Goal: Contribute content: Add original content to the website for others to see

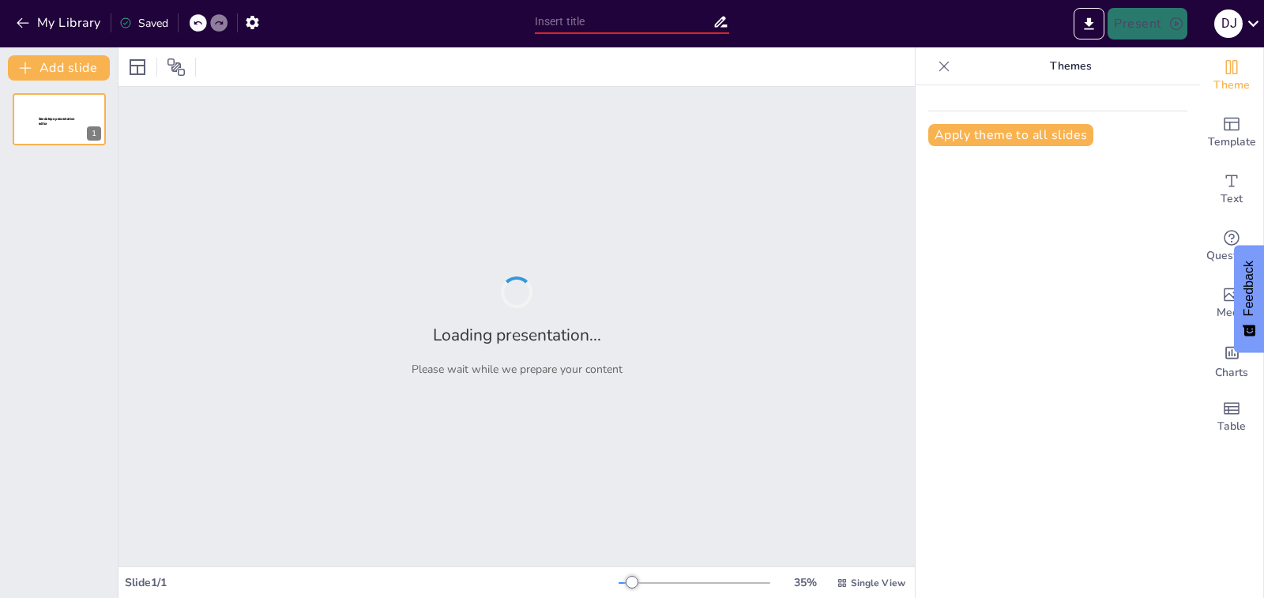
type input "Nutrición y Salud: Comida para un Estilo de Vida Equilibrado"
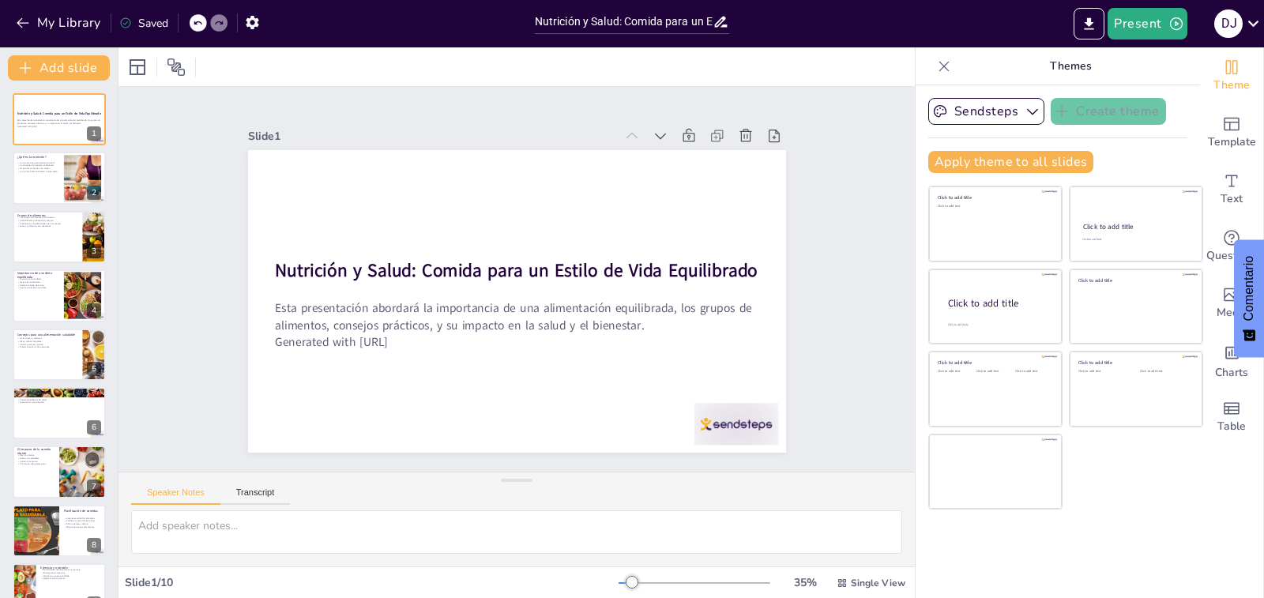
click at [823, 188] on div "Slide 1 Nutrición y Salud: Comida para un Estilo de Vida Equilibrado Esta prese…" at bounding box center [517, 279] width 612 height 876
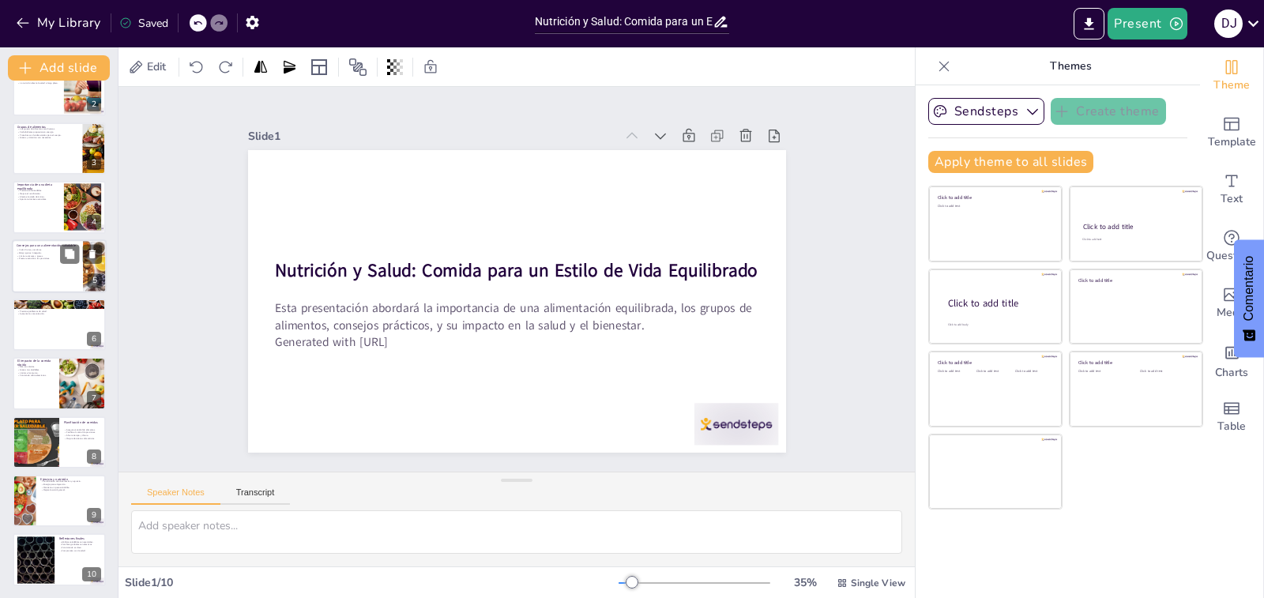
scroll to position [89, 0]
click at [1054, 114] on icon "button" at bounding box center [1062, 111] width 16 height 16
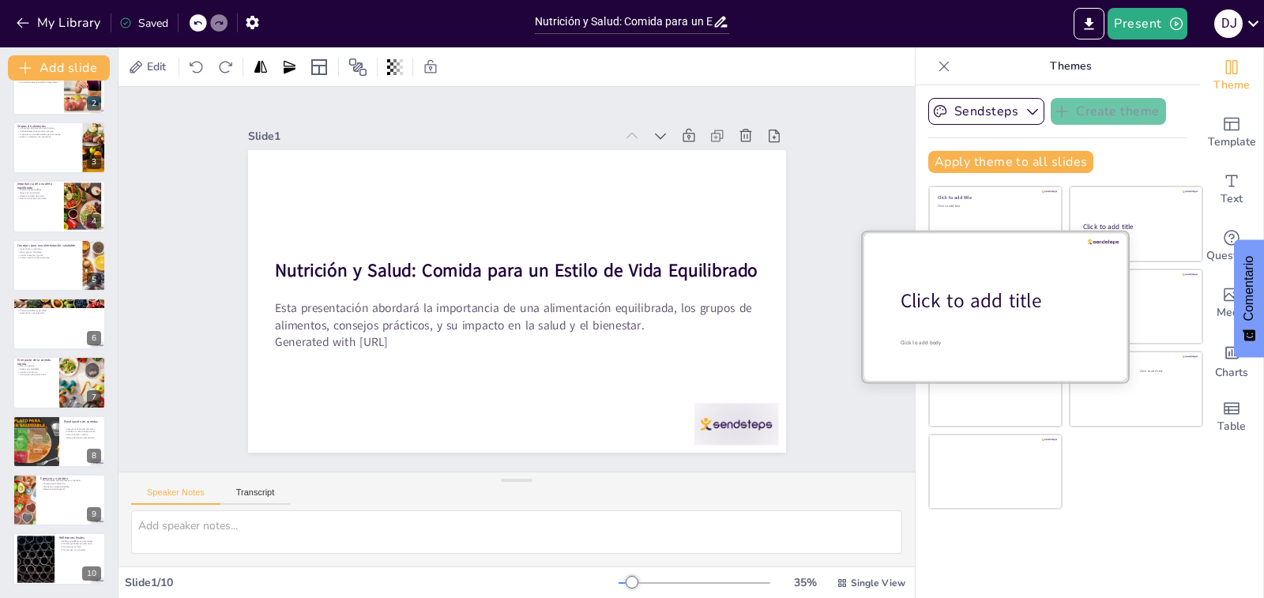
click at [920, 333] on div at bounding box center [995, 305] width 265 height 149
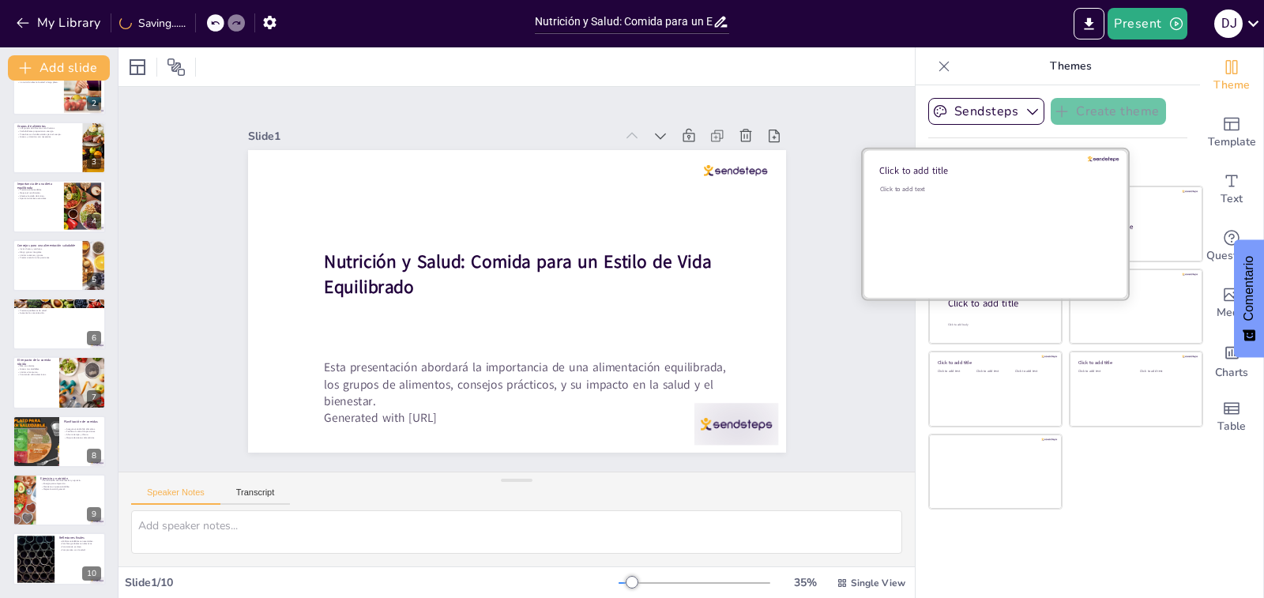
click at [979, 229] on div "Click to add text" at bounding box center [993, 234] width 226 height 98
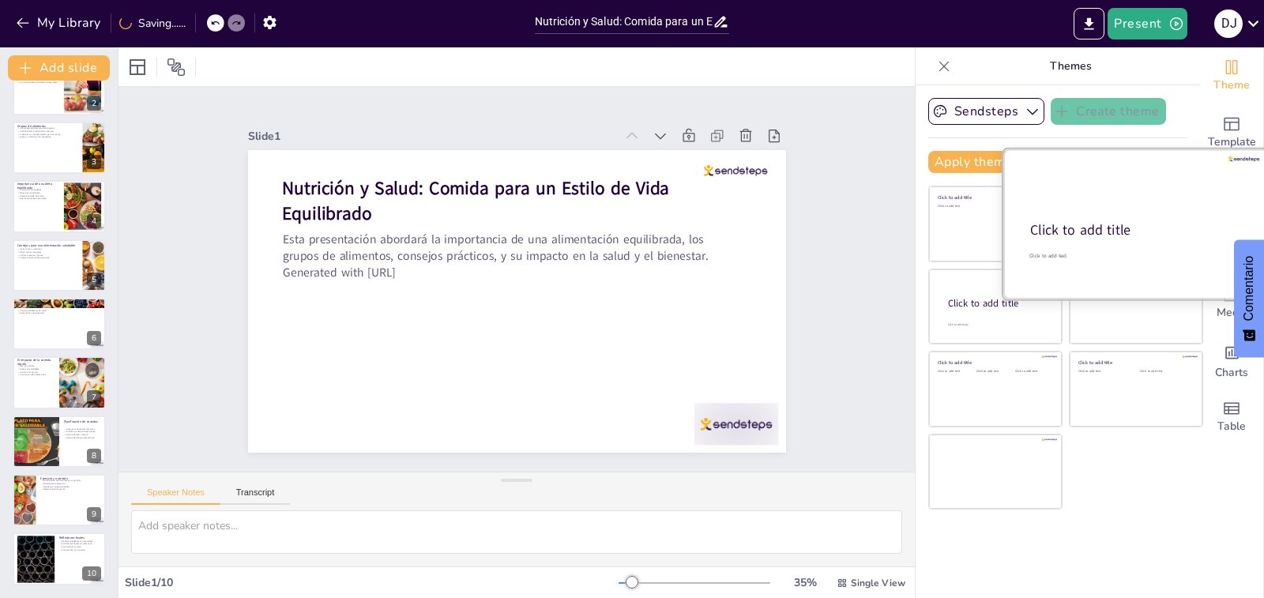
click at [1157, 194] on div at bounding box center [1135, 223] width 265 height 149
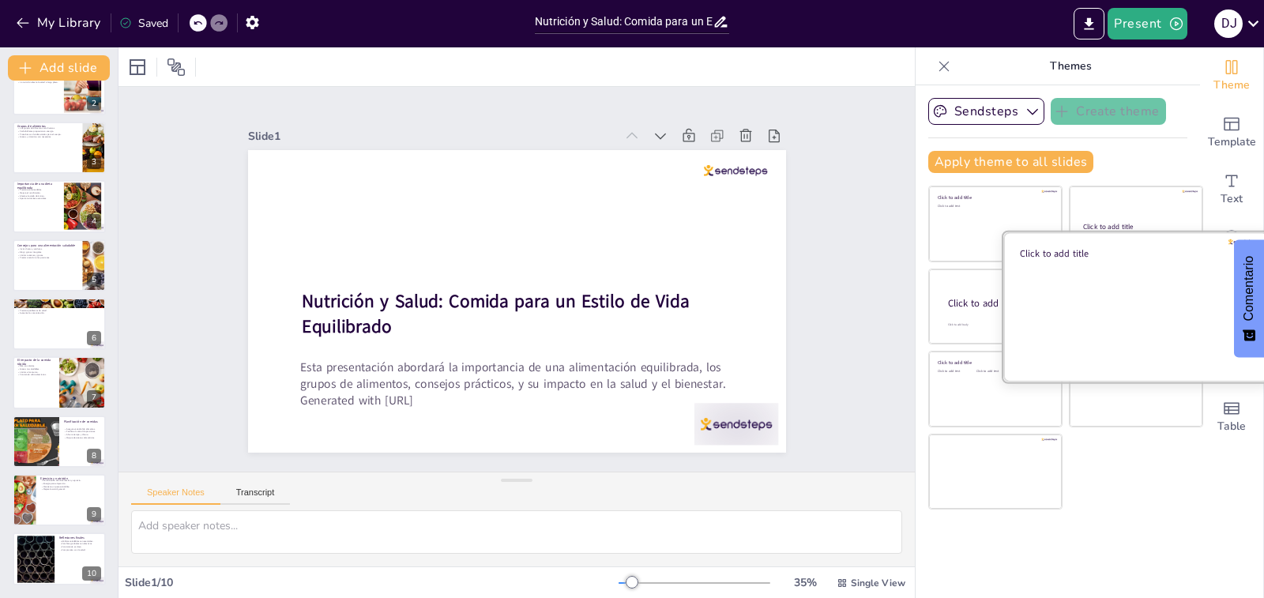
click at [1108, 327] on div at bounding box center [1135, 305] width 265 height 149
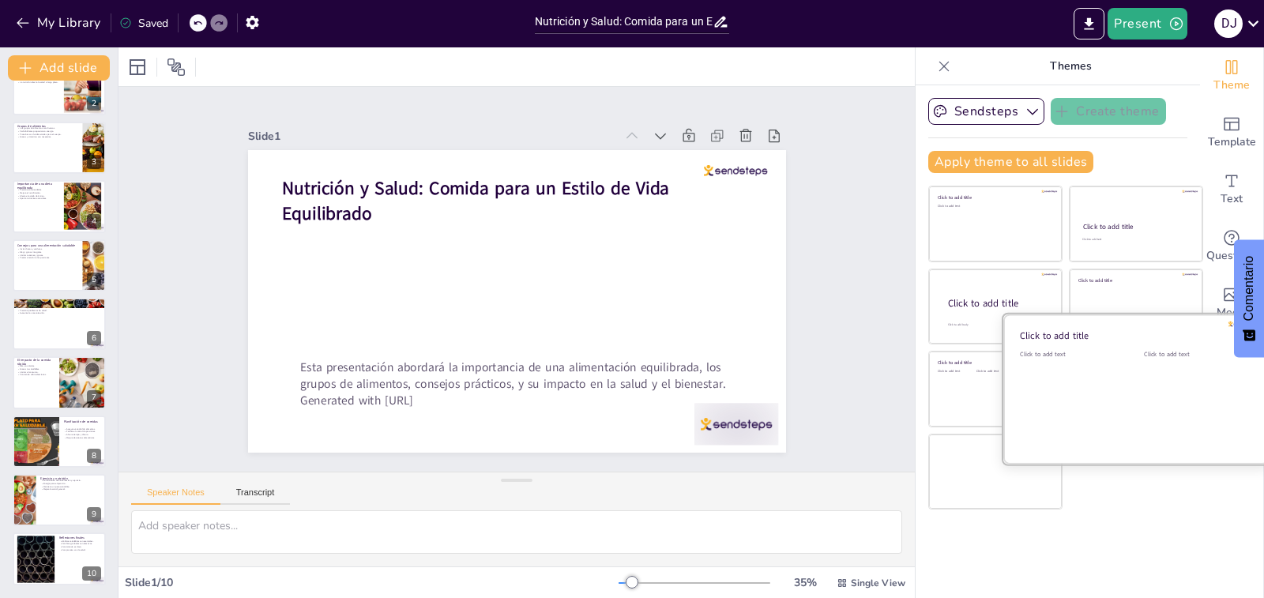
click at [1144, 417] on div "Click to add text" at bounding box center [1194, 399] width 100 height 98
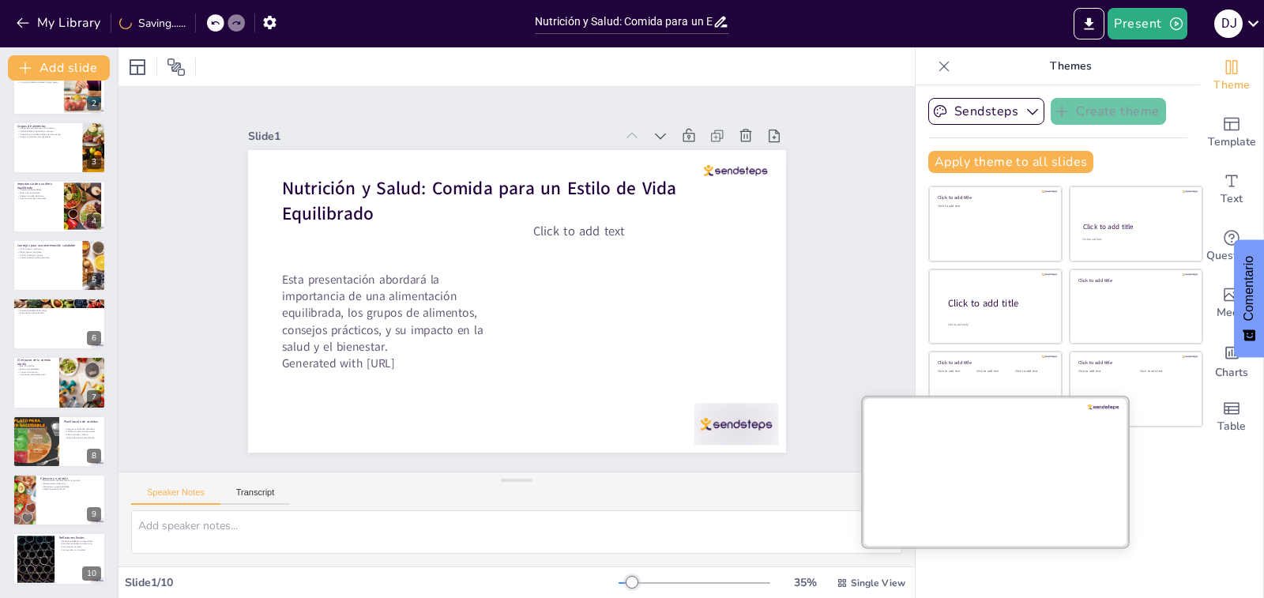
click at [942, 449] on div at bounding box center [995, 471] width 265 height 149
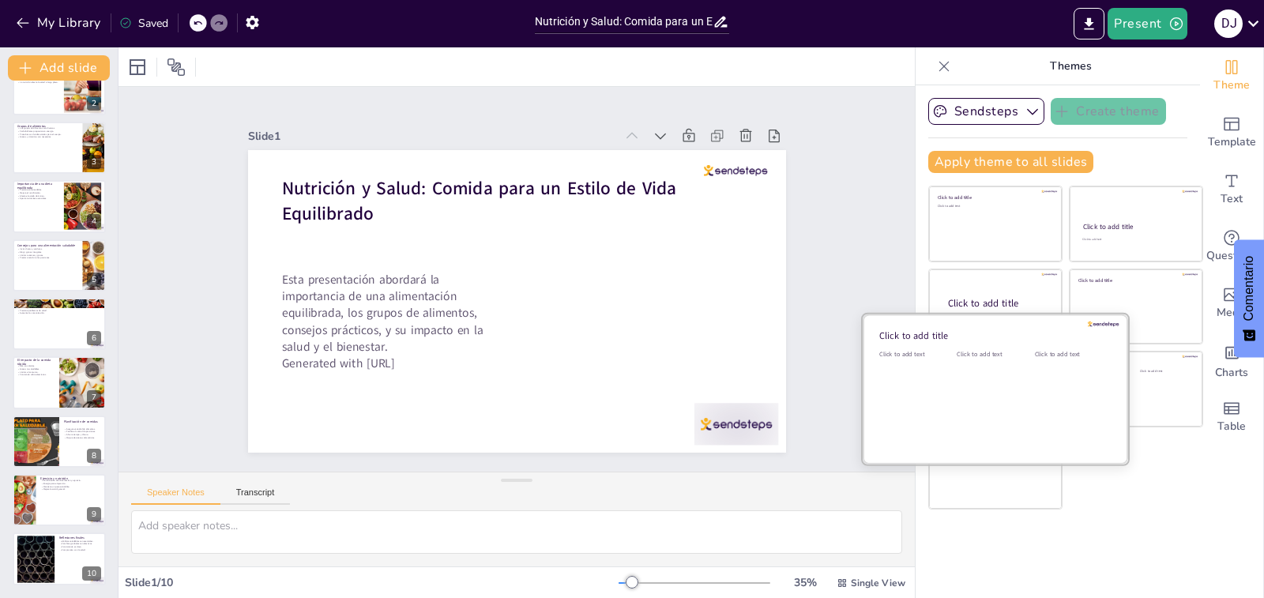
click at [975, 318] on div at bounding box center [995, 388] width 265 height 149
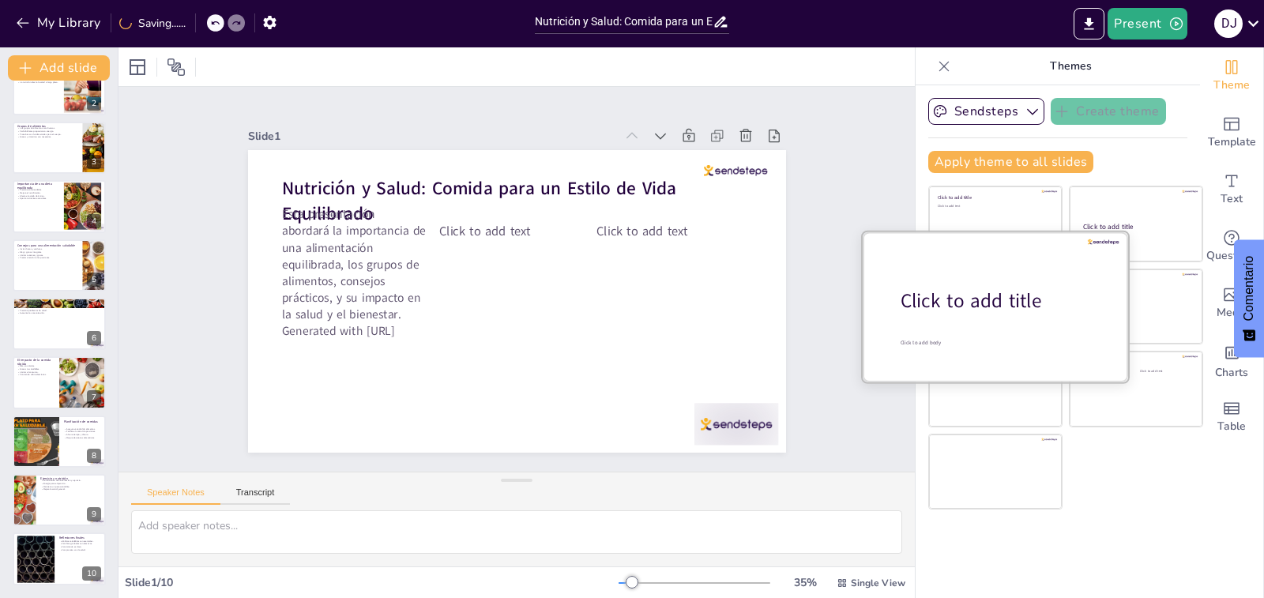
click at [962, 288] on div "Click to add title" at bounding box center [1001, 301] width 201 height 27
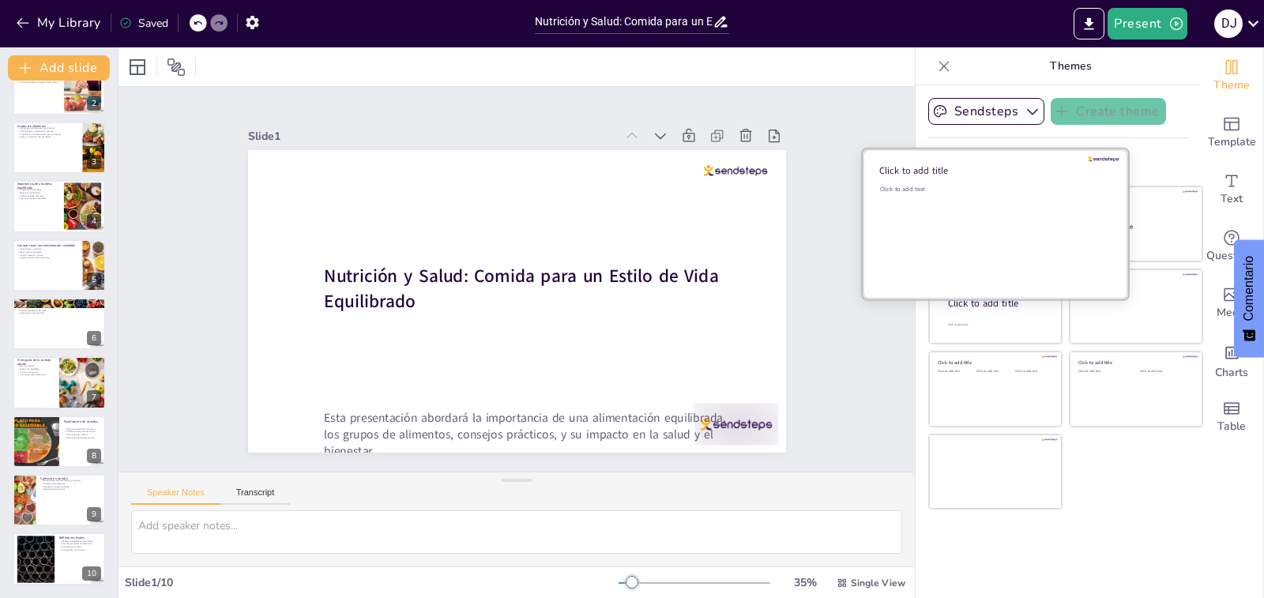
drag, startPoint x: 942, startPoint y: 198, endPoint x: 930, endPoint y: 201, distance: 12.3
click at [940, 198] on div "Click to add text" at bounding box center [993, 234] width 226 height 98
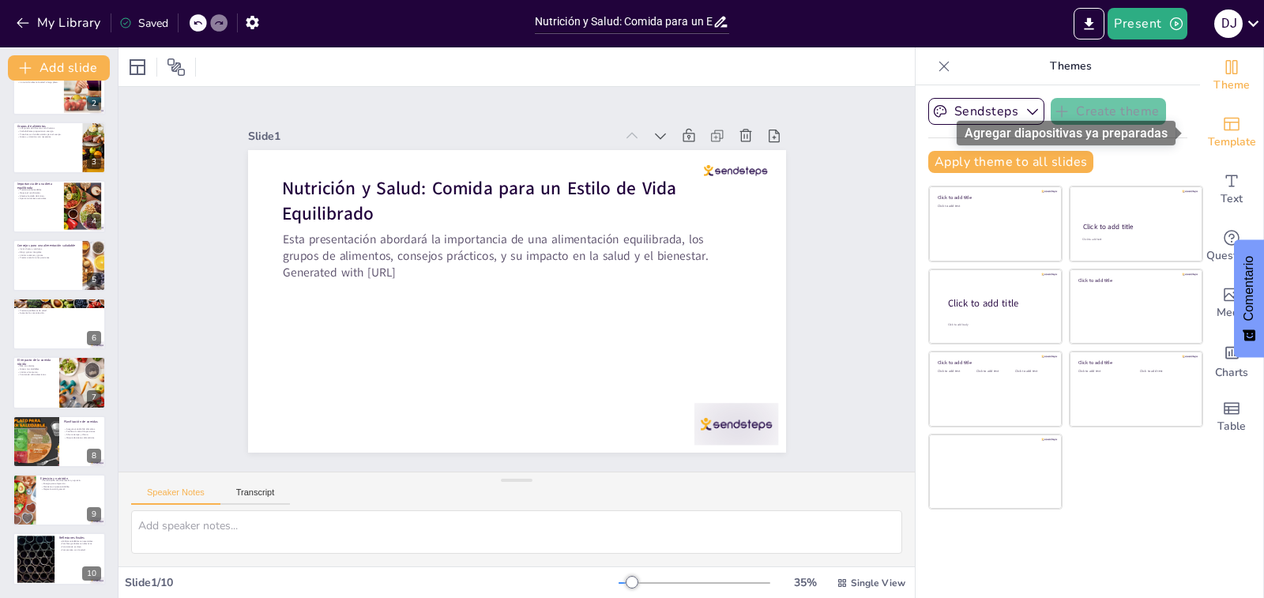
click at [1223, 132] on icon "Add ready made slides" at bounding box center [1231, 124] width 19 height 19
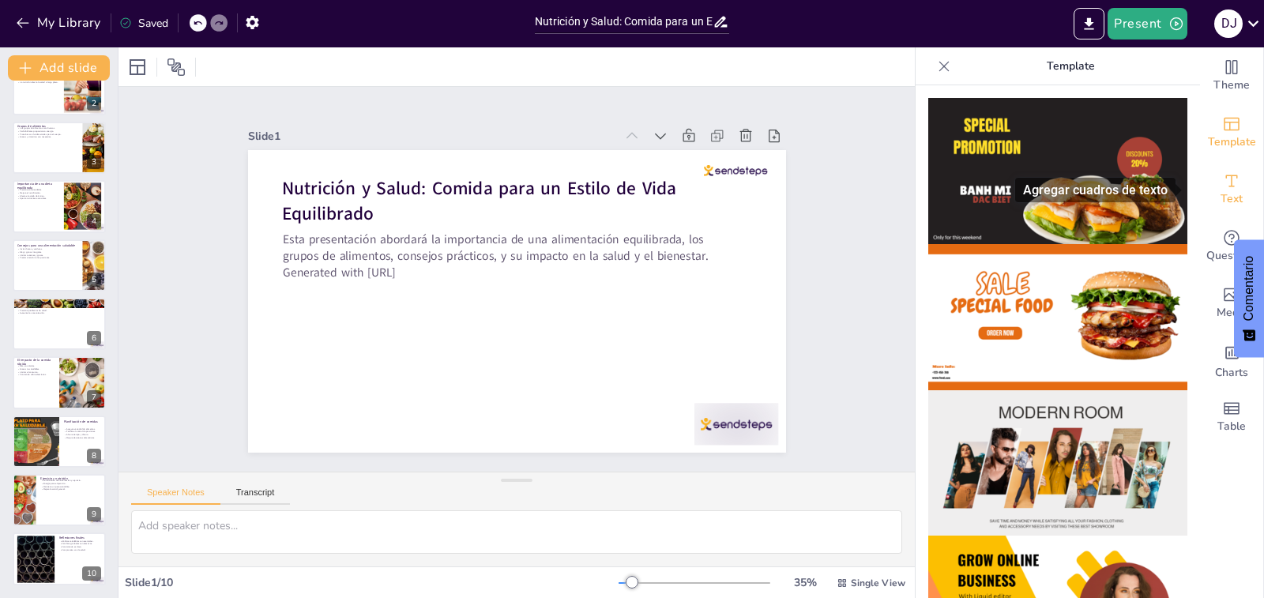
click at [1220, 190] on span "Text" at bounding box center [1231, 198] width 22 height 17
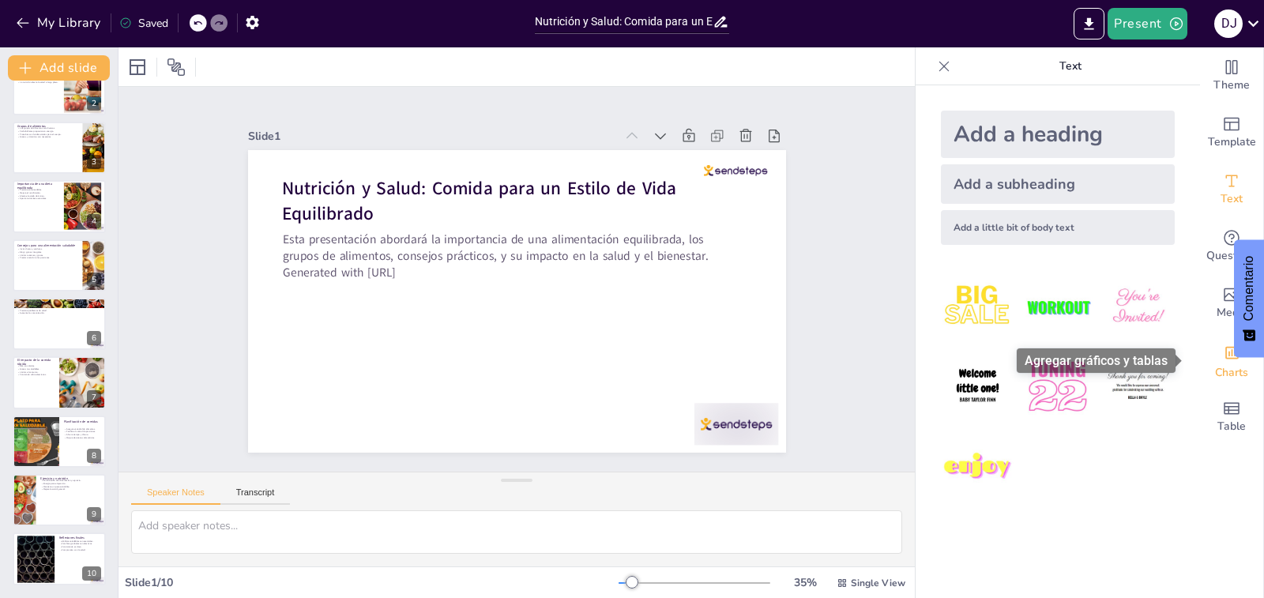
click at [1224, 359] on icon "Add charts and graphs" at bounding box center [1232, 352] width 17 height 17
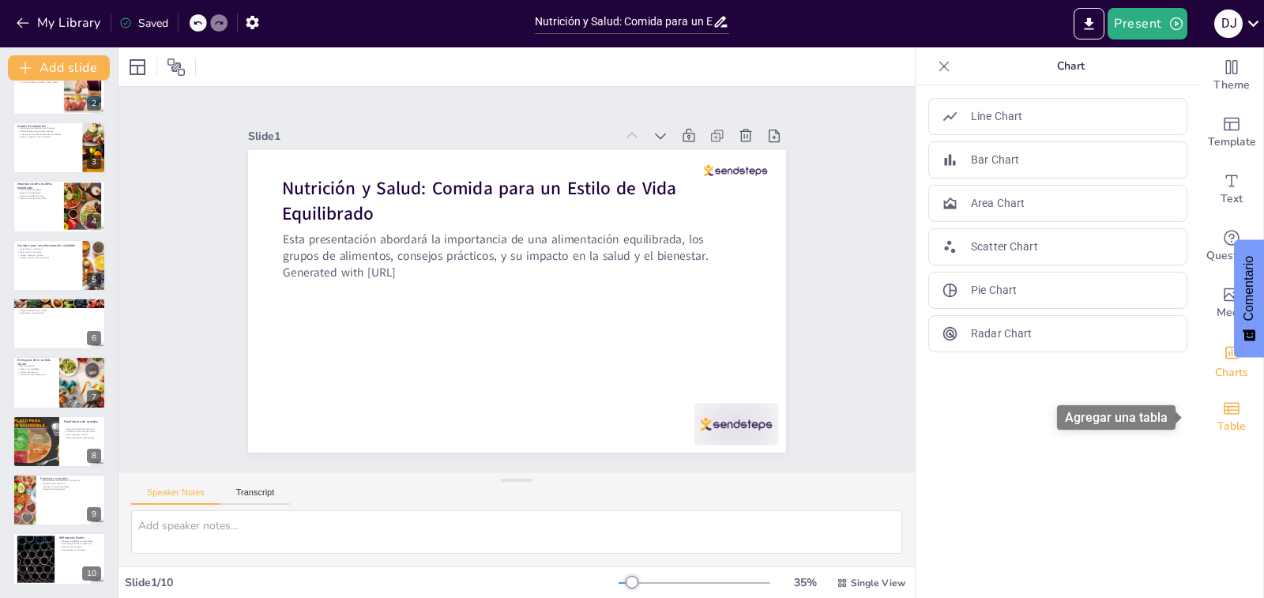
click at [1220, 421] on span "Table" at bounding box center [1231, 426] width 28 height 17
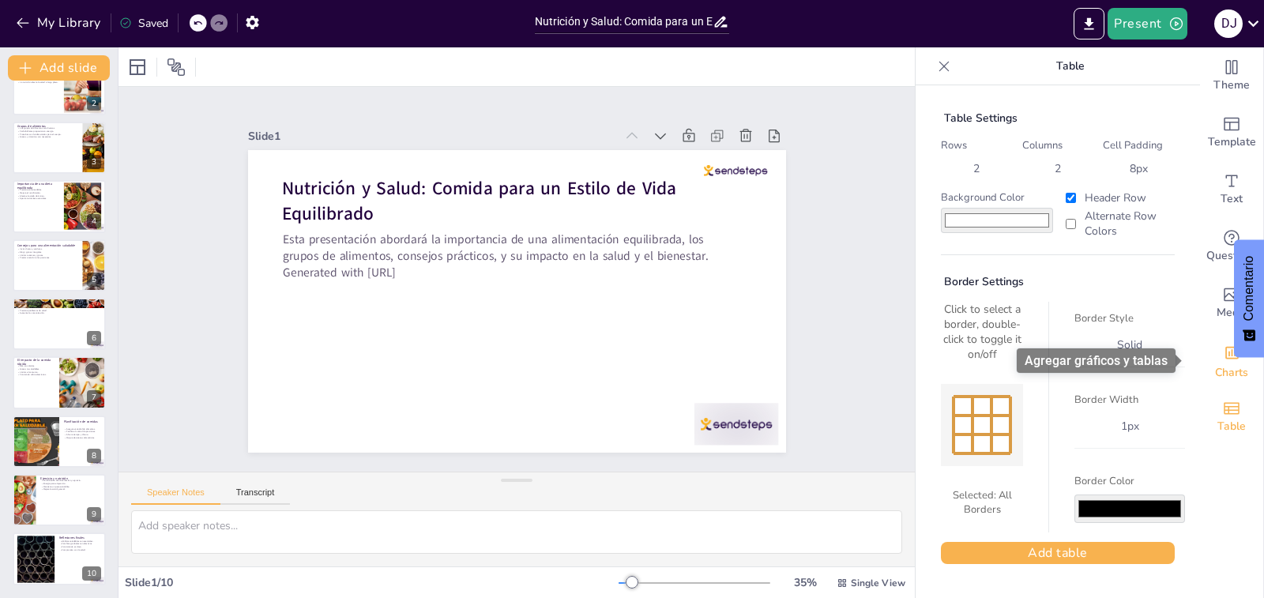
click at [1224, 359] on icon "Add charts and graphs" at bounding box center [1232, 352] width 17 height 17
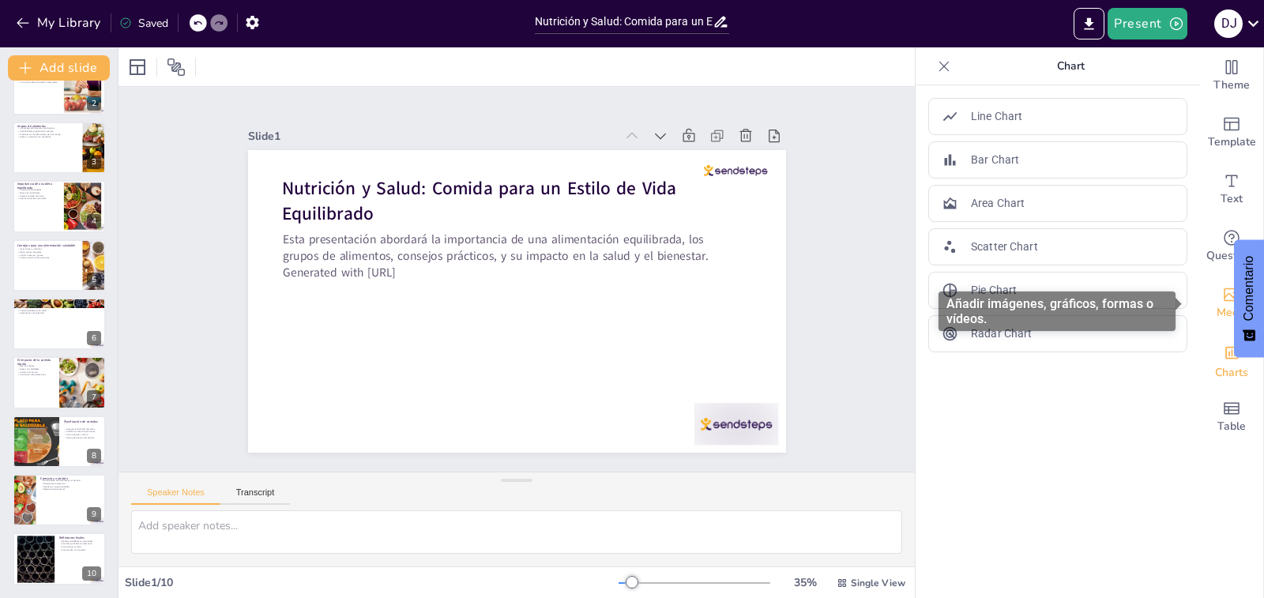
click at [1222, 298] on icon "Add images, graphics, shapes or video" at bounding box center [1231, 294] width 19 height 19
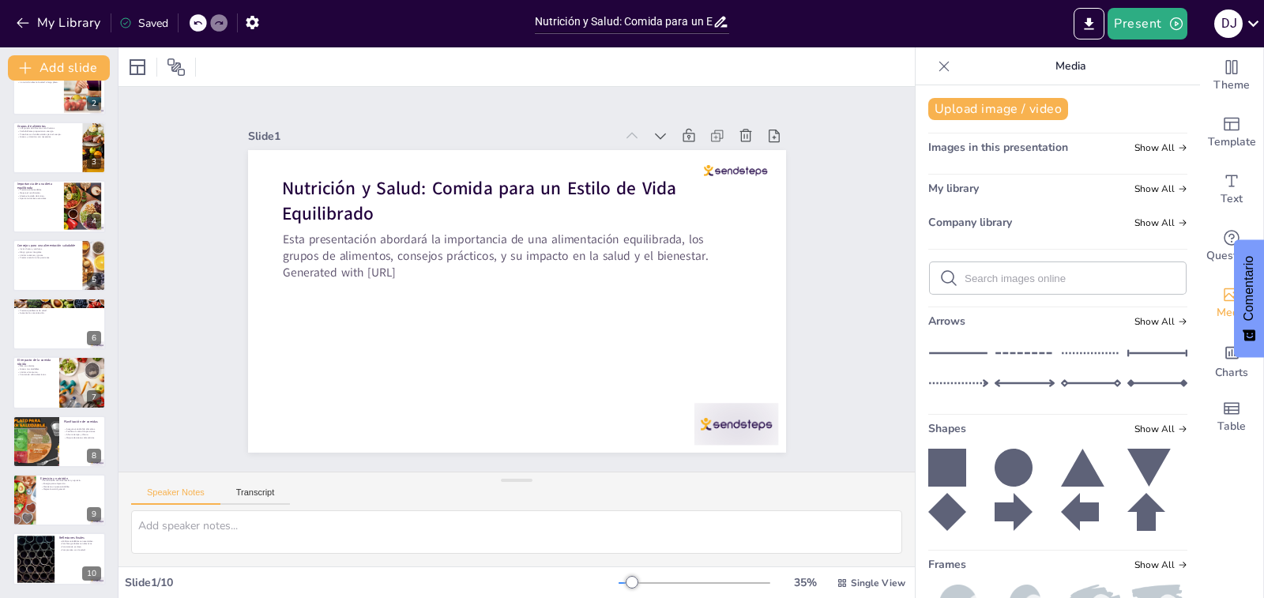
click at [1002, 348] on icon at bounding box center [1025, 353] width 60 height 24
drag, startPoint x: 640, startPoint y: 295, endPoint x: 671, endPoint y: 431, distance: 140.1
click at [341, 147] on div at bounding box center [333, 139] width 16 height 16
drag, startPoint x: 368, startPoint y: 297, endPoint x: 243, endPoint y: 431, distance: 182.8
click at [731, 79] on div at bounding box center [738, 71] width 15 height 15
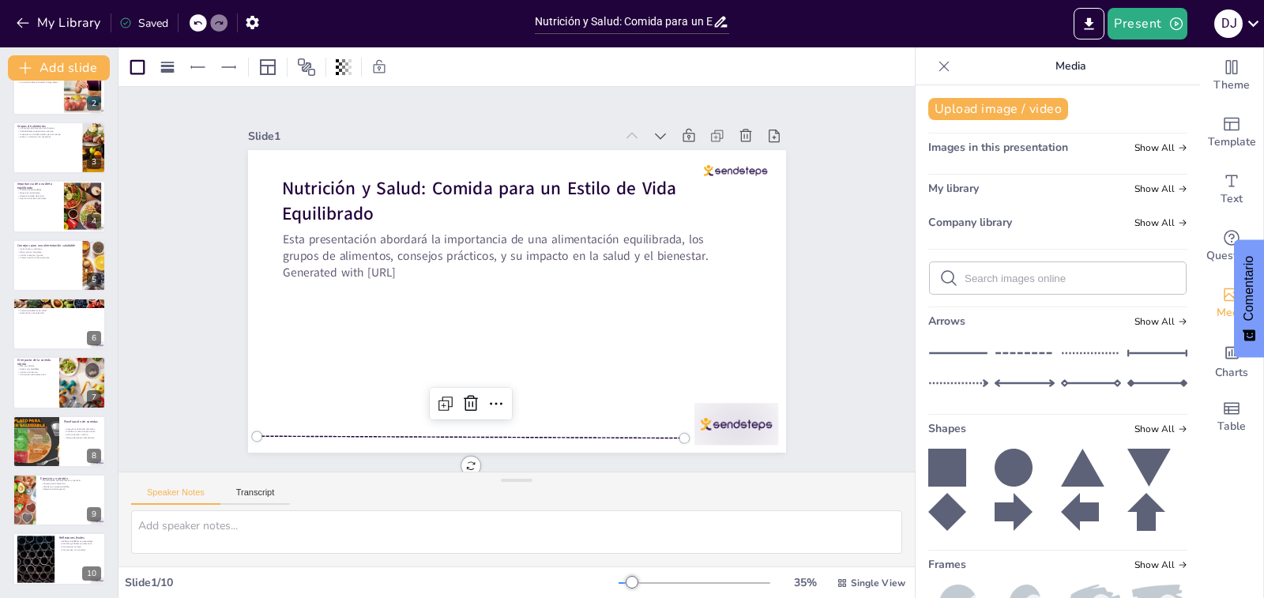
click at [1014, 356] on icon at bounding box center [1025, 353] width 60 height 24
drag, startPoint x: 367, startPoint y: 291, endPoint x: 239, endPoint y: 427, distance: 187.2
click at [239, 418] on div at bounding box center [238, 410] width 15 height 15
drag, startPoint x: 633, startPoint y: 291, endPoint x: 241, endPoint y: 156, distance: 414.7
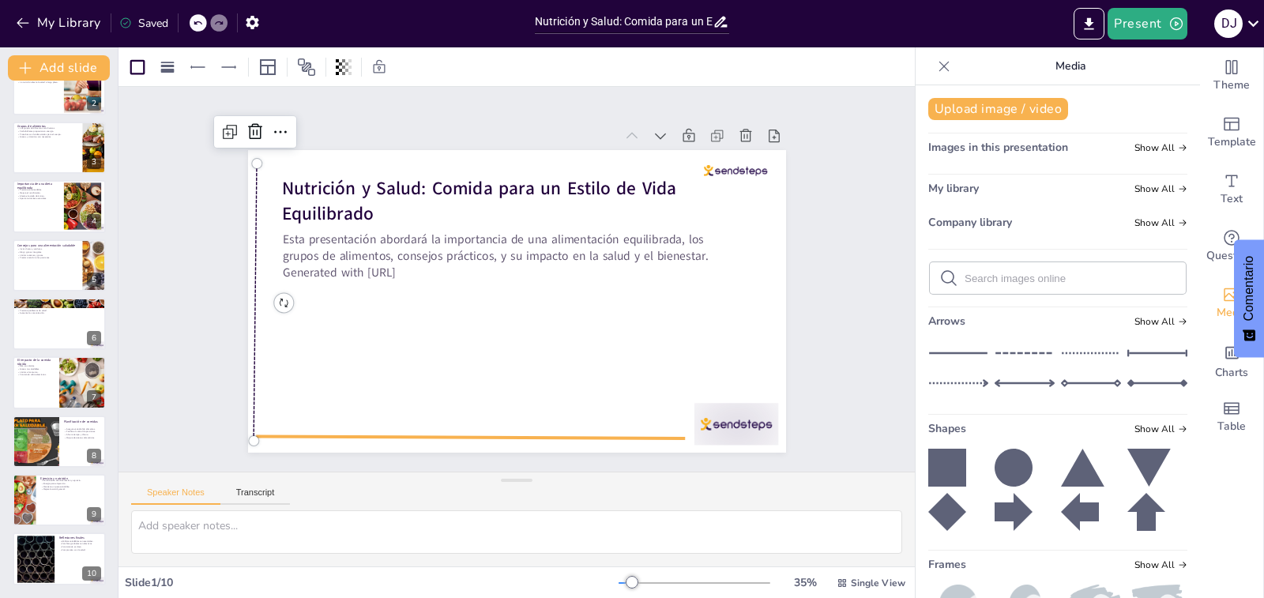
click at [250, 428] on div "Nutrición y Salud: Comida para un Estilo de Vida Equilibrado Esta presentación …" at bounding box center [500, 294] width 585 height 602
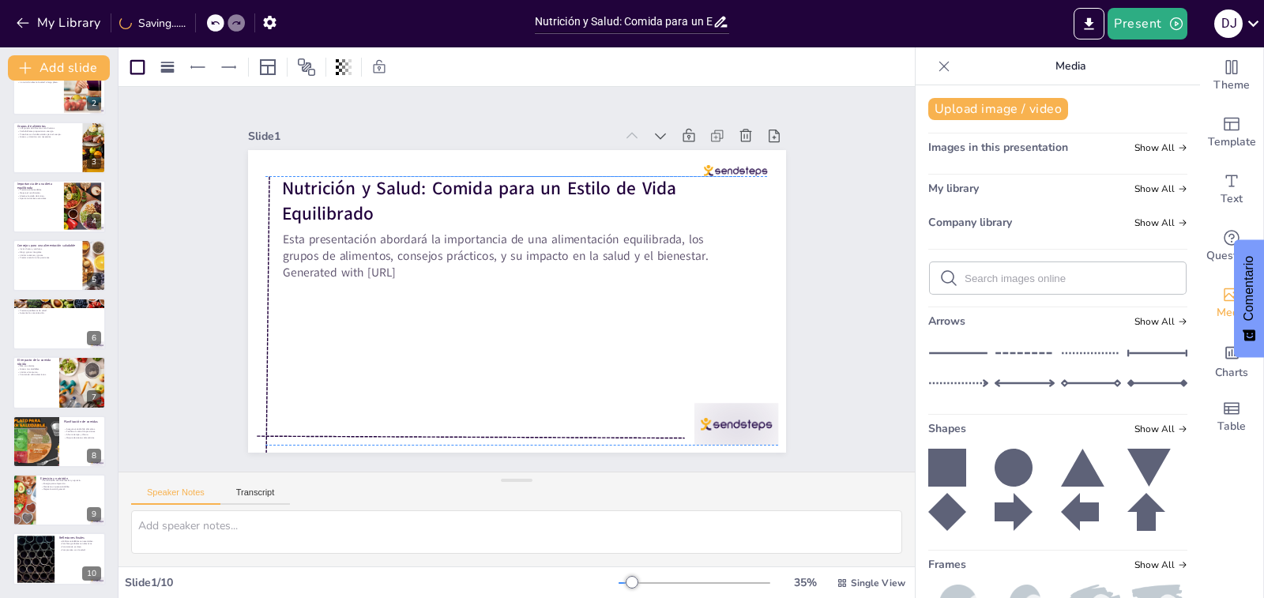
drag, startPoint x: 245, startPoint y: 423, endPoint x: 254, endPoint y: 424, distance: 8.8
click at [256, 182] on div at bounding box center [341, 97] width 231 height 167
drag, startPoint x: 248, startPoint y: 427, endPoint x: 244, endPoint y: 435, distance: 8.8
click at [246, 140] on div at bounding box center [254, 130] width 17 height 17
click at [291, 347] on div at bounding box center [403, 160] width 224 height 374
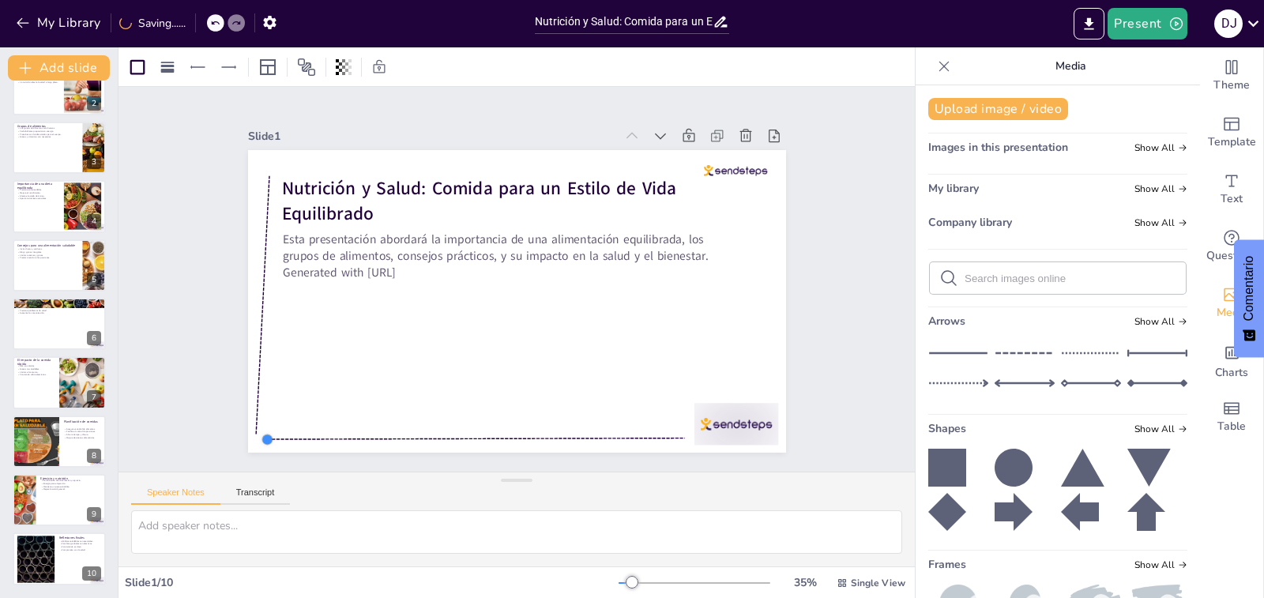
drag, startPoint x: 244, startPoint y: 427, endPoint x: 254, endPoint y: 431, distance: 10.0
click at [521, 567] on div at bounding box center [529, 575] width 17 height 17
click at [246, 423] on div "Nutrición y Salud: Comida para un Estilo de Vida Equilibrado Esta presentación …" at bounding box center [500, 265] width 585 height 602
drag, startPoint x: 245, startPoint y: 425, endPoint x: 256, endPoint y: 430, distance: 12.0
click at [774, 156] on div at bounding box center [781, 149] width 14 height 14
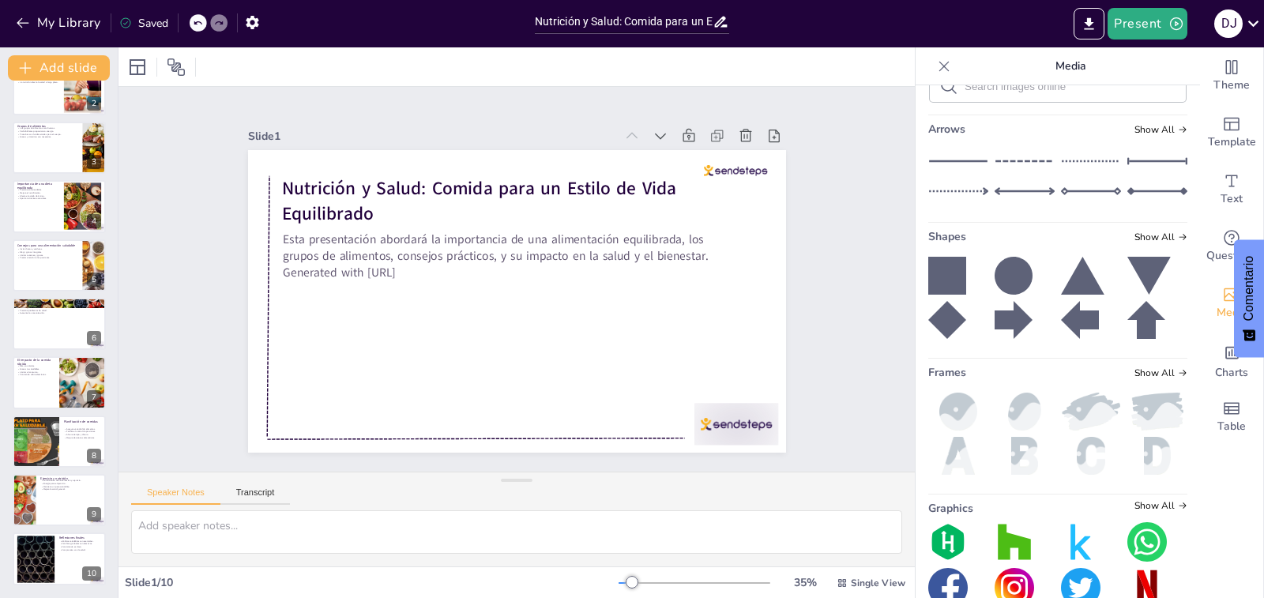
scroll to position [227, 0]
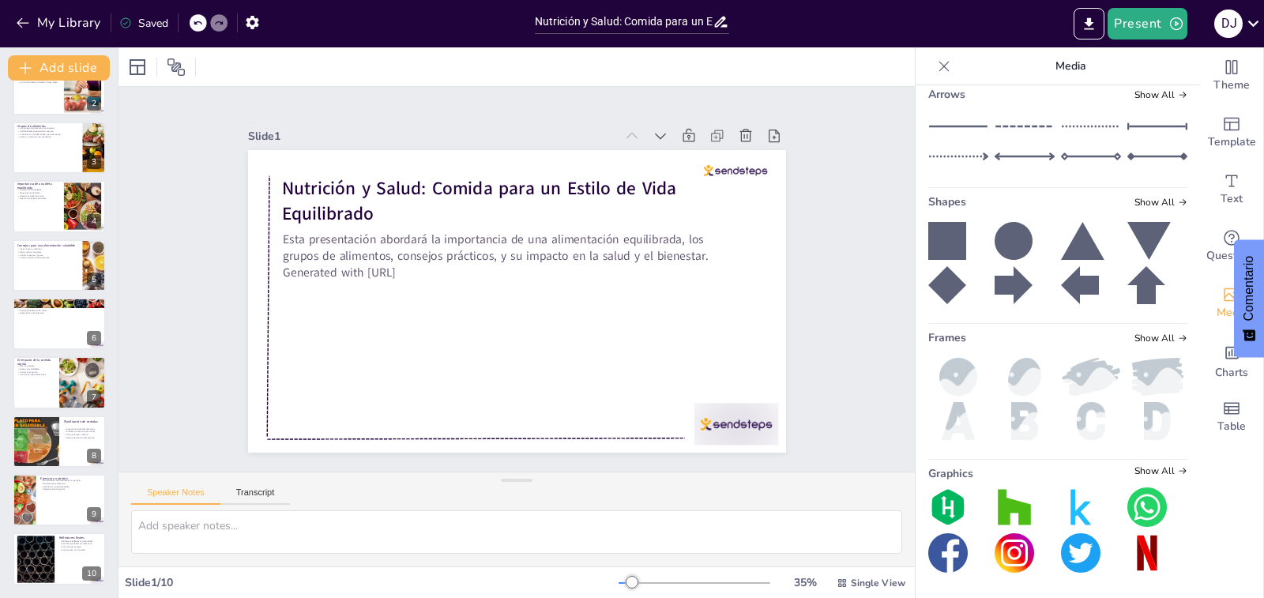
click at [1127, 505] on img at bounding box center [1146, 506] width 39 height 39
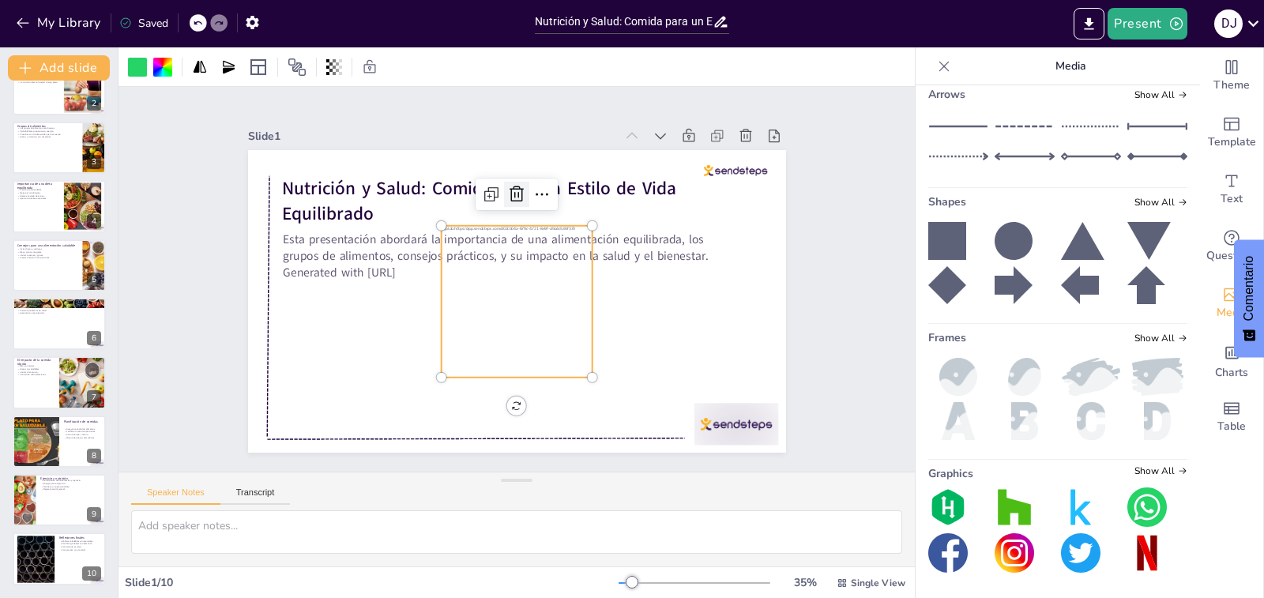
click at [585, 241] on icon at bounding box center [597, 253] width 24 height 24
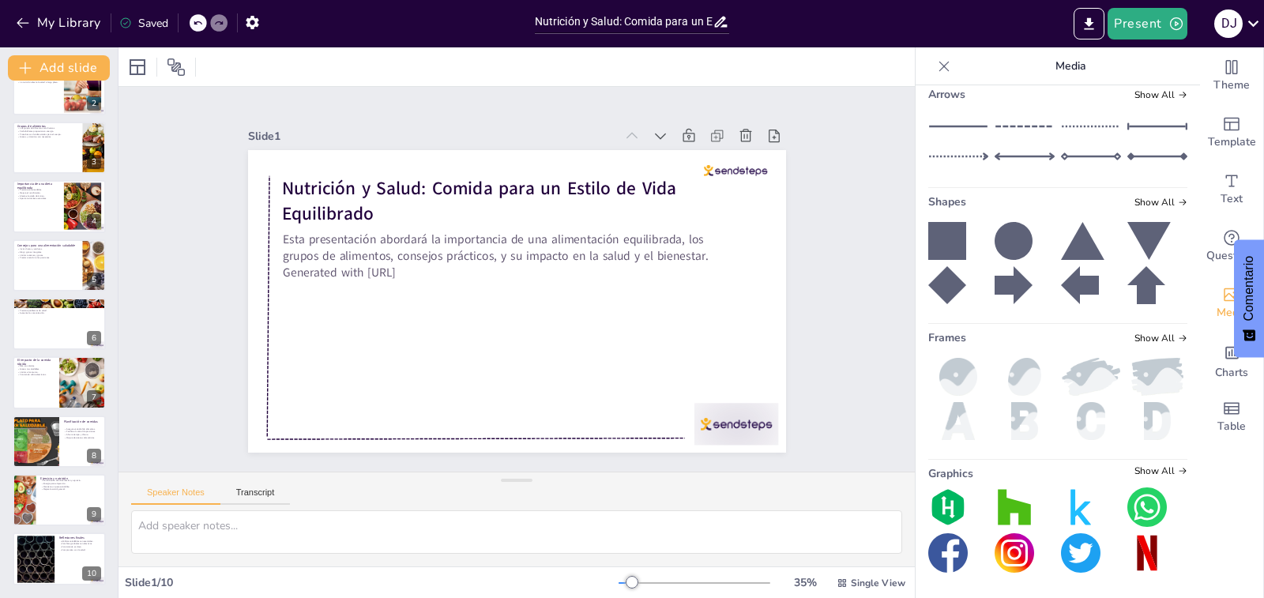
click at [1129, 556] on img at bounding box center [1146, 552] width 39 height 39
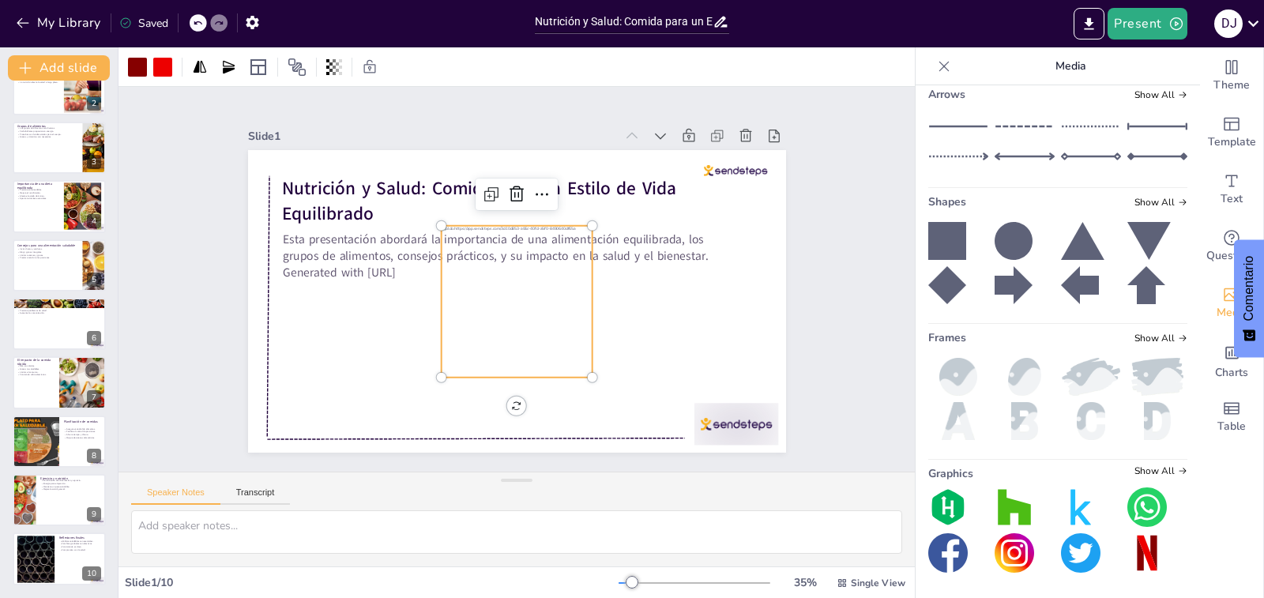
click at [523, 352] on icon at bounding box center [534, 363] width 22 height 22
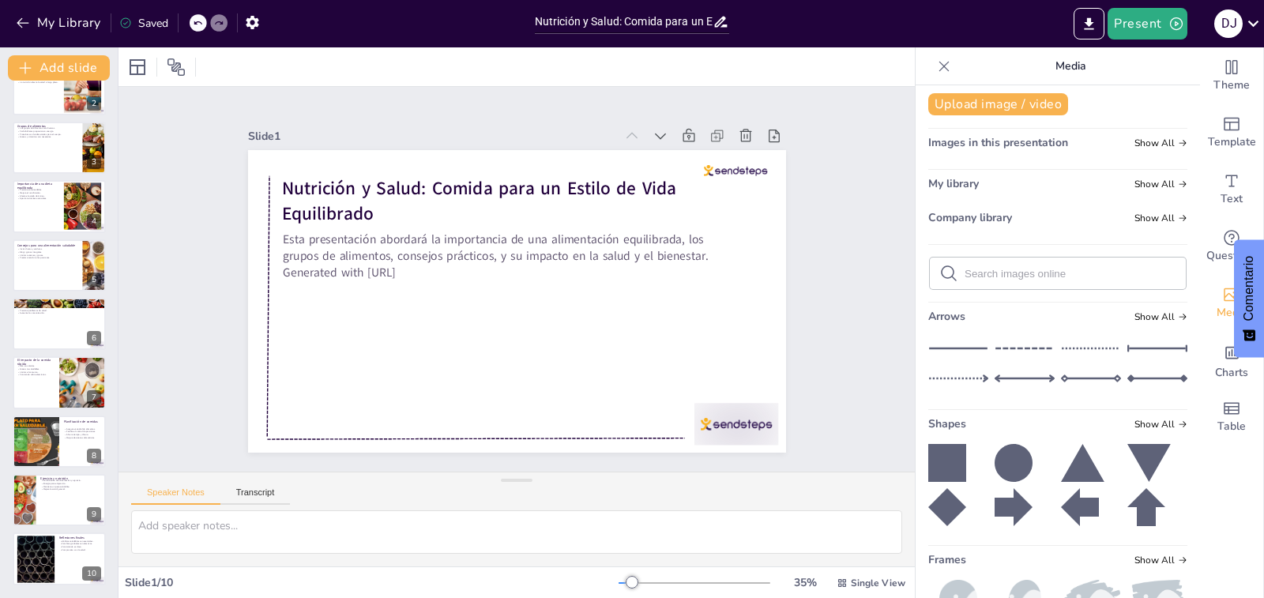
scroll to position [0, 0]
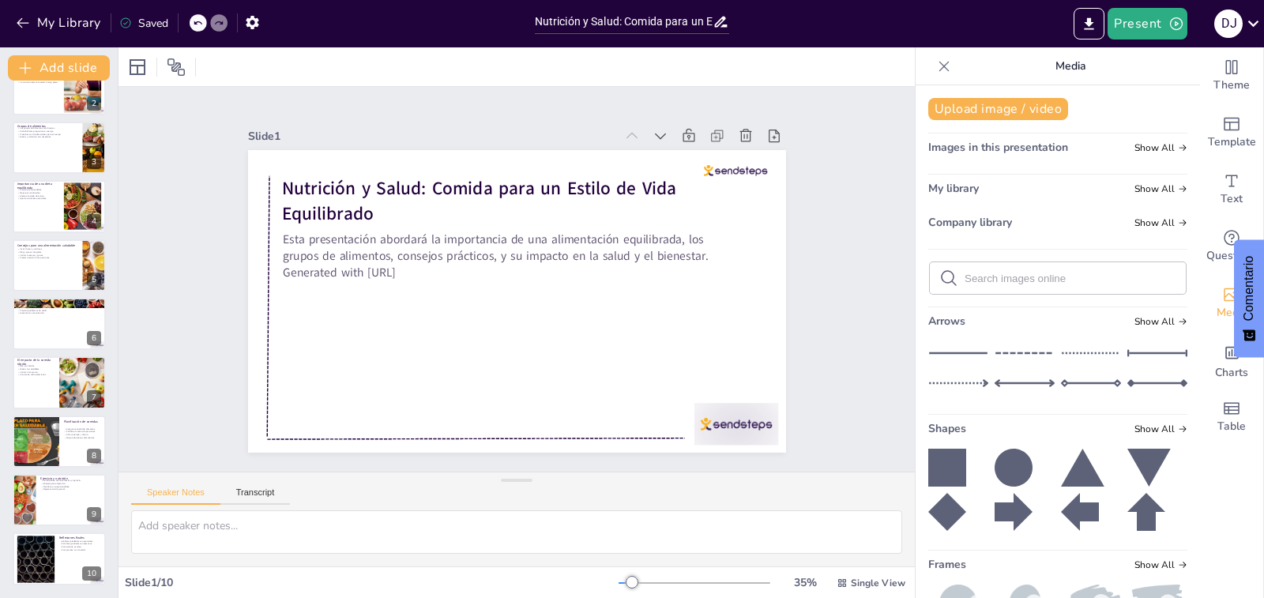
click at [936, 63] on icon at bounding box center [944, 66] width 16 height 16
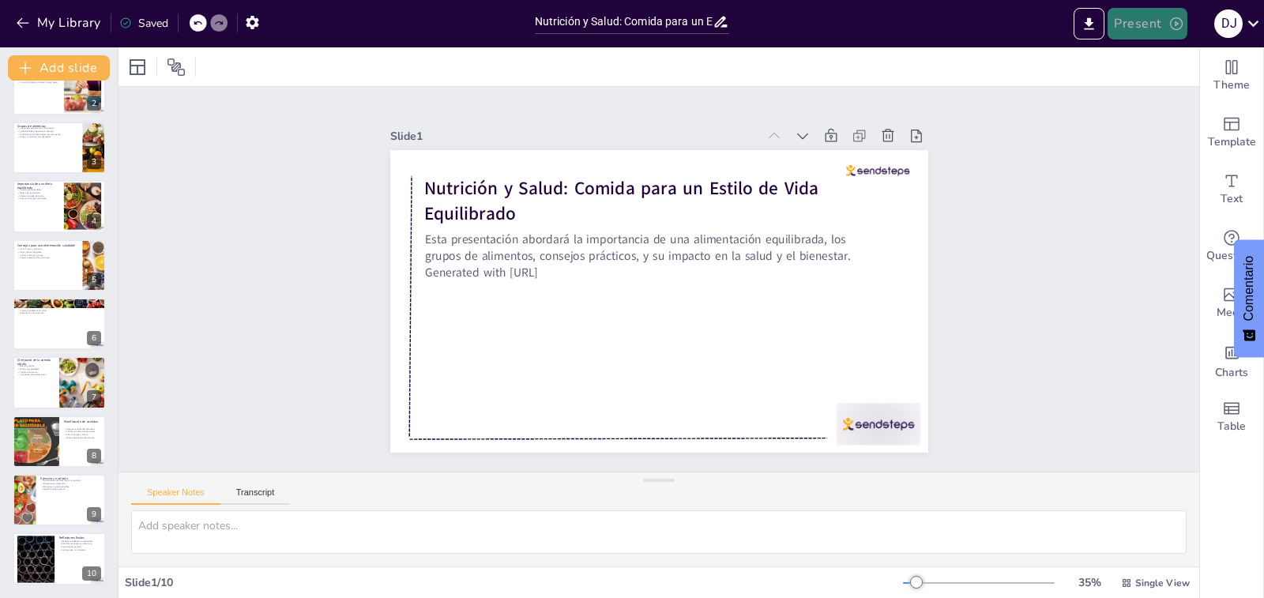
click at [1133, 23] on button "Present" at bounding box center [1147, 24] width 79 height 32
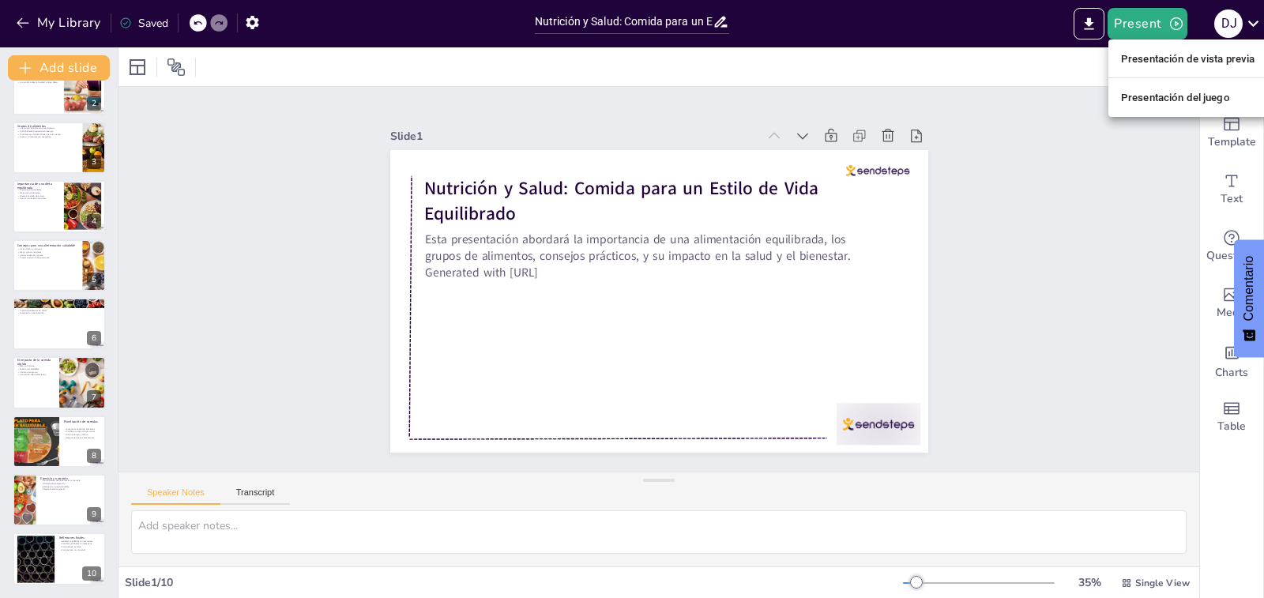
drag, startPoint x: 1021, startPoint y: 288, endPoint x: 1028, endPoint y: 279, distance: 11.4
click at [1022, 284] on div at bounding box center [632, 299] width 1264 height 598
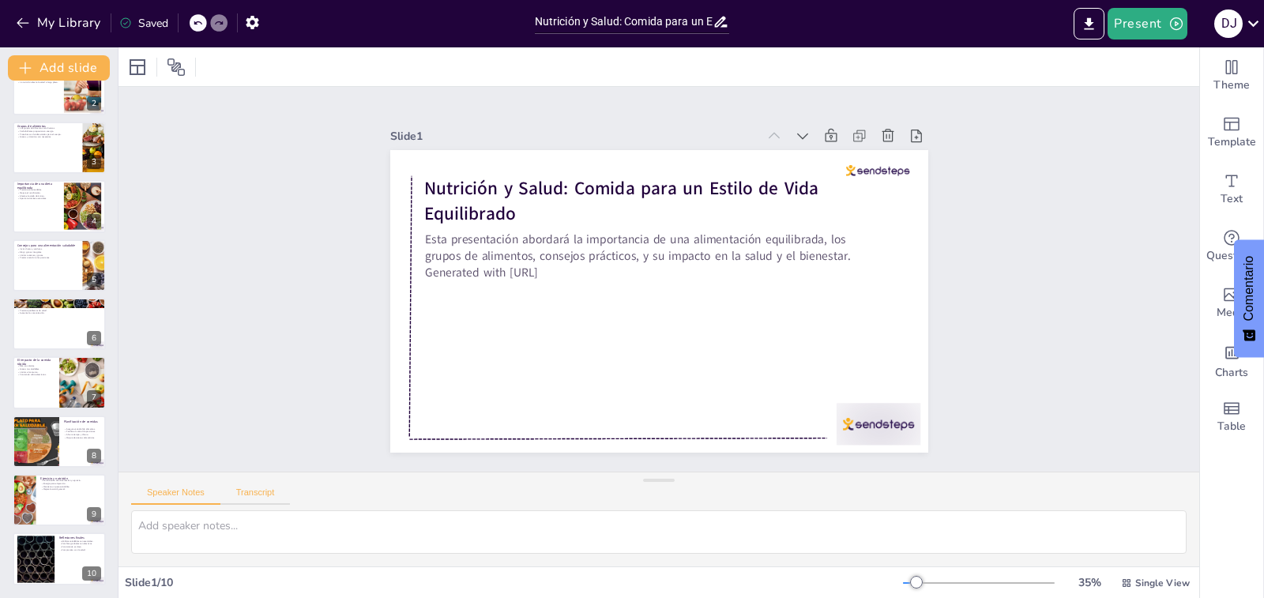
click at [250, 493] on button "Transcript" at bounding box center [255, 495] width 70 height 17
click at [188, 491] on button "Speaker Notes" at bounding box center [175, 495] width 89 height 17
click at [1254, 21] on icon at bounding box center [1253, 23] width 21 height 21
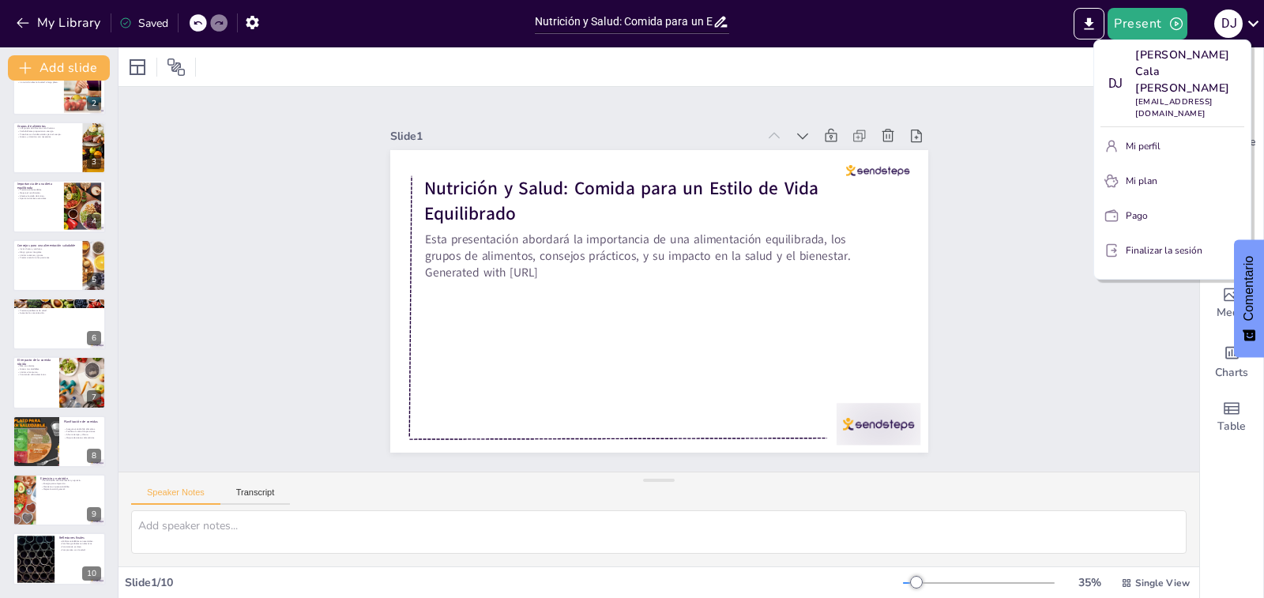
click at [1029, 199] on div at bounding box center [632, 299] width 1264 height 598
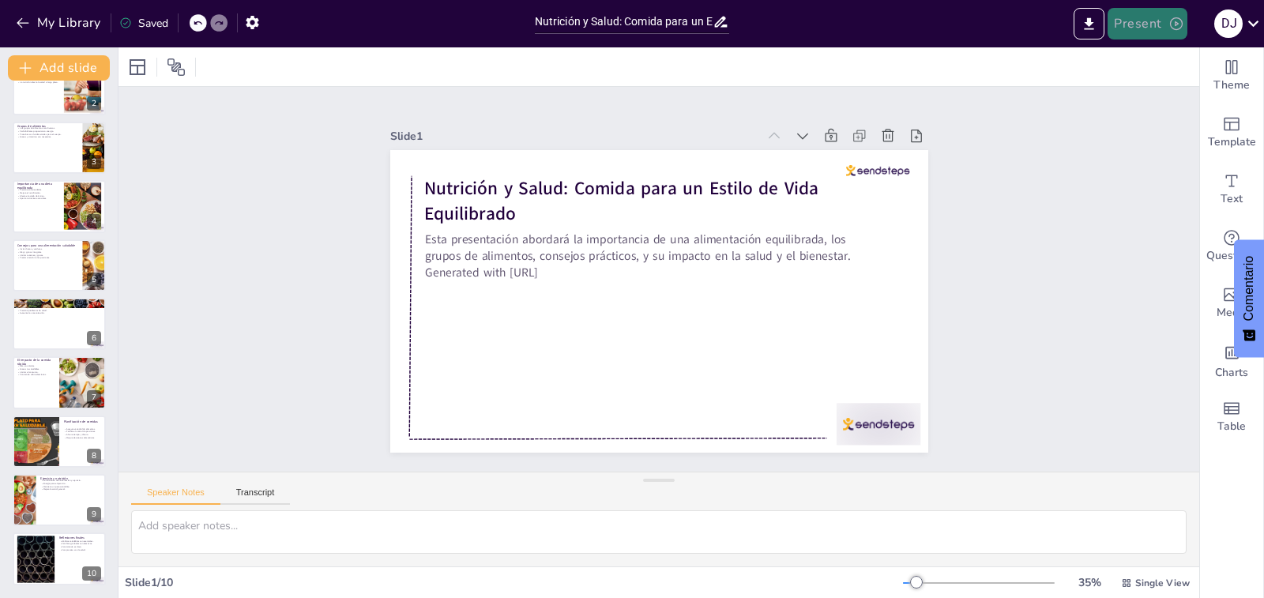
click at [1130, 22] on button "Present" at bounding box center [1147, 24] width 79 height 32
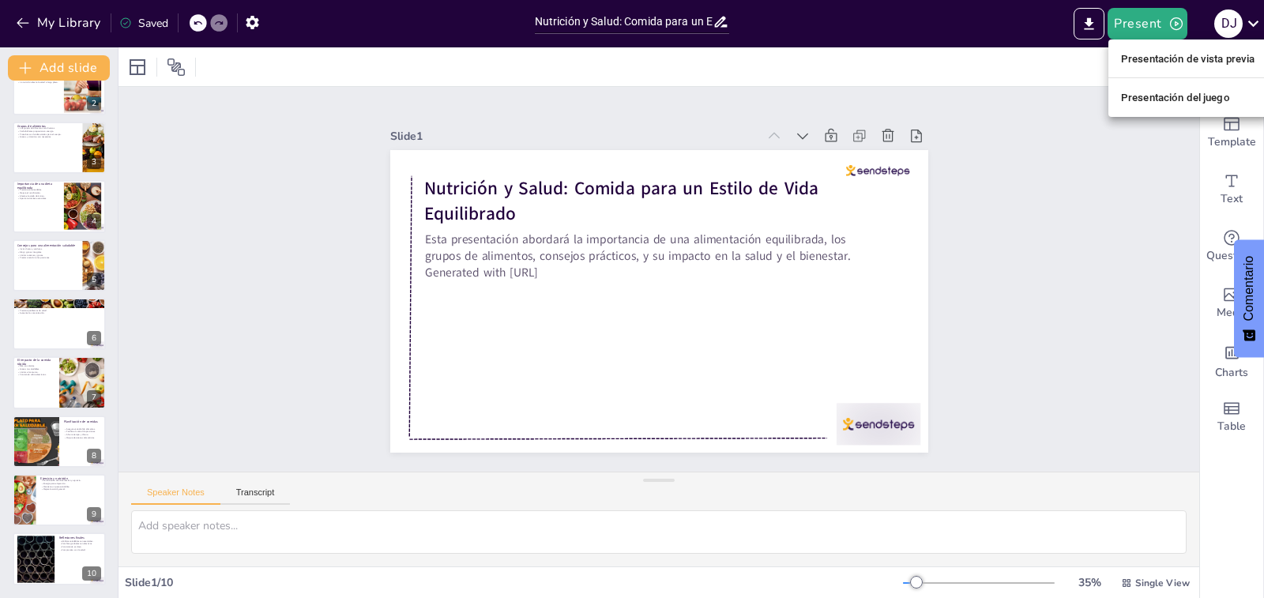
click at [1088, 32] on div at bounding box center [632, 299] width 1264 height 598
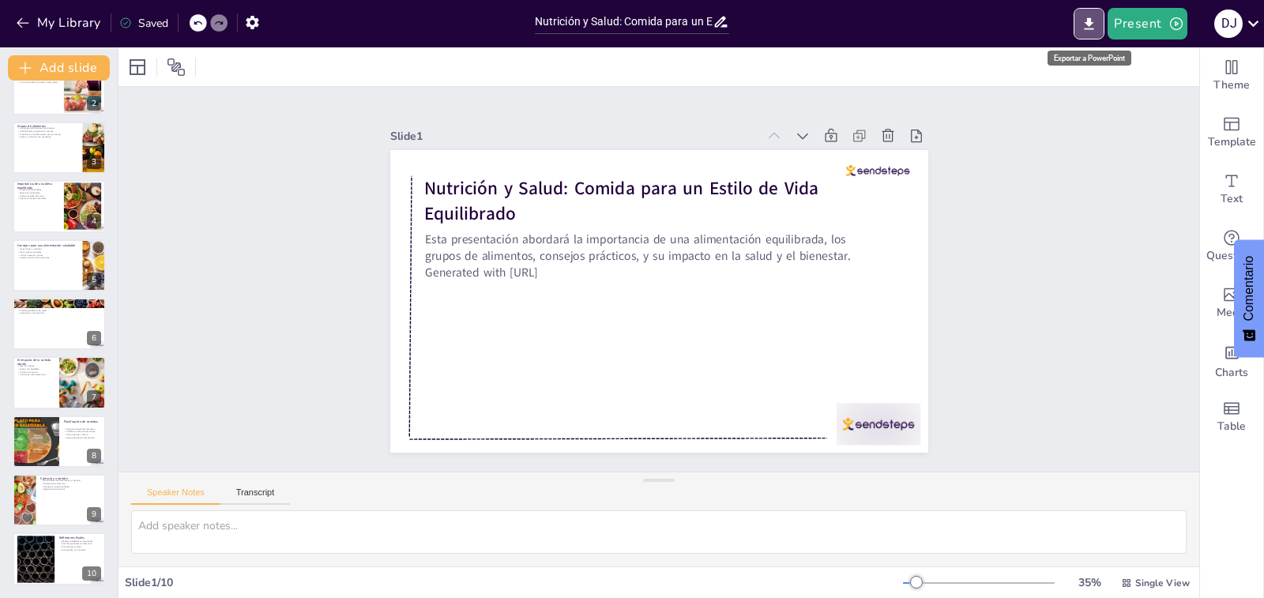
click at [1088, 32] on button "Export to PowerPoint" at bounding box center [1089, 24] width 31 height 32
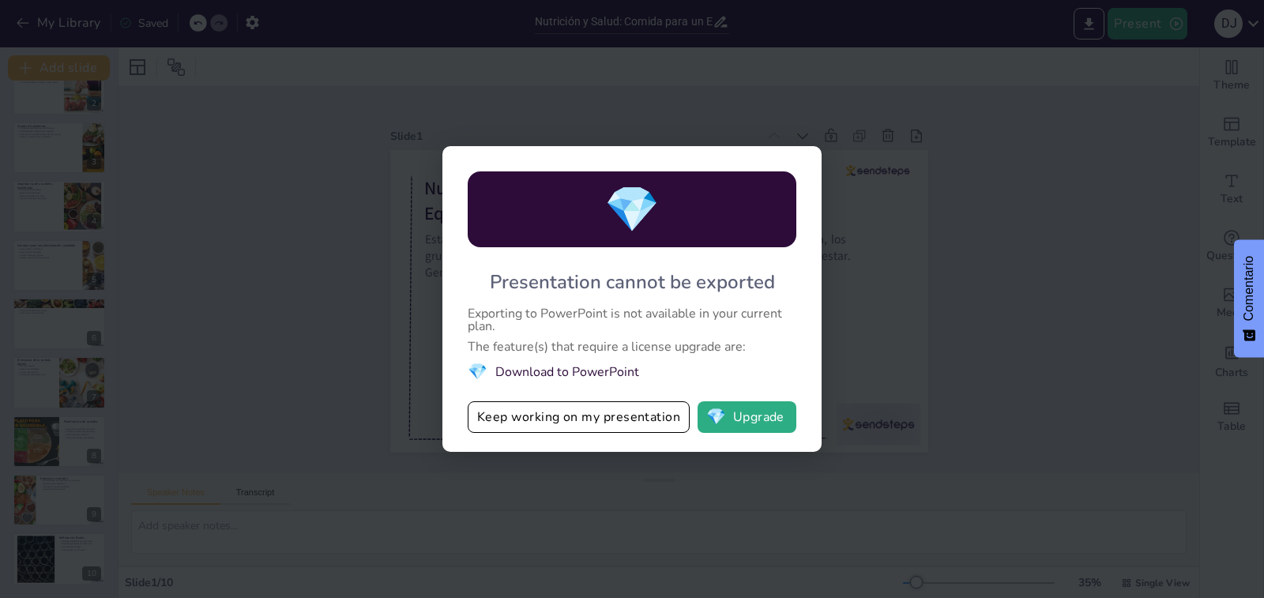
click at [439, 79] on div "💎 Presentation cannot be exported Exporting to PowerPoint is not available in y…" at bounding box center [632, 299] width 1264 height 598
click at [272, 323] on div "💎 Presentation cannot be exported Exporting to PowerPoint is not available in y…" at bounding box center [632, 299] width 1264 height 598
drag, startPoint x: 286, startPoint y: 318, endPoint x: 318, endPoint y: 295, distance: 39.2
click at [296, 310] on div "💎 Presentation cannot be exported Exporting to PowerPoint is not available in y…" at bounding box center [632, 299] width 1264 height 598
drag, startPoint x: 947, startPoint y: 111, endPoint x: 959, endPoint y: 122, distance: 16.2
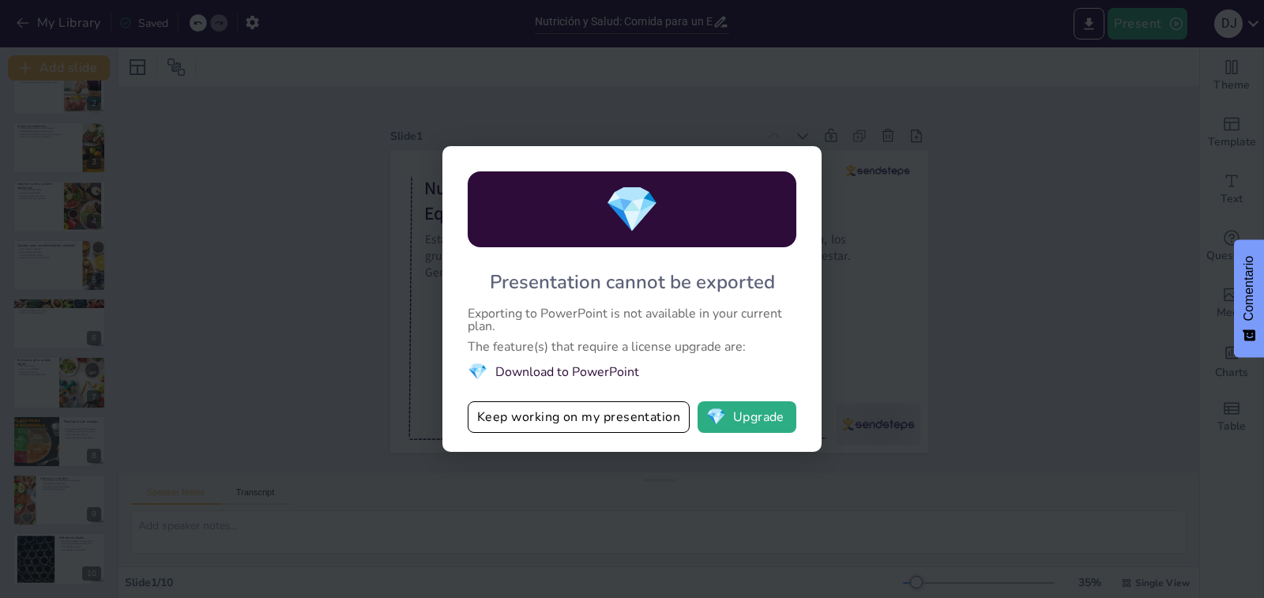
click at [957, 120] on div "💎 Presentation cannot be exported Exporting to PowerPoint is not available in y…" at bounding box center [632, 299] width 1264 height 598
click at [982, 150] on div "💎 Presentation cannot be exported Exporting to PowerPoint is not available in y…" at bounding box center [632, 299] width 1264 height 598
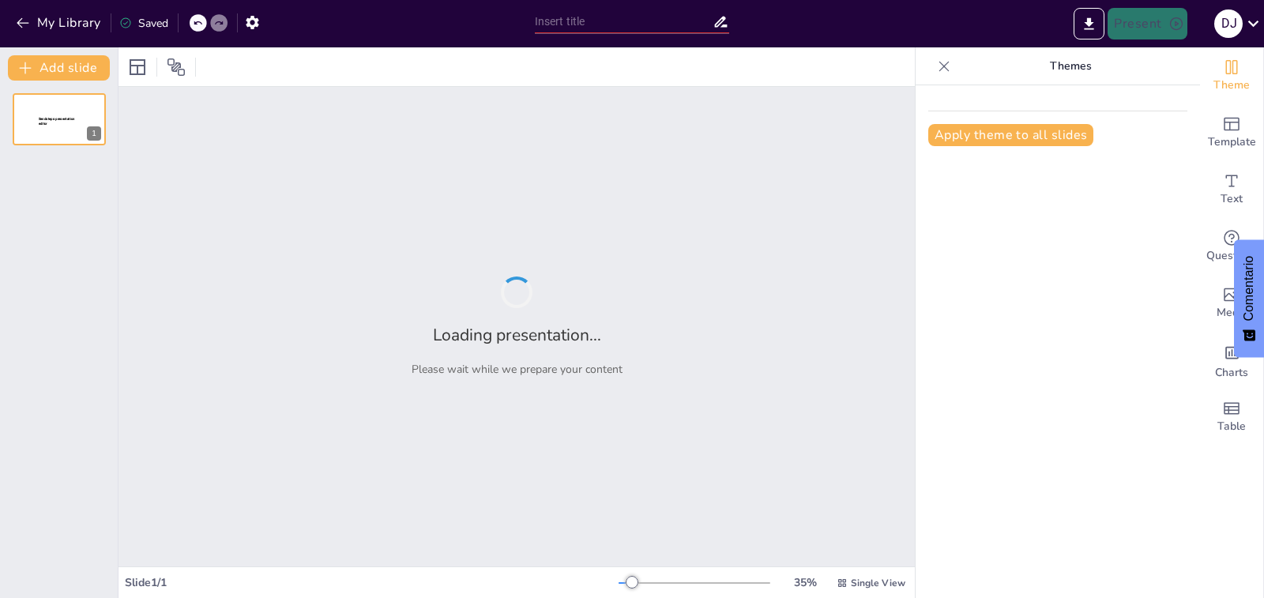
type input "Nutrición y Salud: Comida para un Estilo de Vida Equilibrado"
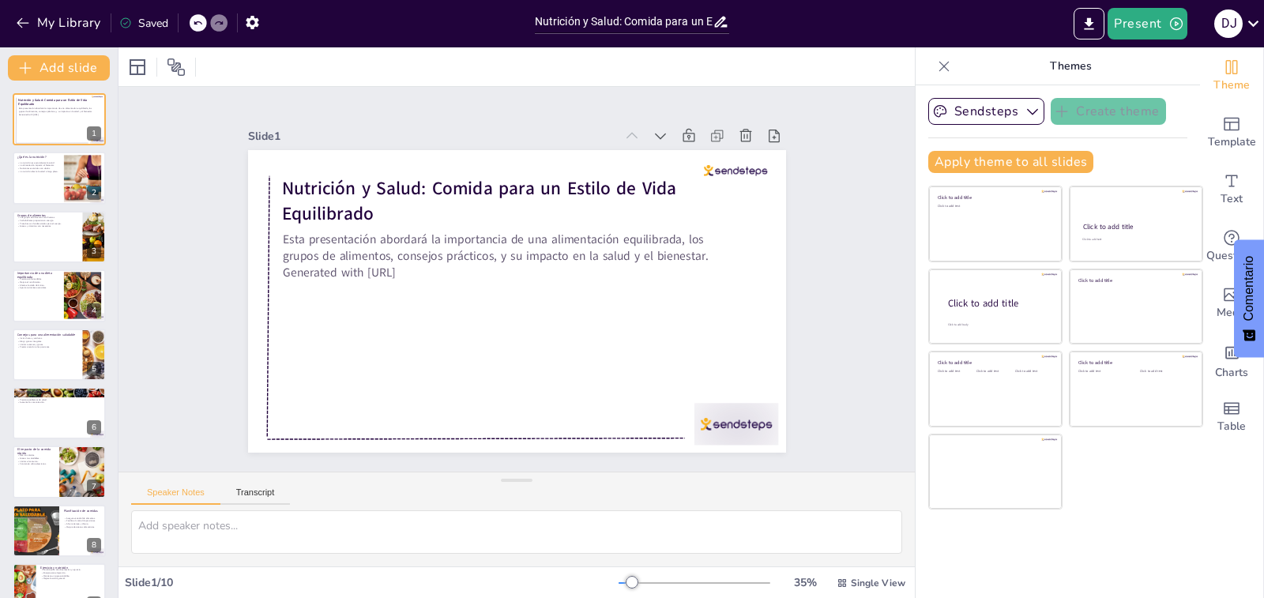
click at [856, 145] on div "Slide 1 Nutrición y Salud: Comida para un Estilo de Vida Equilibrado Esta prese…" at bounding box center [516, 279] width 818 height 849
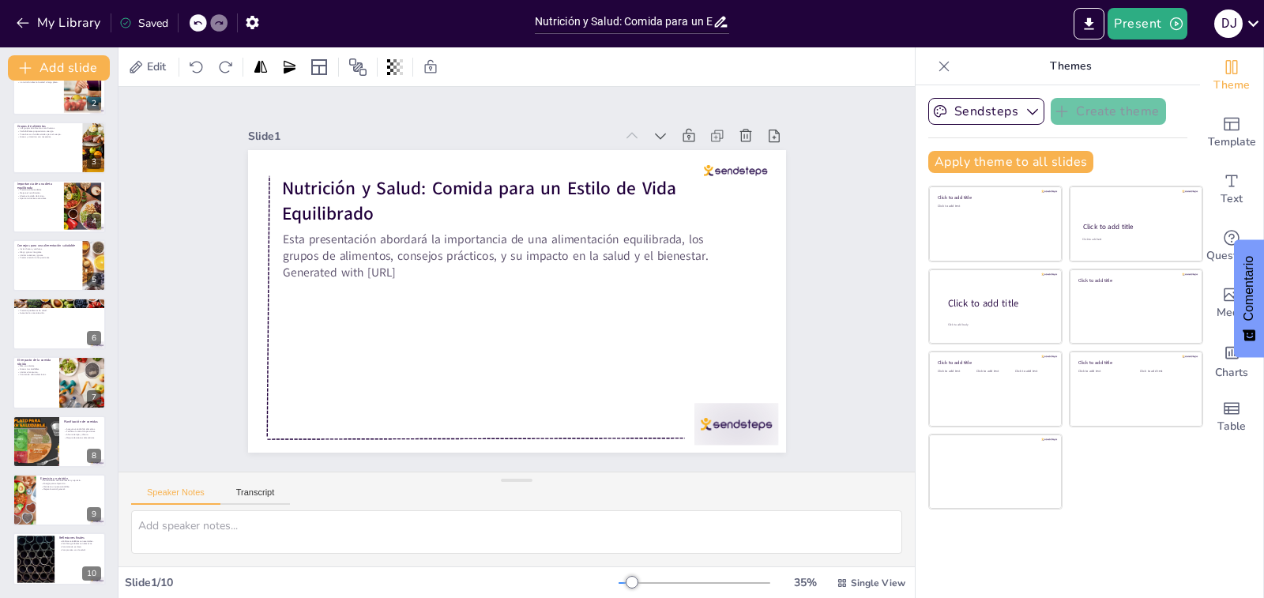
click at [667, 579] on div at bounding box center [695, 583] width 152 height 13
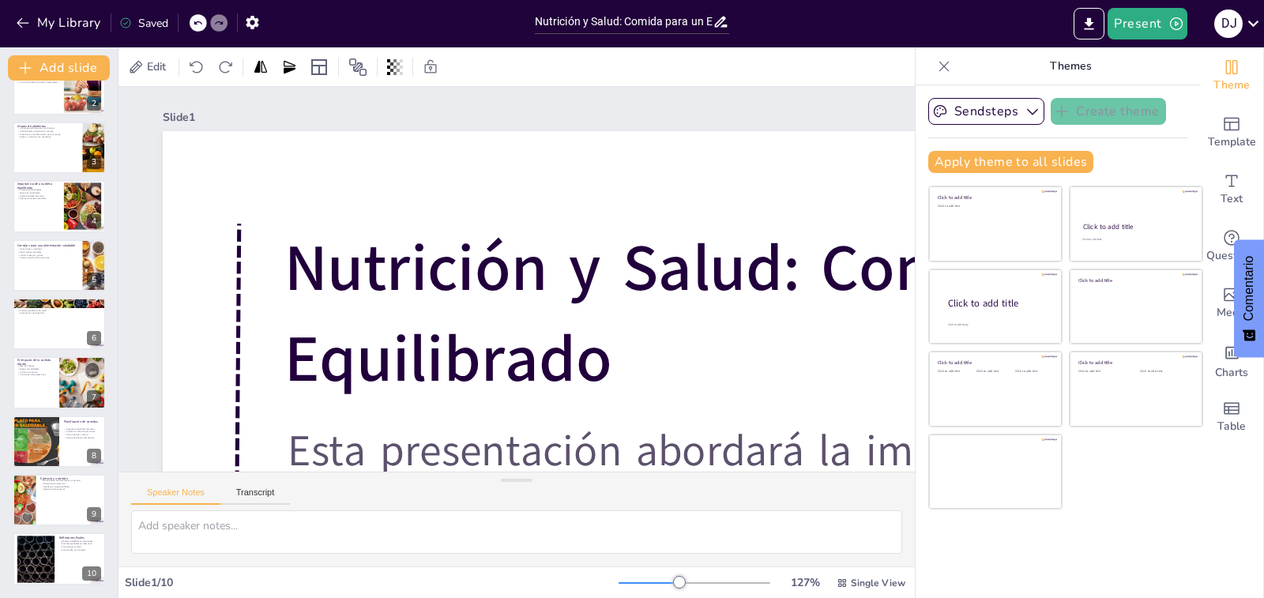
click at [645, 586] on div at bounding box center [695, 583] width 152 height 13
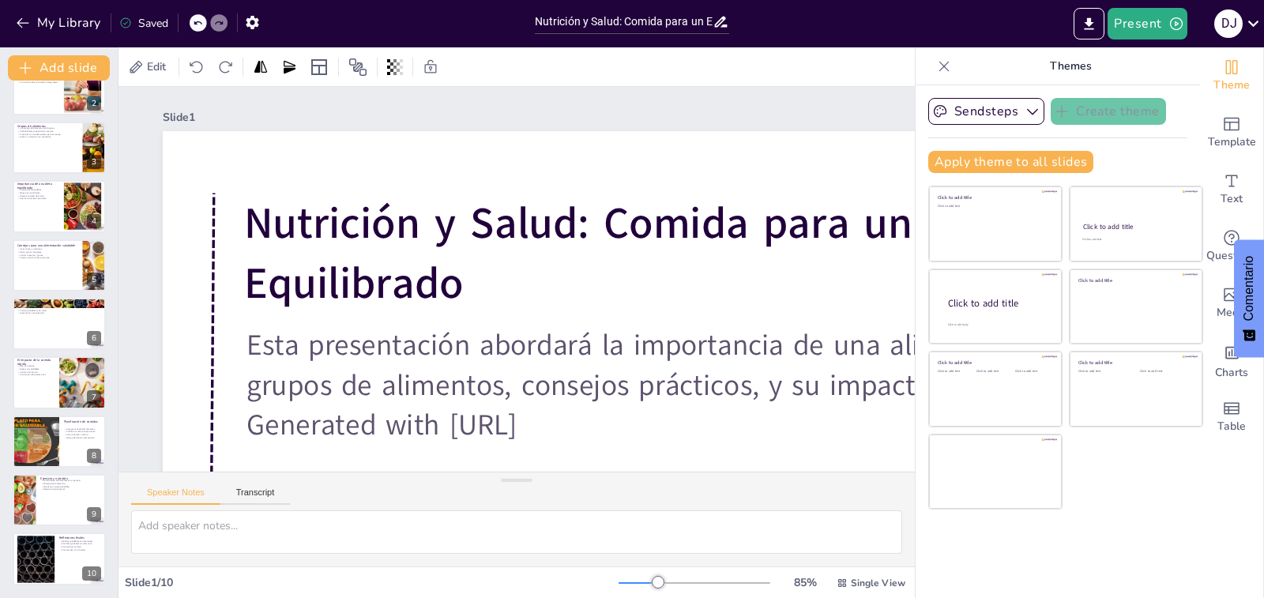
click at [619, 585] on div at bounding box center [695, 583] width 152 height 13
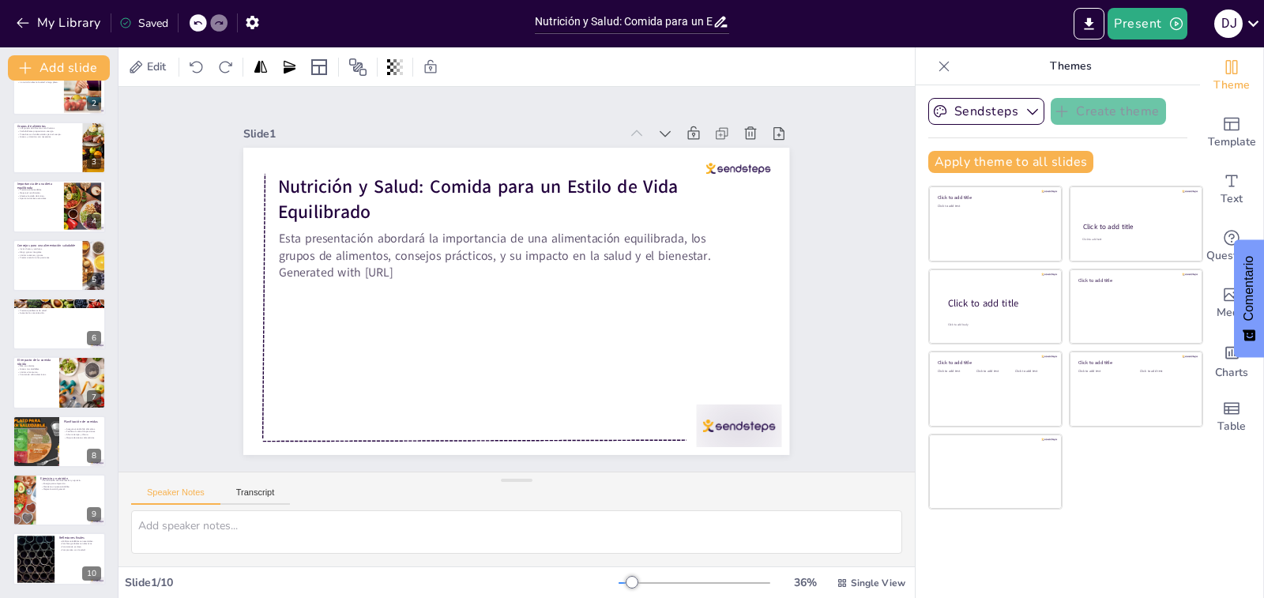
click at [619, 582] on div at bounding box center [625, 583] width 13 height 2
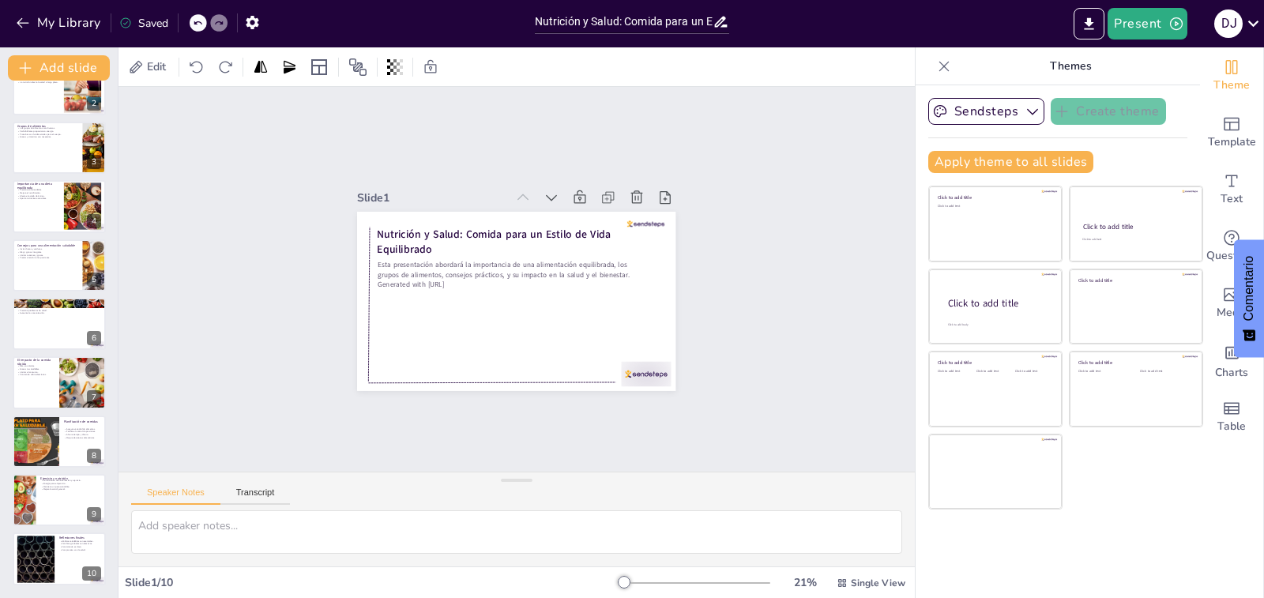
click at [621, 581] on div at bounding box center [695, 583] width 152 height 13
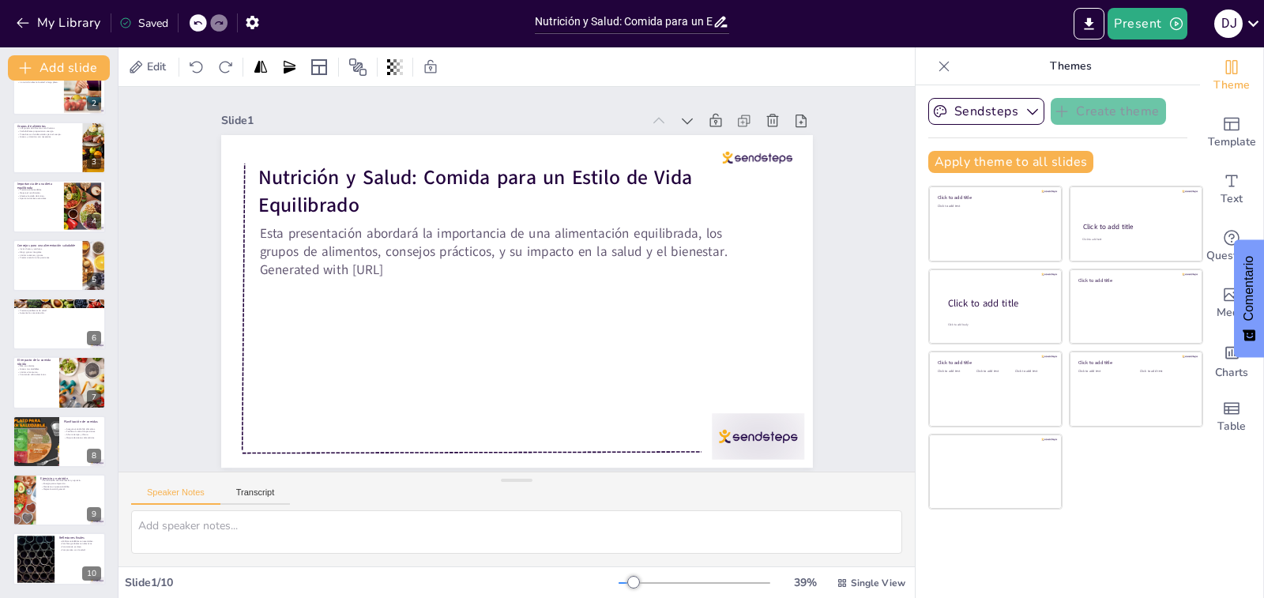
click at [627, 582] on div at bounding box center [633, 582] width 13 height 13
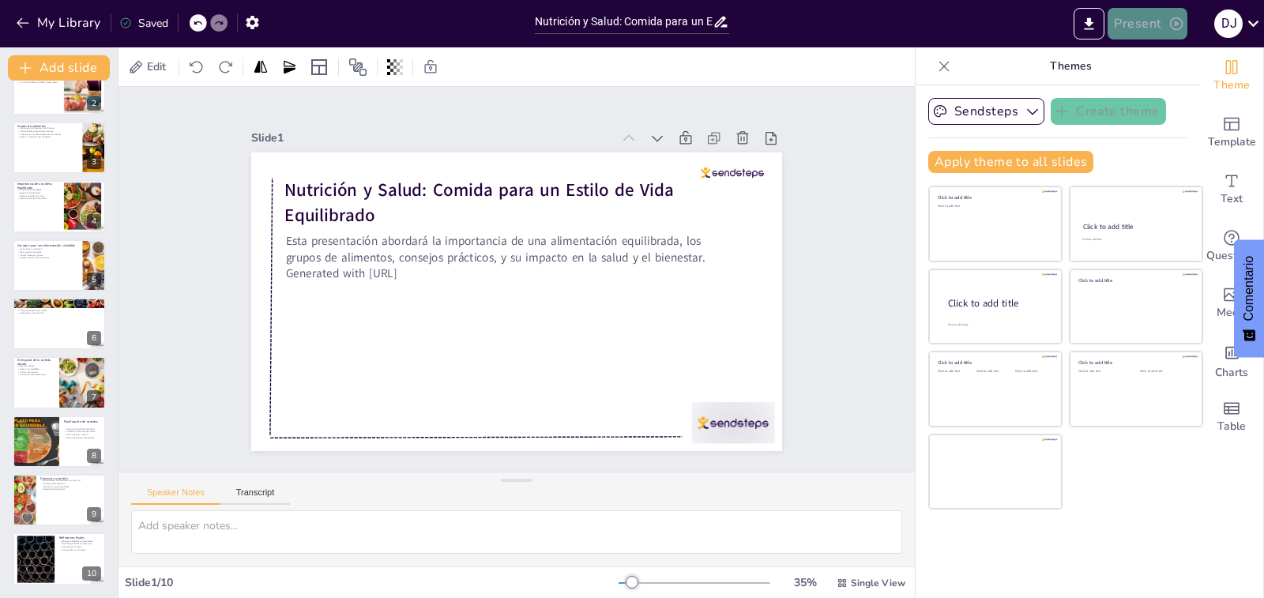
click at [1145, 18] on button "Present" at bounding box center [1147, 24] width 79 height 32
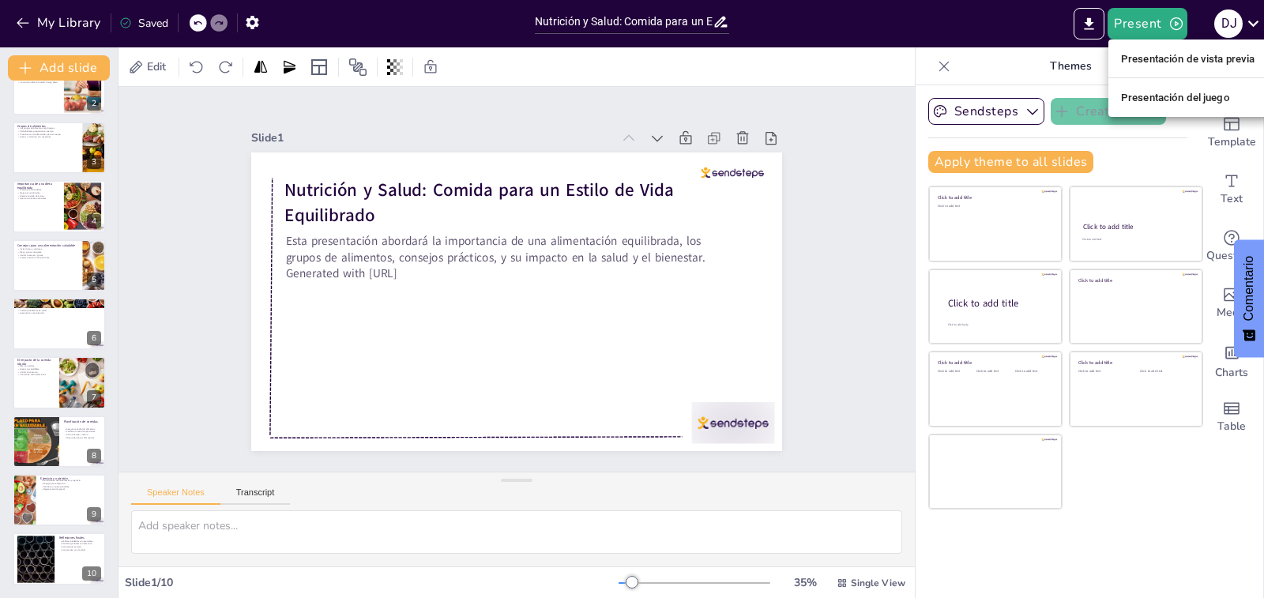
click at [1148, 541] on div at bounding box center [632, 299] width 1264 height 598
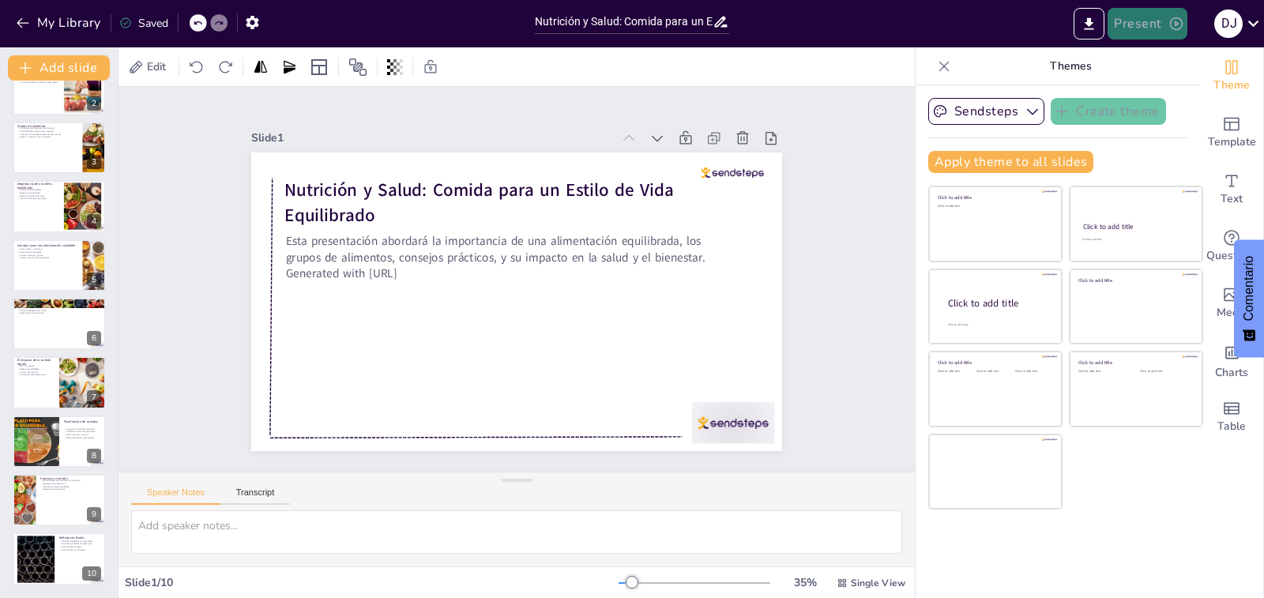
click at [1129, 24] on button "Present" at bounding box center [1147, 24] width 79 height 32
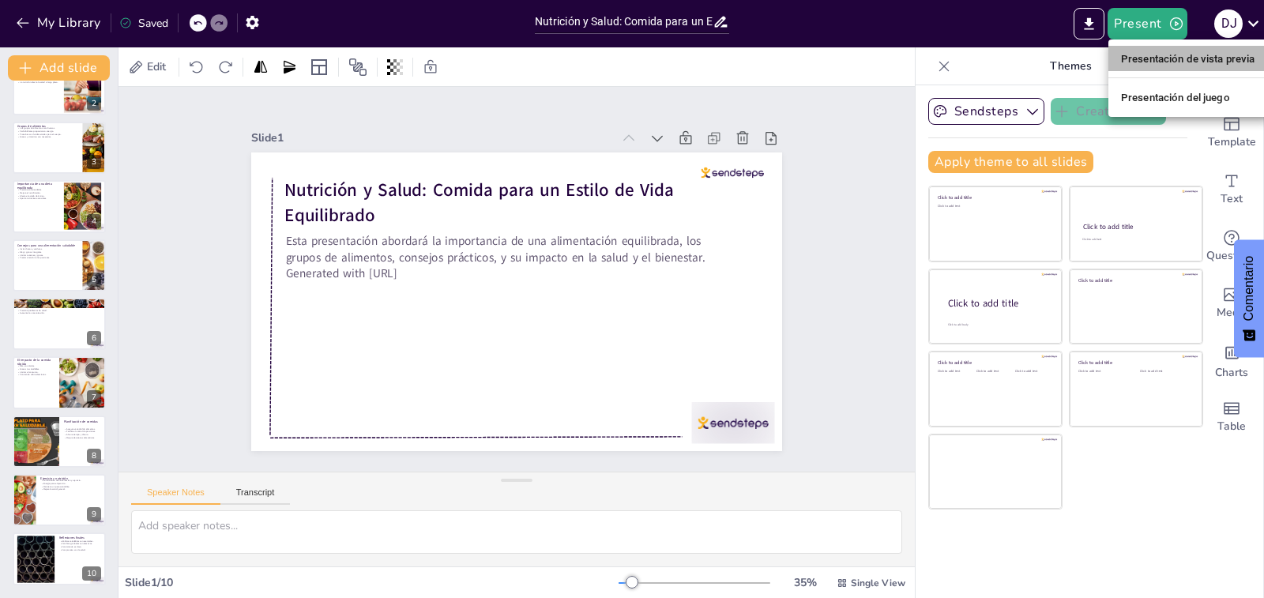
click at [1173, 53] on font "Presentación de vista previa" at bounding box center [1188, 59] width 134 height 12
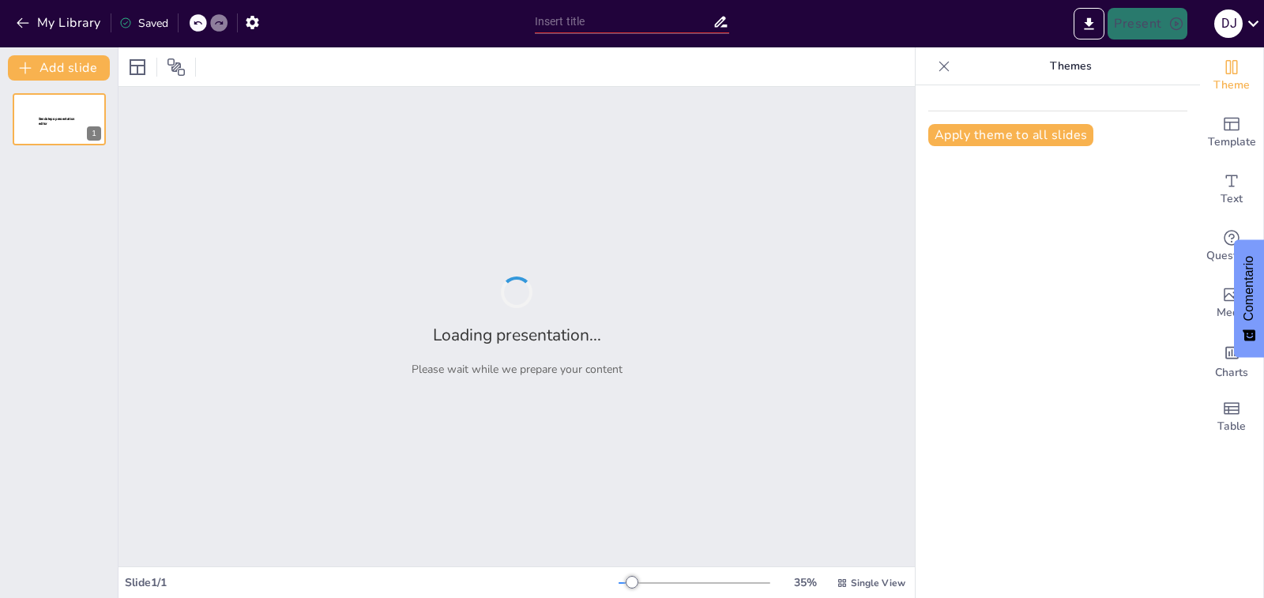
type input "Nutrición y Salud: Comida para un Estilo de Vida Equilibrado"
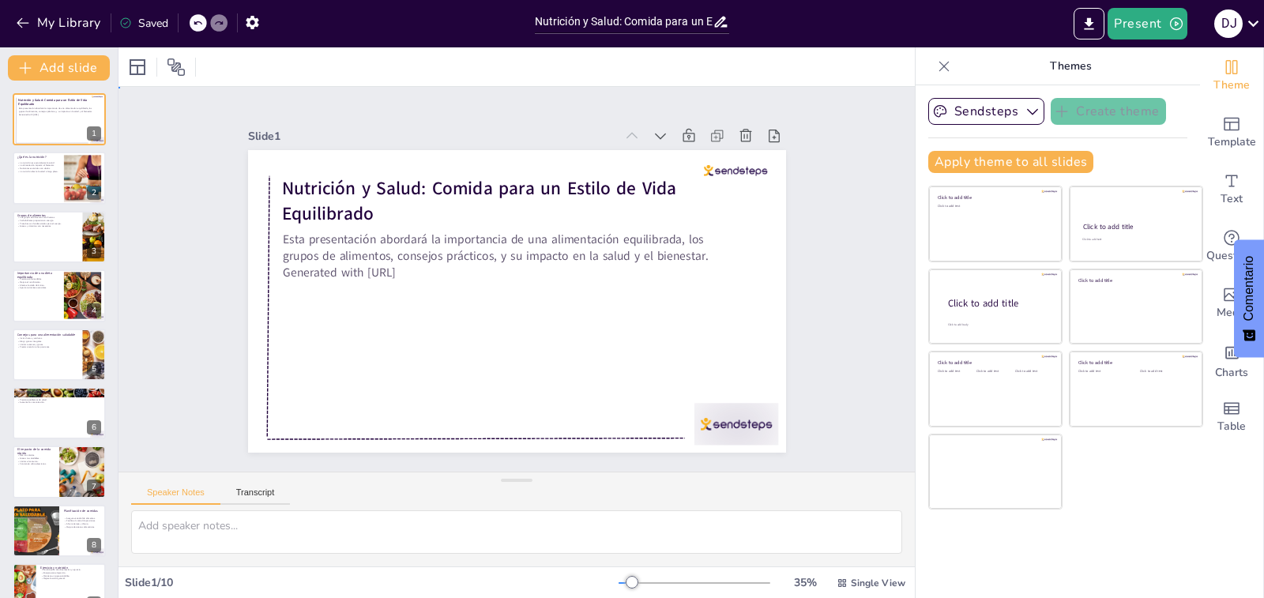
click at [806, 209] on div "Slide 1 Nutrición y Salud: Comida para un Estilo de Vida Equilibrado Esta prese…" at bounding box center [516, 279] width 703 height 524
click at [1161, 21] on button "Present" at bounding box center [1147, 24] width 79 height 32
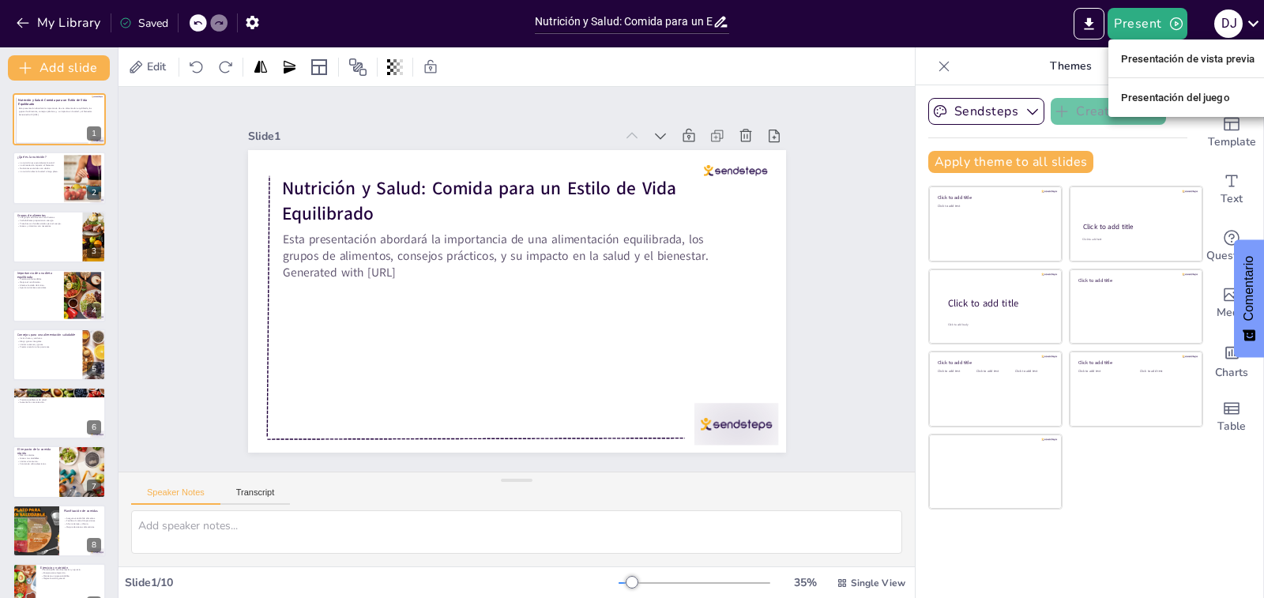
click at [849, 188] on div at bounding box center [632, 299] width 1264 height 598
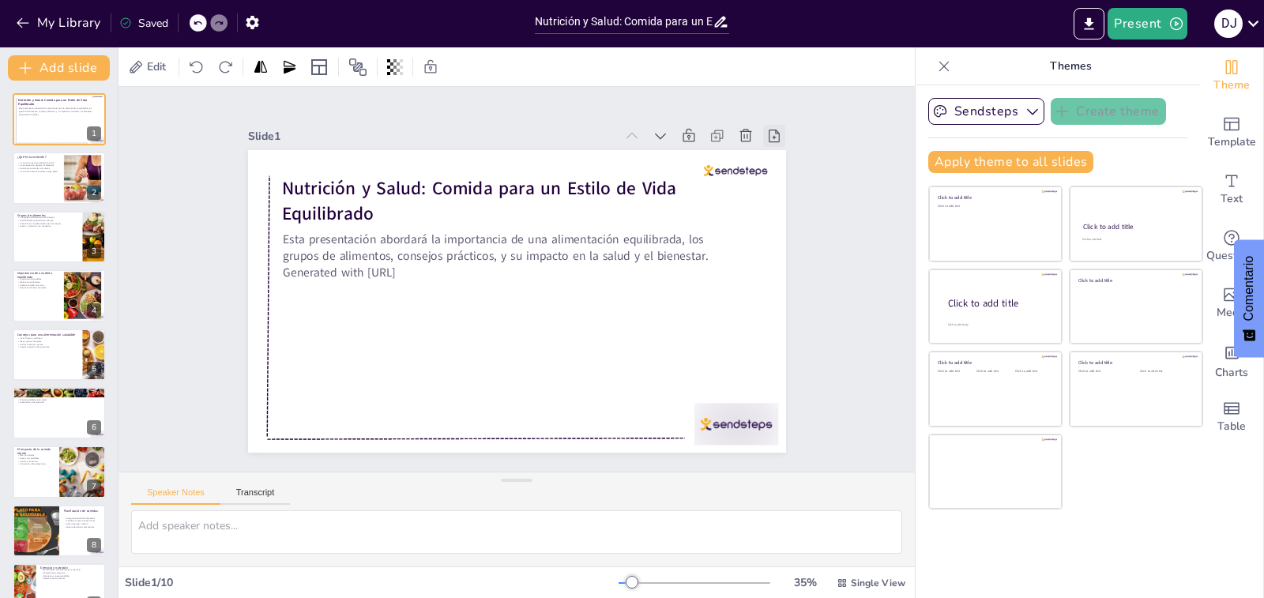
click at [782, 156] on icon at bounding box center [788, 163] width 12 height 14
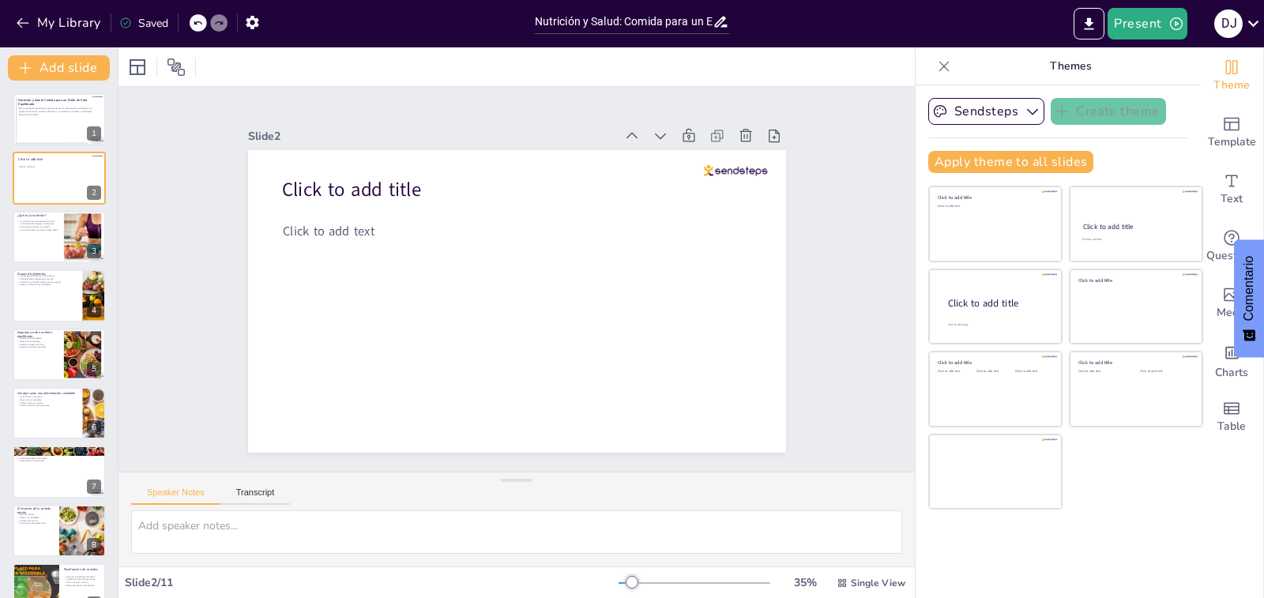
click at [198, 23] on icon at bounding box center [197, 22] width 9 height 9
click at [198, 23] on div "My Library Saving......" at bounding box center [142, 22] width 284 height 28
click at [202, 25] on icon at bounding box center [197, 22] width 9 height 9
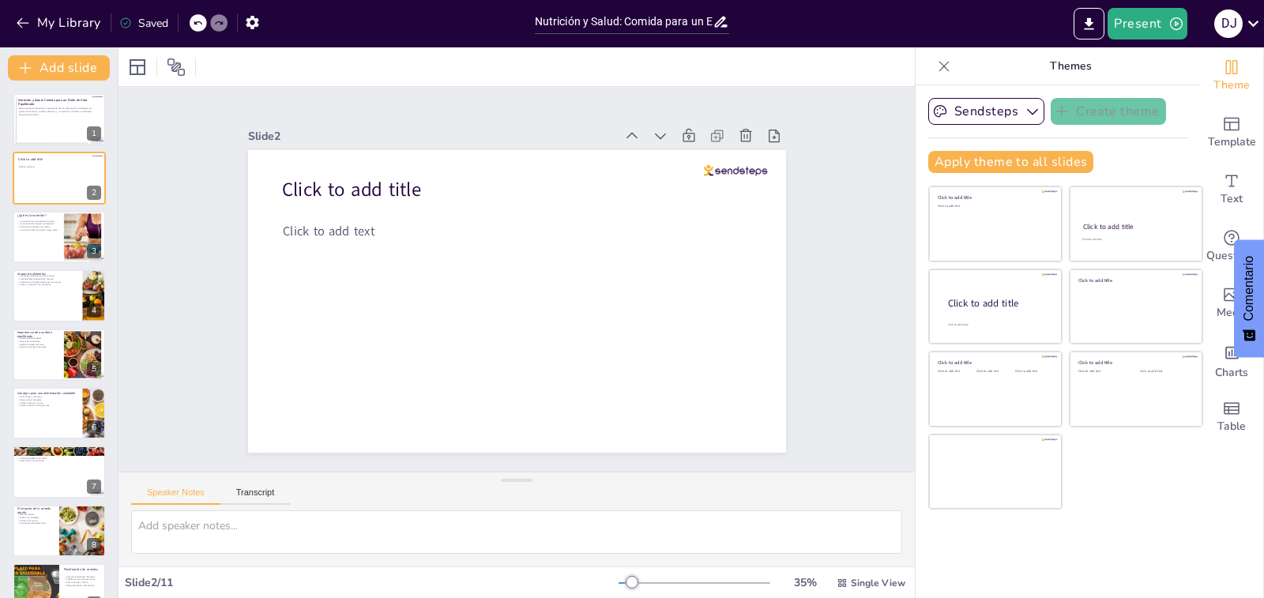
click at [202, 25] on icon at bounding box center [197, 22] width 9 height 9
click at [202, 25] on div "My Library Saving......" at bounding box center [142, 22] width 284 height 28
click at [66, 113] on button at bounding box center [69, 106] width 19 height 19
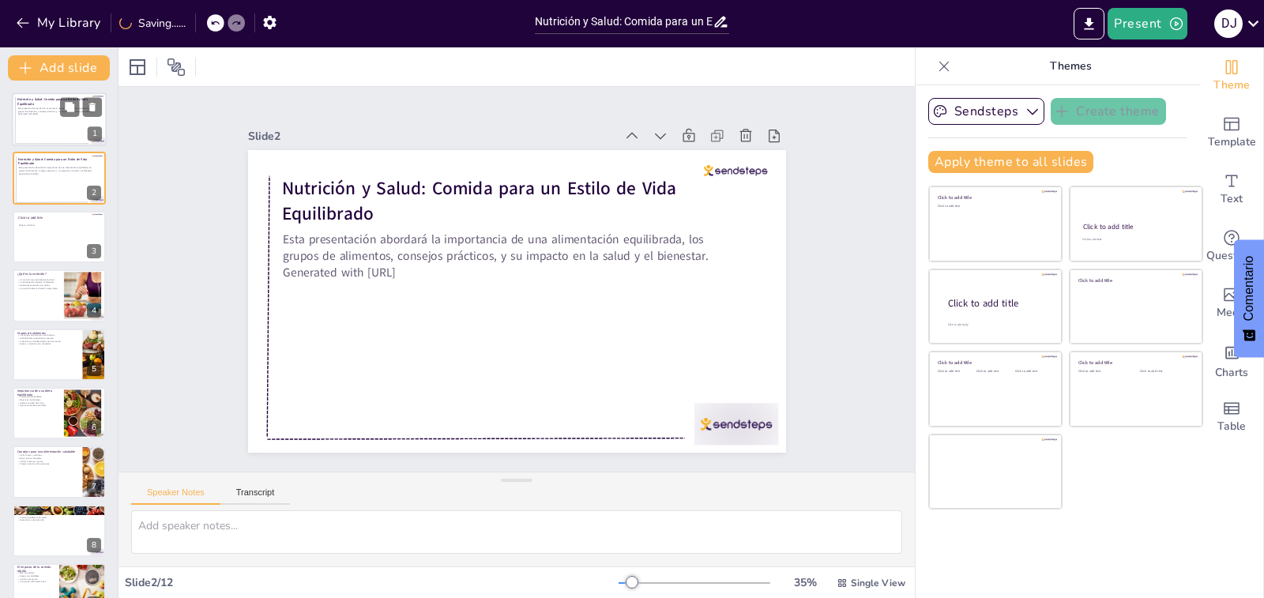
click at [32, 120] on div at bounding box center [59, 119] width 95 height 54
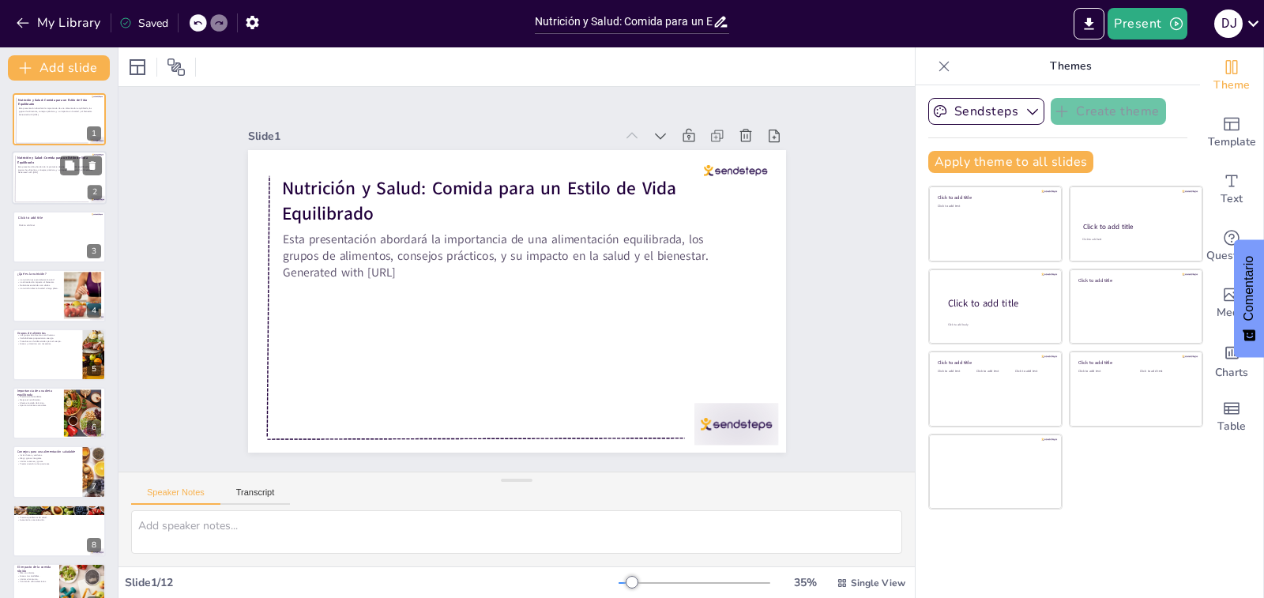
click at [36, 163] on p "Nutrición y Salud: Comida para un Estilo de Vida Equilibrado" at bounding box center [57, 160] width 81 height 9
click at [44, 100] on strong "Nutrición y Salud: Comida para un Estilo de Vida Equilibrado" at bounding box center [52, 101] width 70 height 9
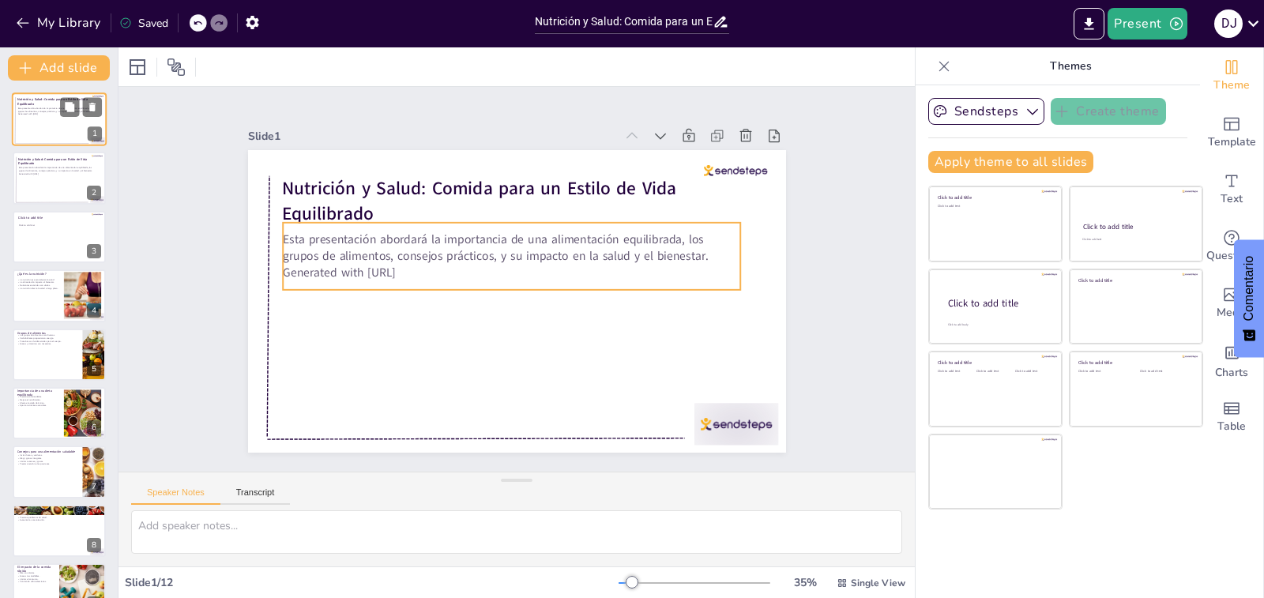
click at [38, 113] on p "Generated with [URL]" at bounding box center [58, 114] width 81 height 3
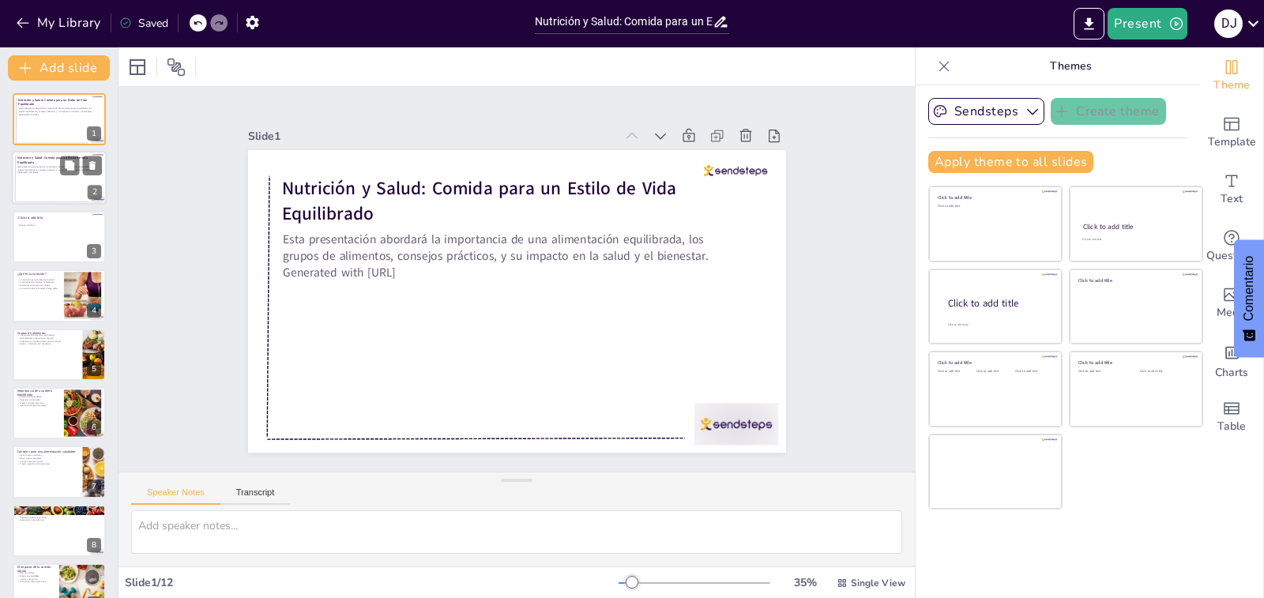
click at [36, 160] on strong "Nutrición y Salud: Comida para un Estilo de Vida Equilibrado" at bounding box center [52, 160] width 70 height 9
click at [96, 165] on icon at bounding box center [92, 165] width 11 height 11
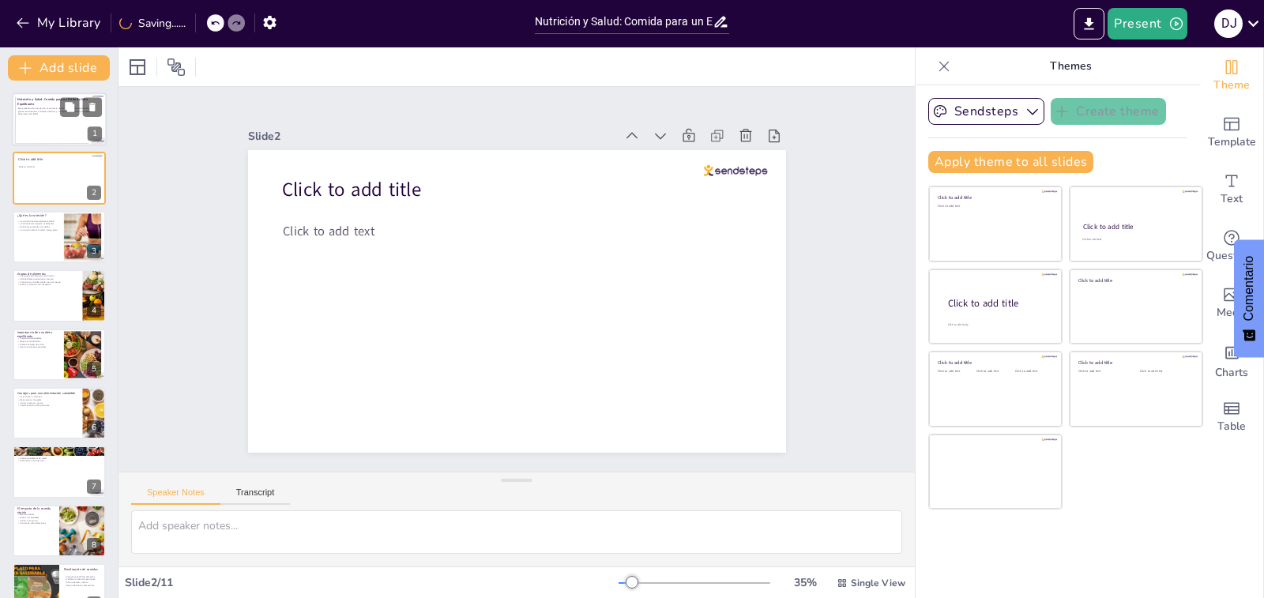
click at [63, 122] on div at bounding box center [59, 119] width 95 height 54
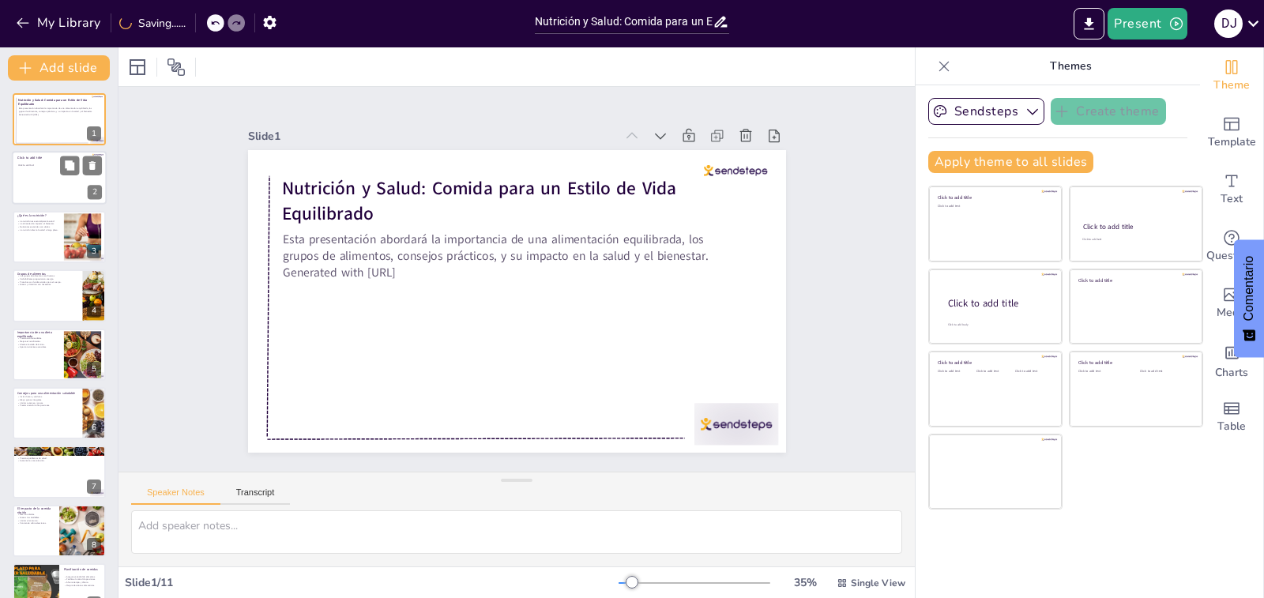
click at [51, 171] on div at bounding box center [59, 179] width 95 height 54
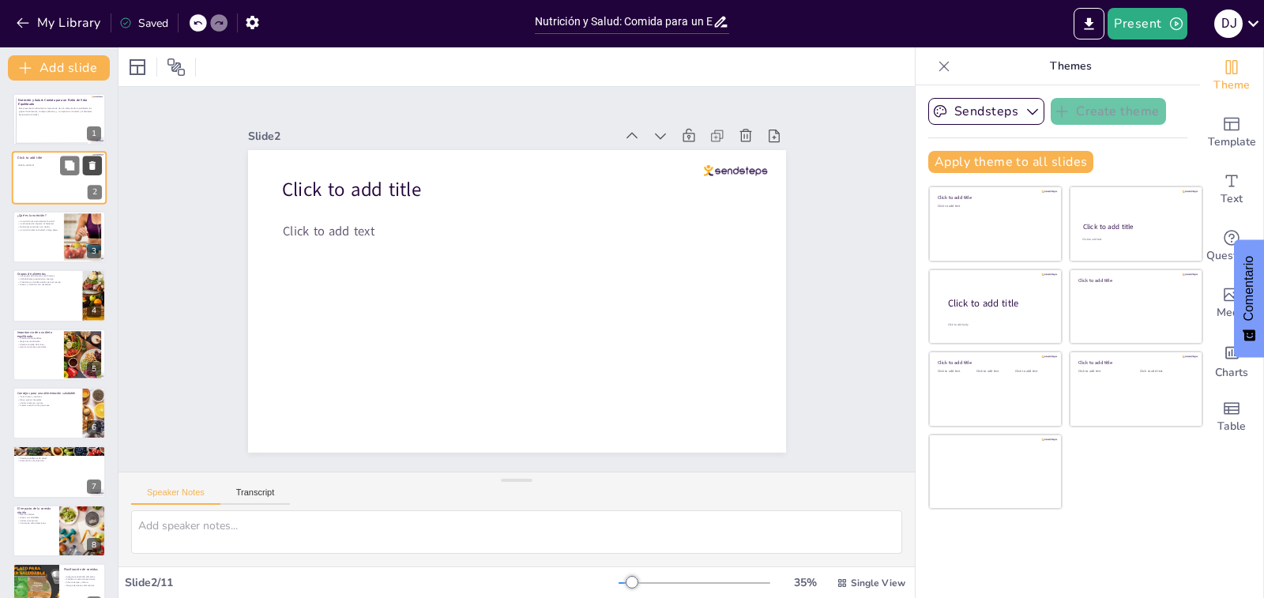
click at [96, 167] on icon at bounding box center [92, 165] width 11 height 11
type textarea "La nutrición es clave para mantener la salud. Sin los nutrientes necesarios, el…"
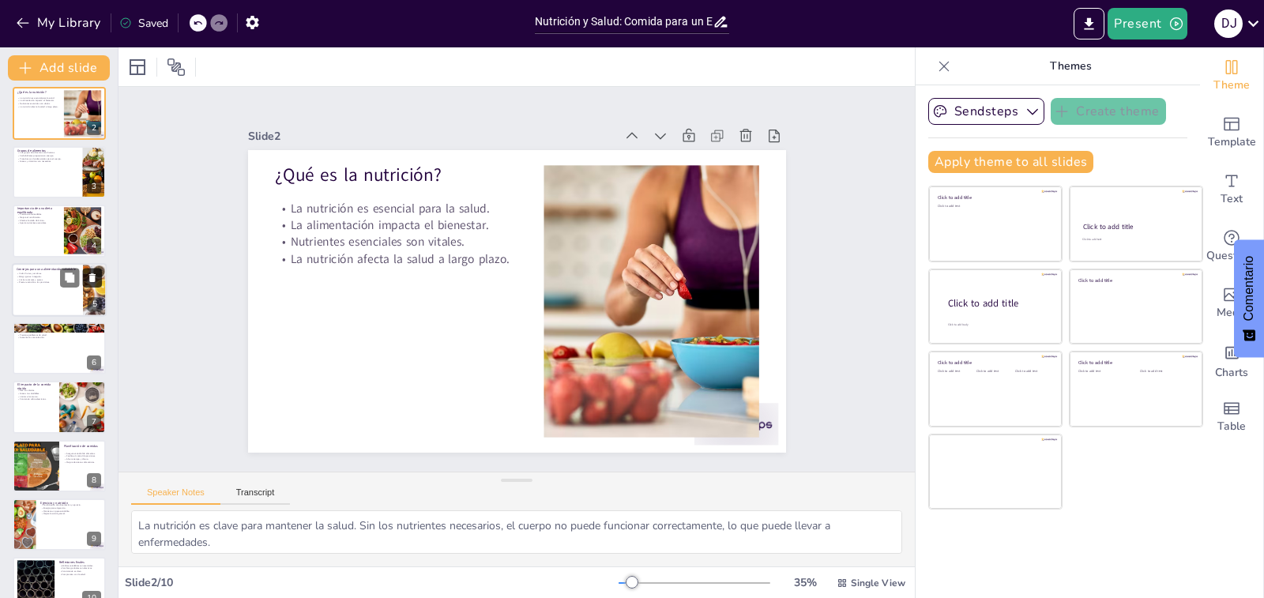
scroll to position [89, 0]
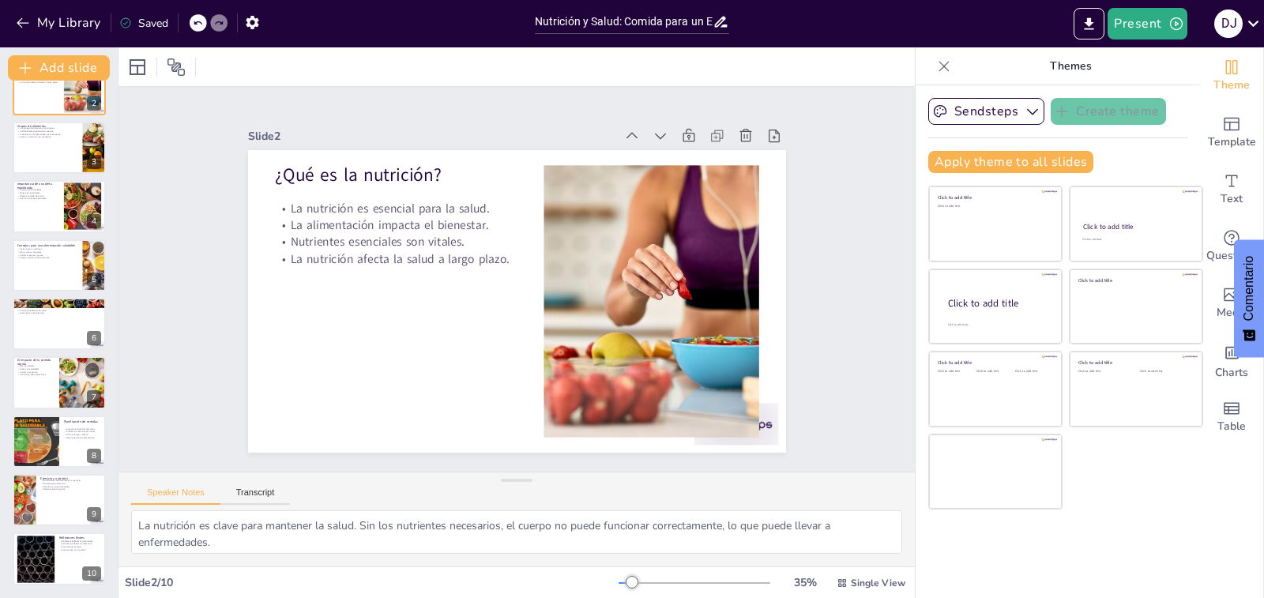
click at [9, 21] on div "My Library Saved" at bounding box center [133, 22] width 267 height 28
click at [742, 195] on icon at bounding box center [752, 205] width 20 height 20
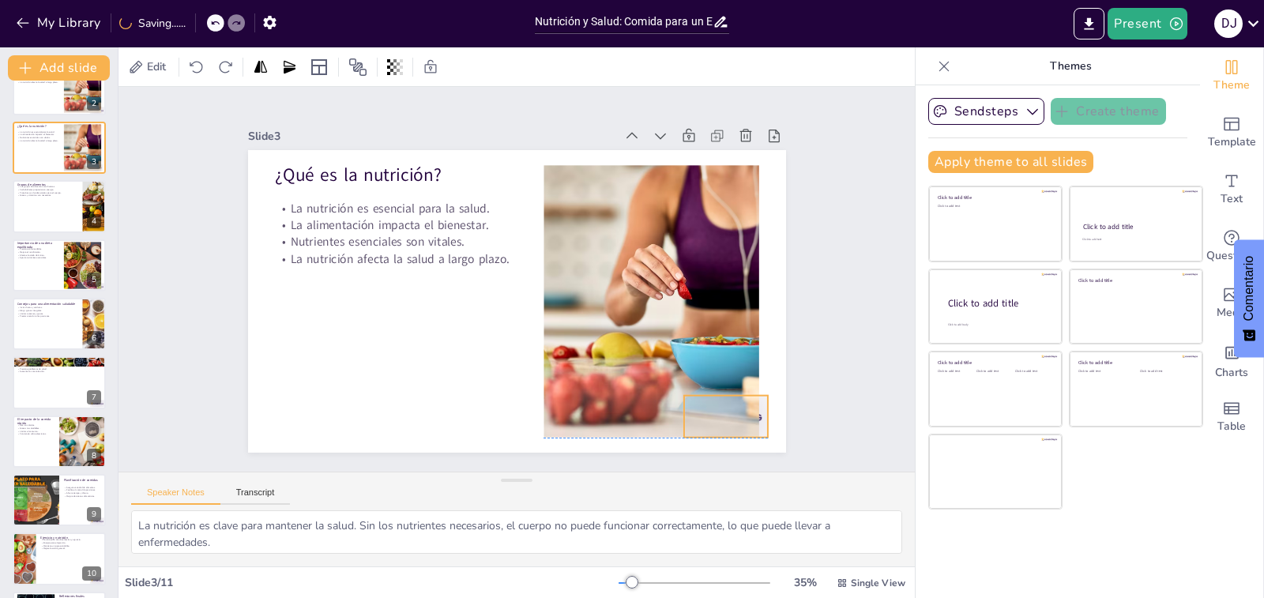
drag, startPoint x: 758, startPoint y: 417, endPoint x: 746, endPoint y: 415, distance: 12.9
click at [720, 442] on div at bounding box center [672, 475] width 93 height 66
click at [741, 363] on div "¿Qué es la nutrición? La nutrición es esencial para la salud. La alimentación i…" at bounding box center [603, 183] width 400 height 360
click at [808, 238] on div "Slide 1 Nutrición y Salud: Comida para un Estilo de Vida Equilibrado Esta prese…" at bounding box center [516, 279] width 659 height 410
click at [155, 266] on div "Slide 1 Nutrición y Salud: Comida para un Estilo de Vida Equilibrado Esta prese…" at bounding box center [516, 279] width 796 height 385
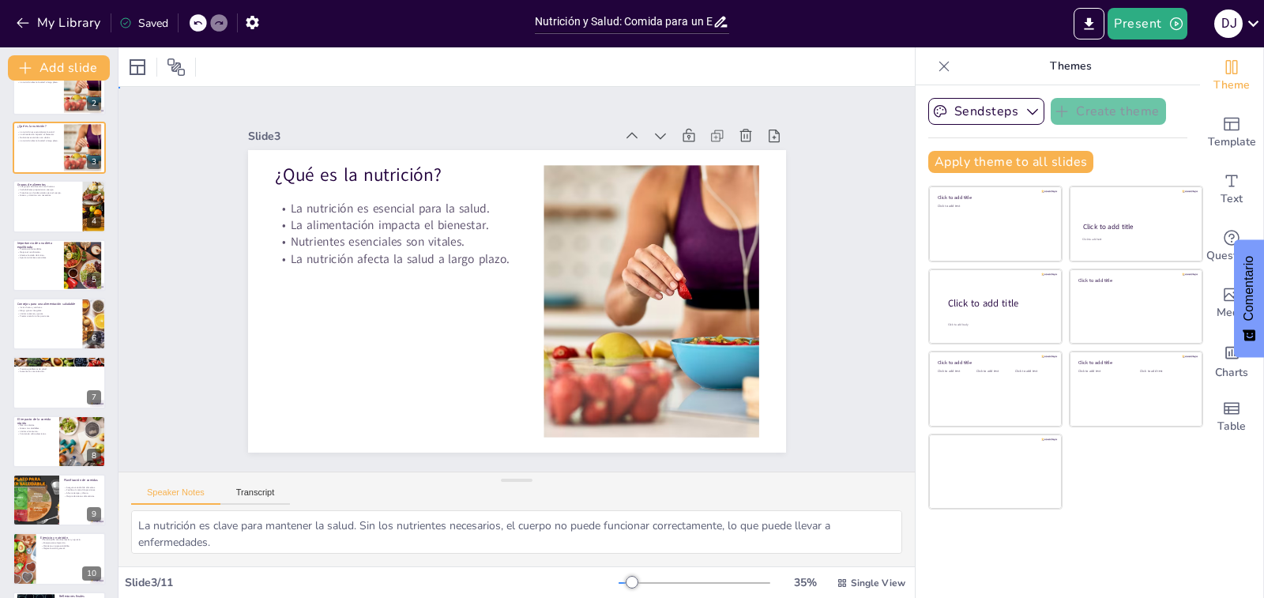
click at [157, 263] on div "Slide 1 Nutrición y Salud: Comida para un Estilo de Vida Equilibrado Esta prese…" at bounding box center [516, 280] width 832 height 466
click at [157, 263] on div "Slide 1 Nutrición y Salud: Comida para un Estilo de Vida Equilibrado Esta prese…" at bounding box center [516, 279] width 876 height 612
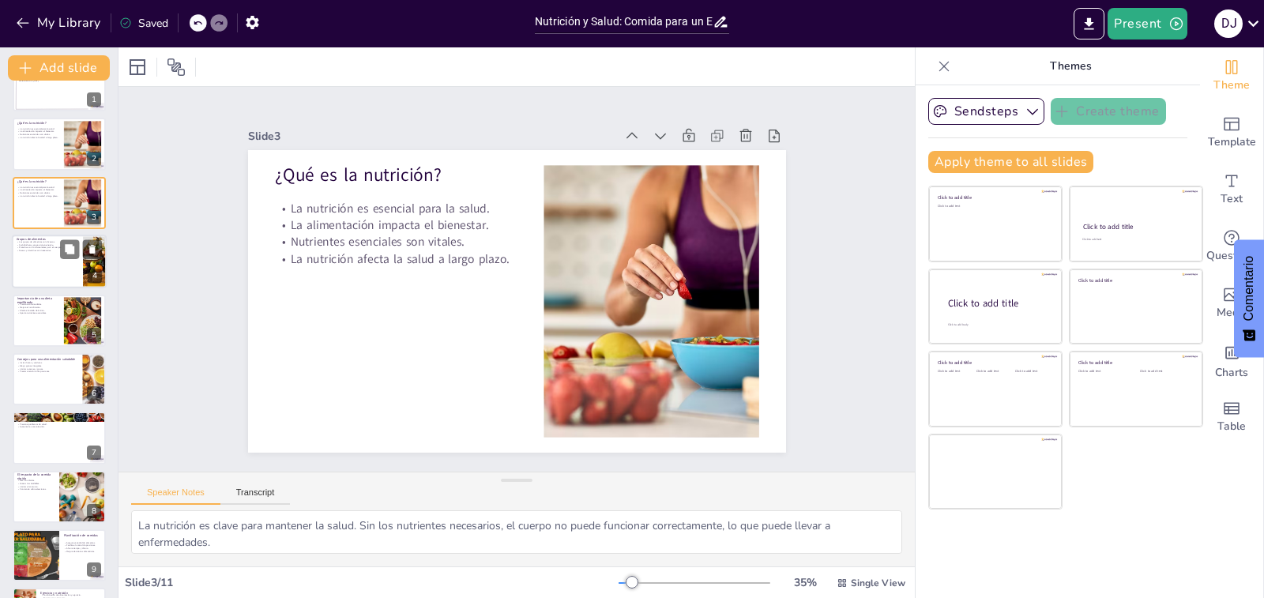
scroll to position [0, 0]
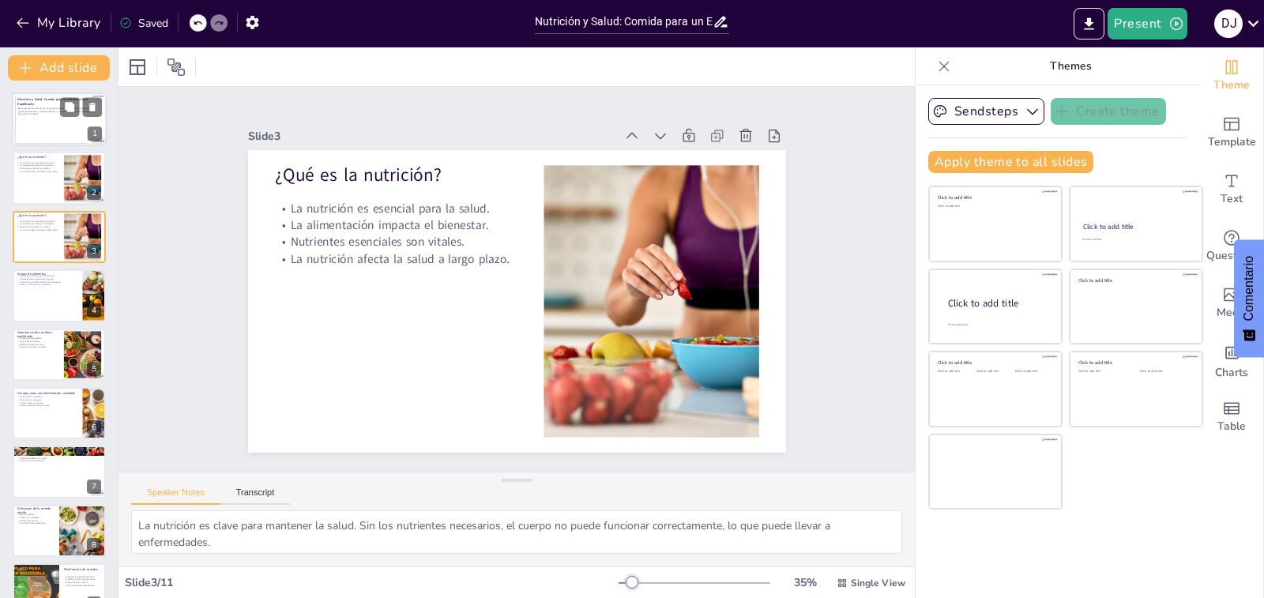
click at [61, 118] on div at bounding box center [59, 119] width 95 height 54
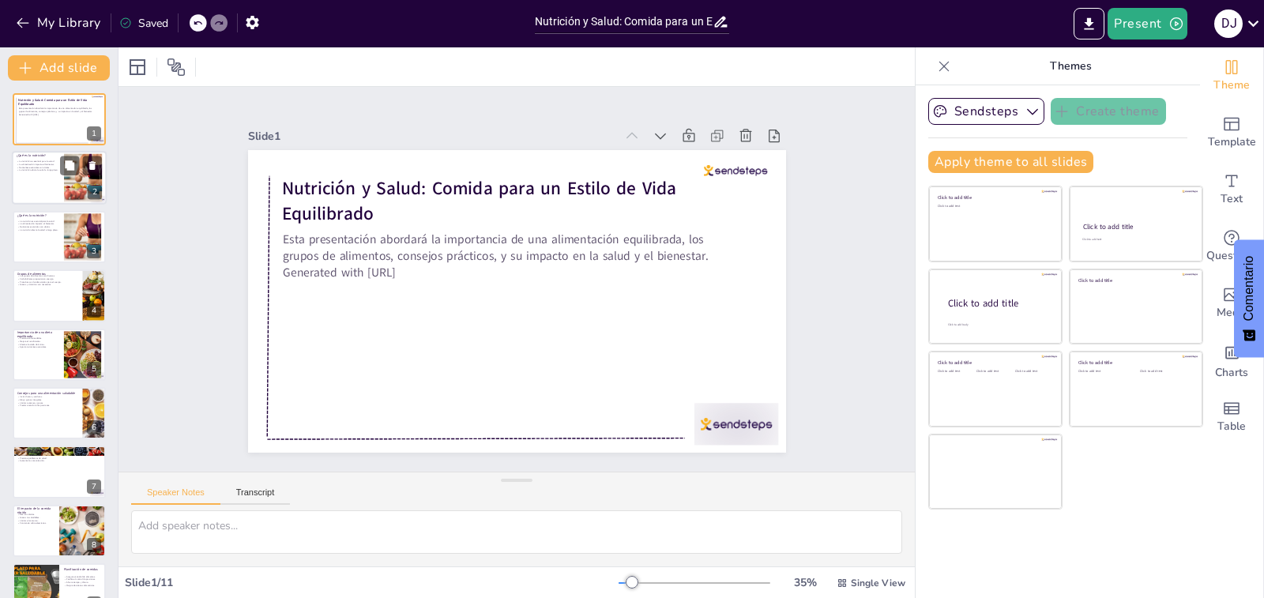
click at [35, 181] on div at bounding box center [59, 179] width 95 height 54
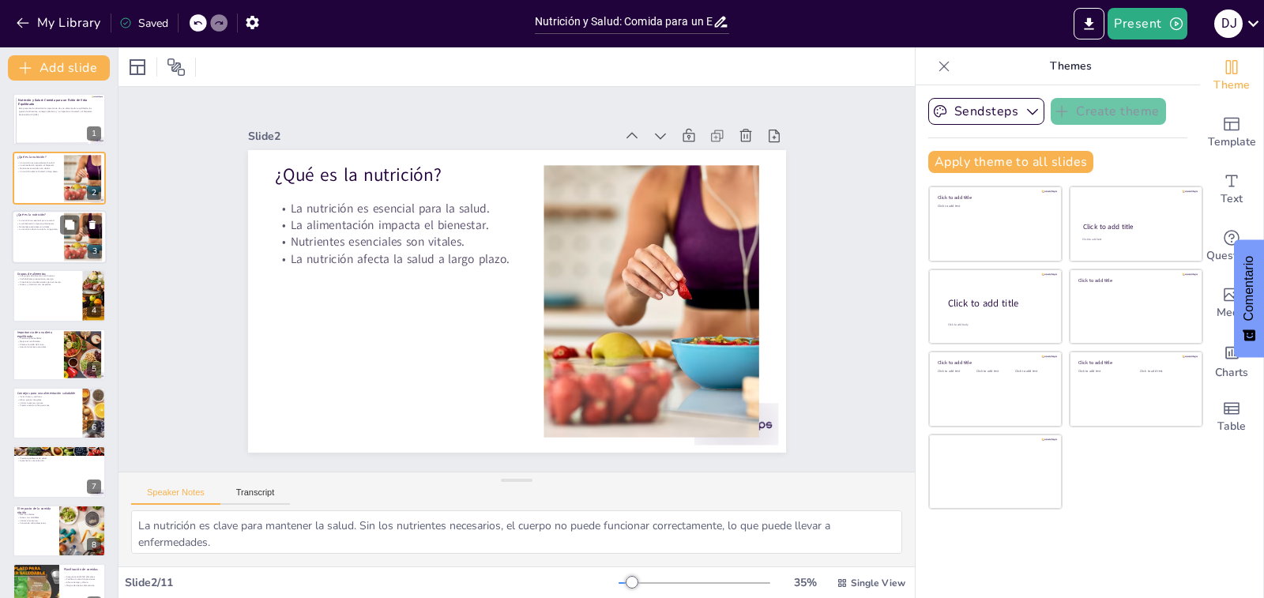
click at [51, 228] on p "La nutrición afecta la salud a largo plazo." at bounding box center [38, 229] width 43 height 3
click at [58, 190] on div at bounding box center [59, 179] width 95 height 54
click at [63, 232] on button at bounding box center [69, 224] width 19 height 19
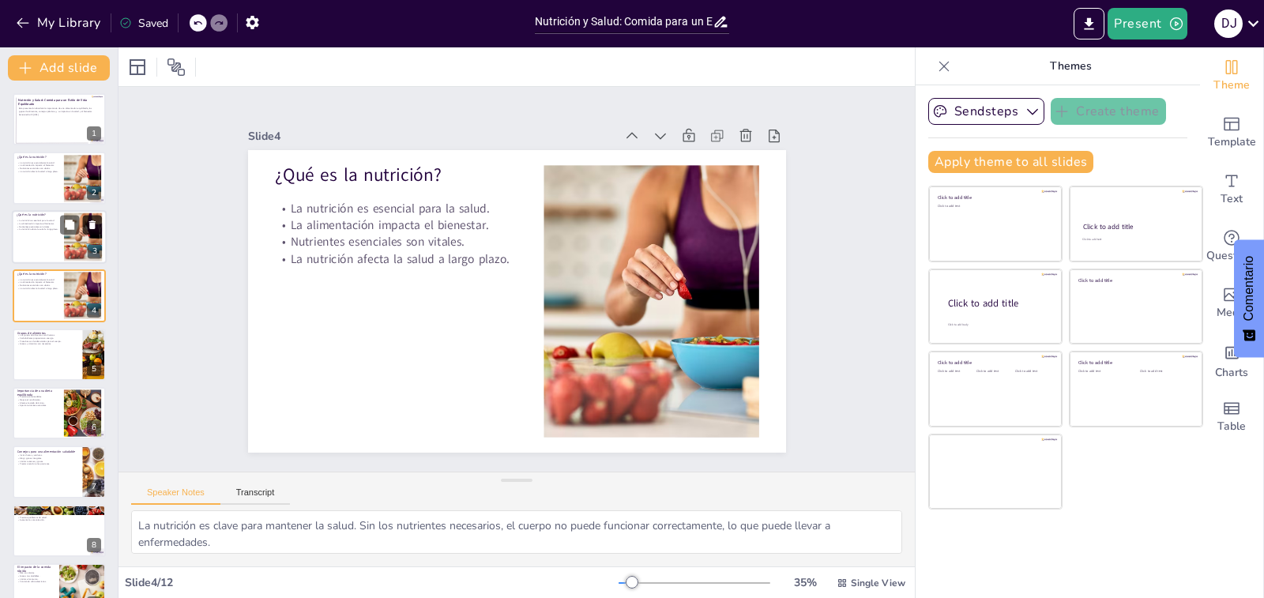
click at [88, 224] on icon at bounding box center [92, 224] width 11 height 11
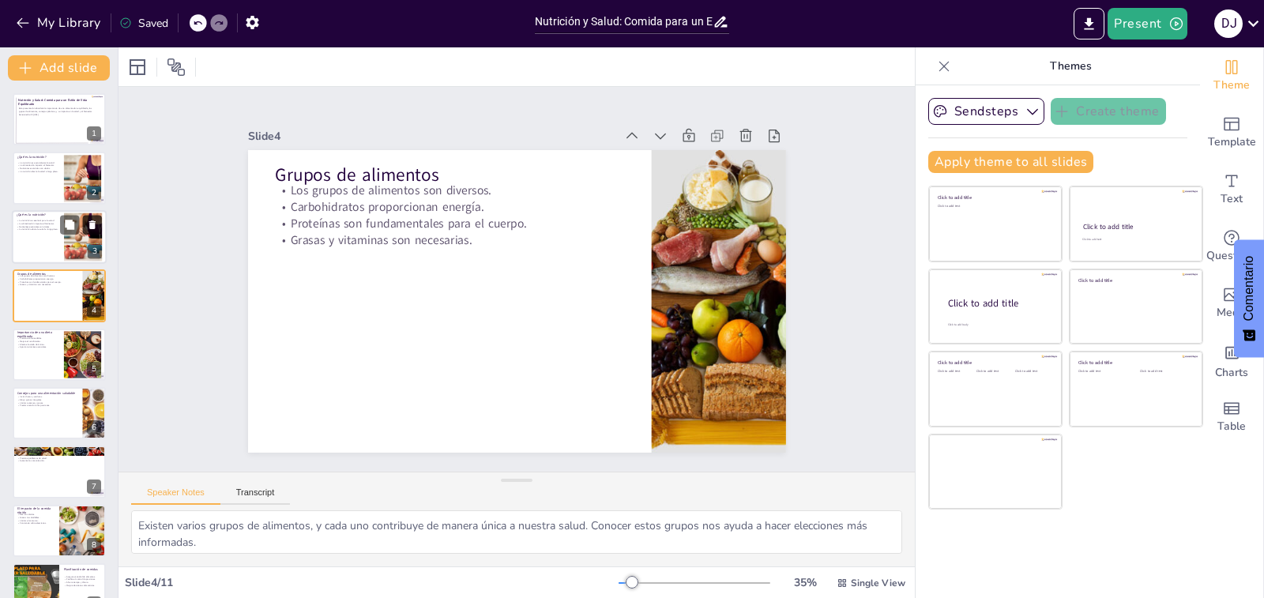
click at [88, 224] on icon at bounding box center [92, 224] width 11 height 11
type textarea "Una dieta equilibrada ayuda a prevenir enfermedades crónicas como la diabetes y…"
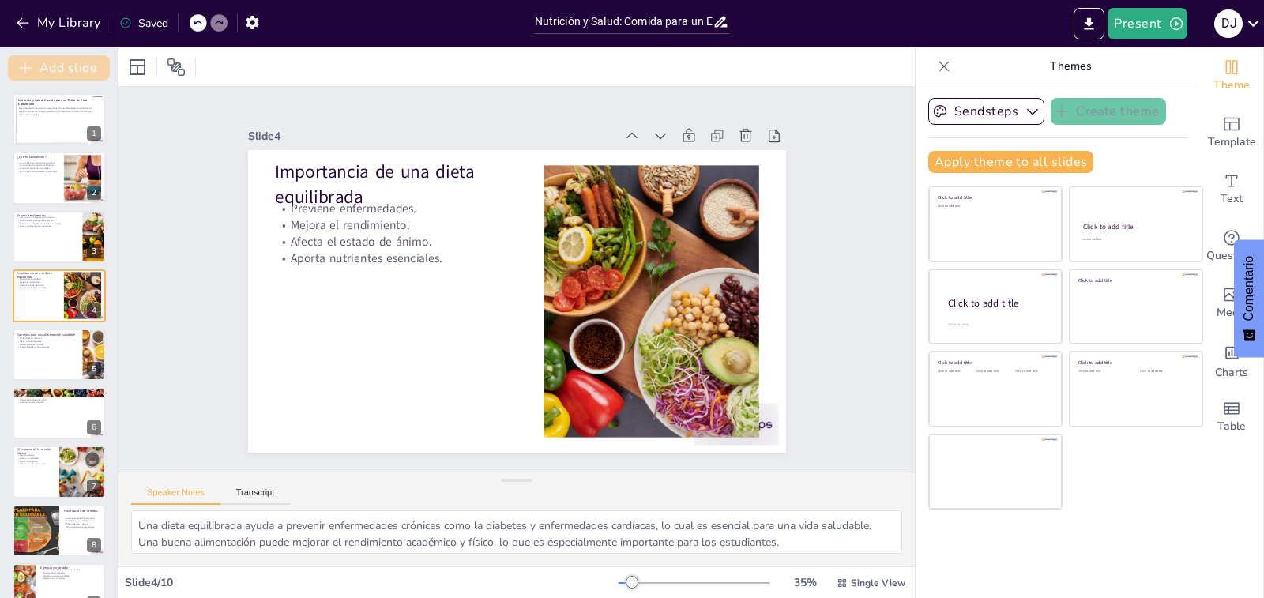
click at [45, 68] on button "Add slide" at bounding box center [59, 67] width 102 height 25
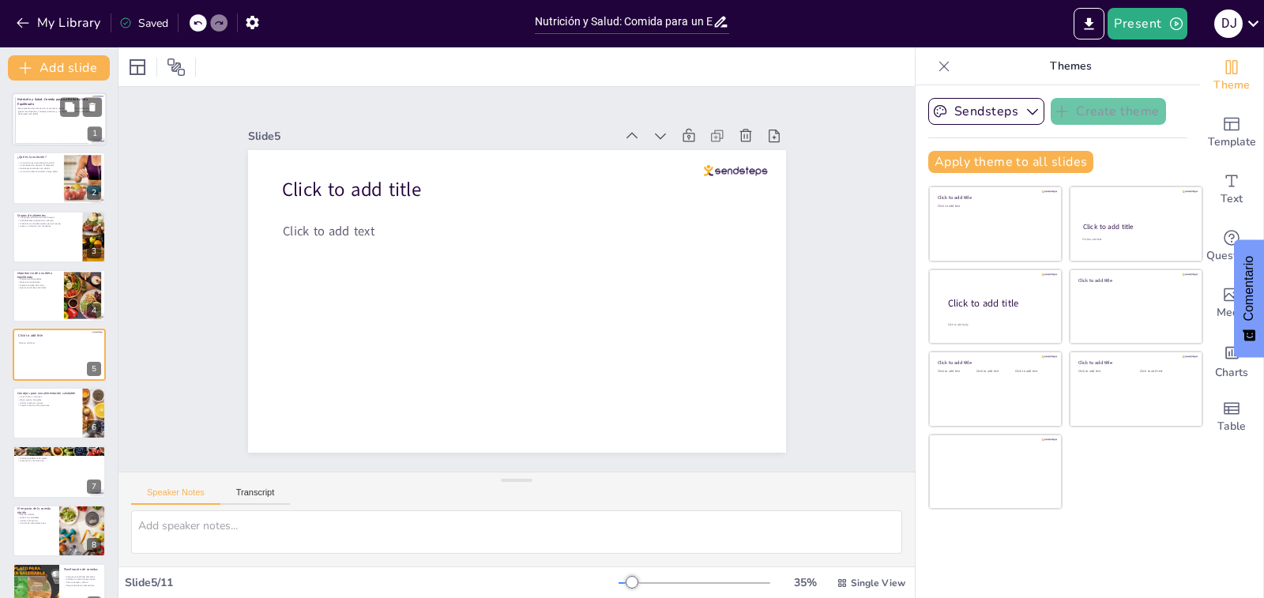
click at [43, 125] on div at bounding box center [59, 119] width 95 height 54
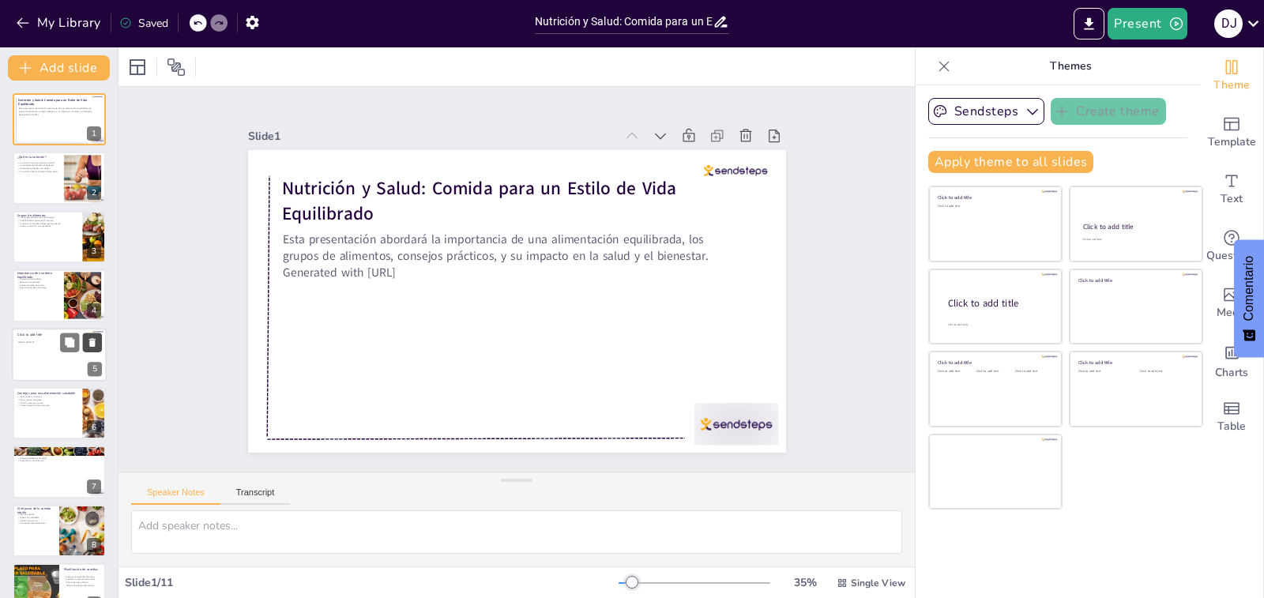
click at [88, 344] on icon at bounding box center [92, 342] width 11 height 11
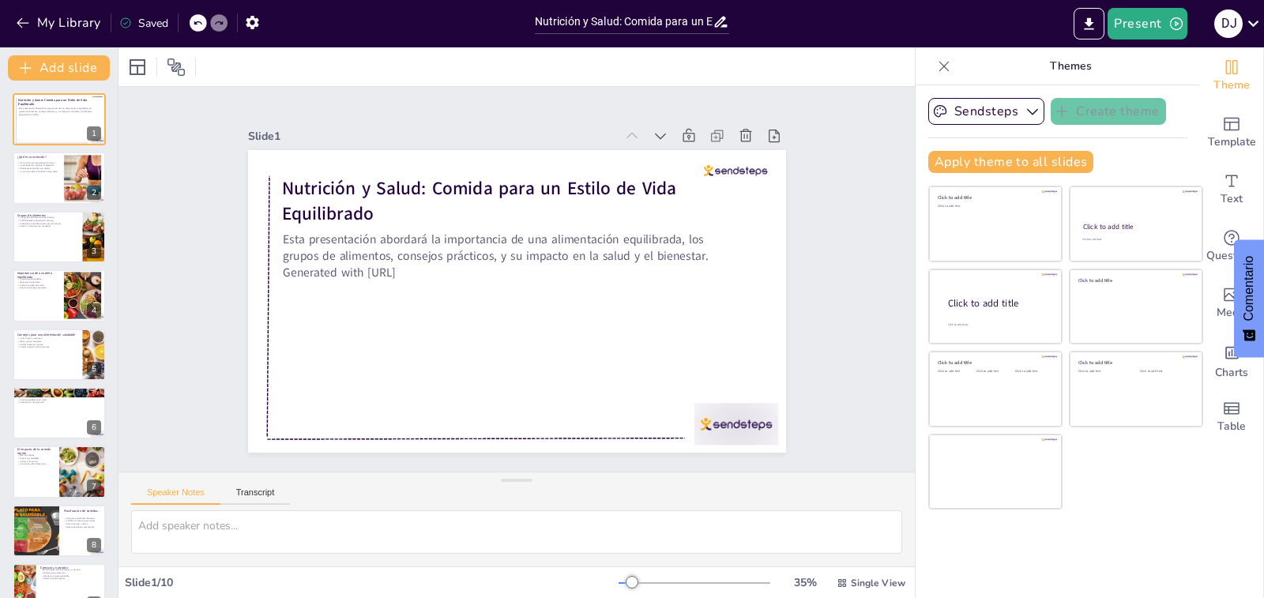
click at [213, 311] on div "Slide 1 Nutrición y Salud: Comida para un Estilo de Vida Equilibrado Esta prese…" at bounding box center [517, 279] width 698 height 677
click at [980, 111] on button "Sendsteps" at bounding box center [986, 111] width 116 height 27
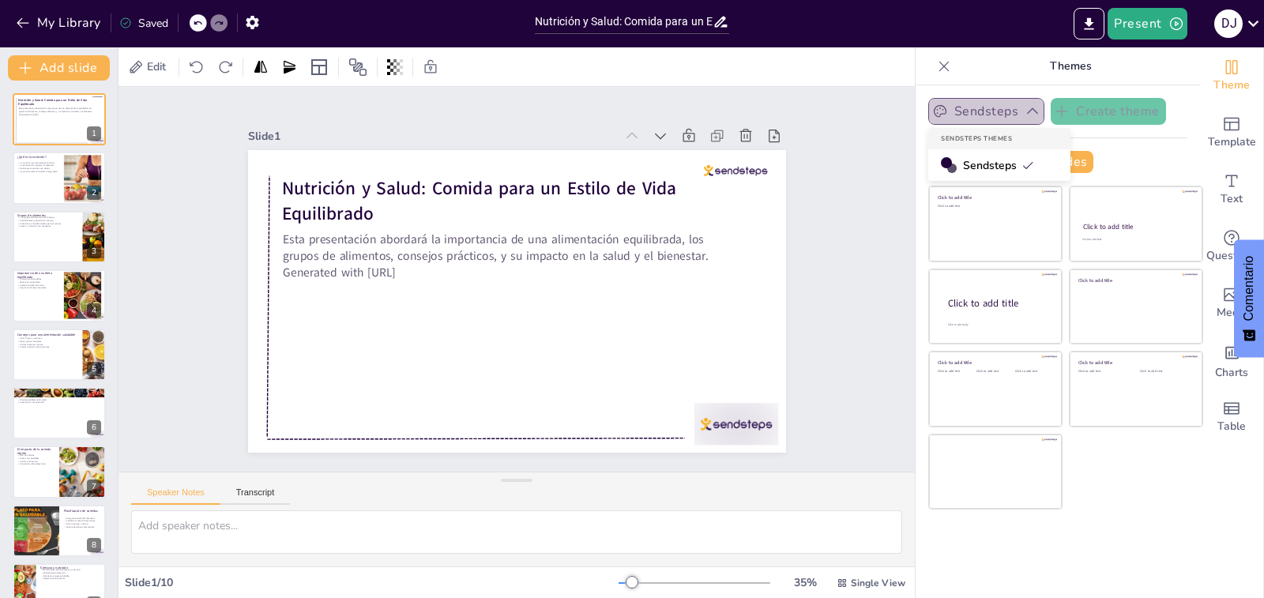
click at [980, 111] on button "Sendsteps" at bounding box center [986, 111] width 116 height 27
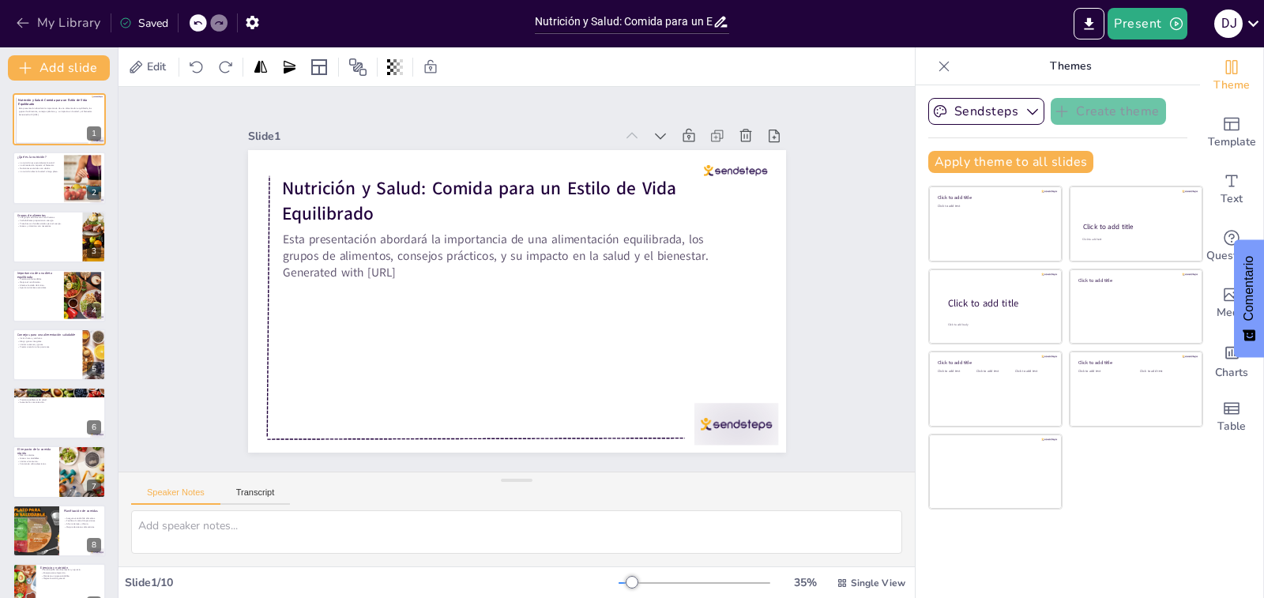
click at [26, 21] on icon "button" at bounding box center [23, 23] width 16 height 16
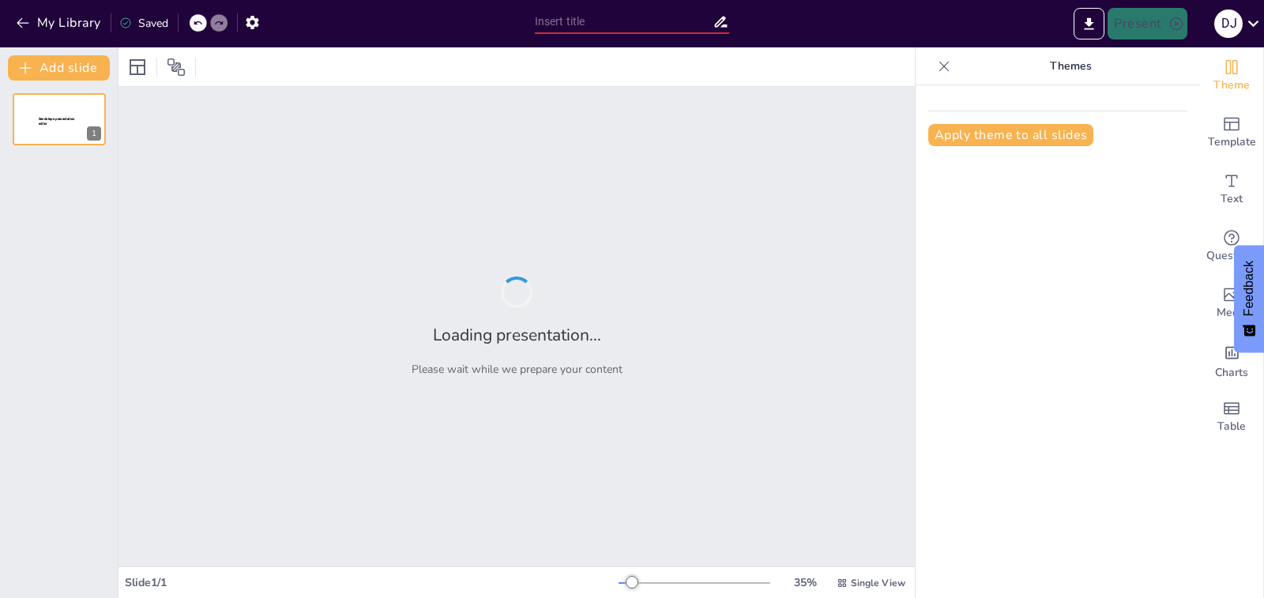
type input "Honestidad y Ética: Un Análisis Profundo"
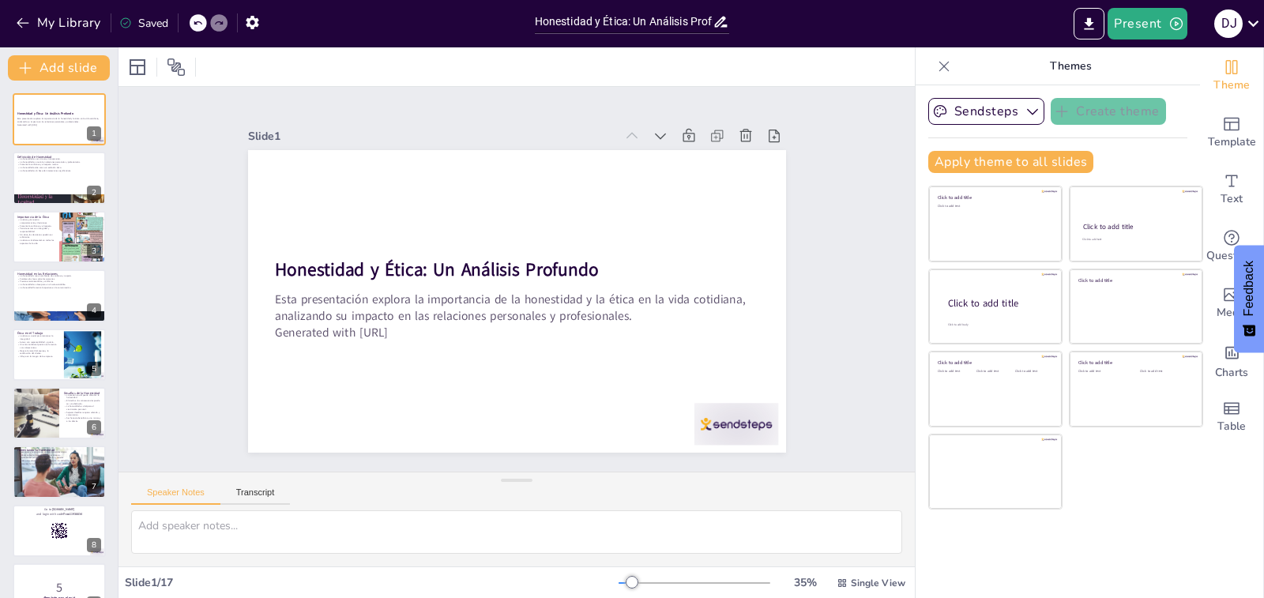
checkbox input "true"
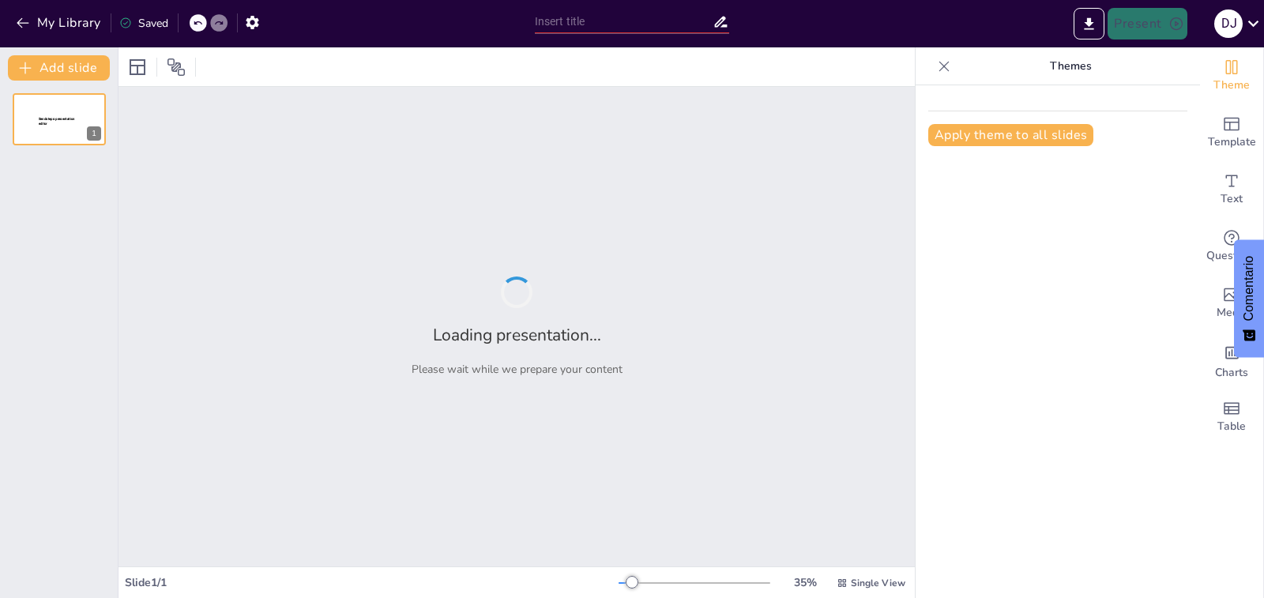
type input "Honestidad y Ética: Un Análisis Profundo"
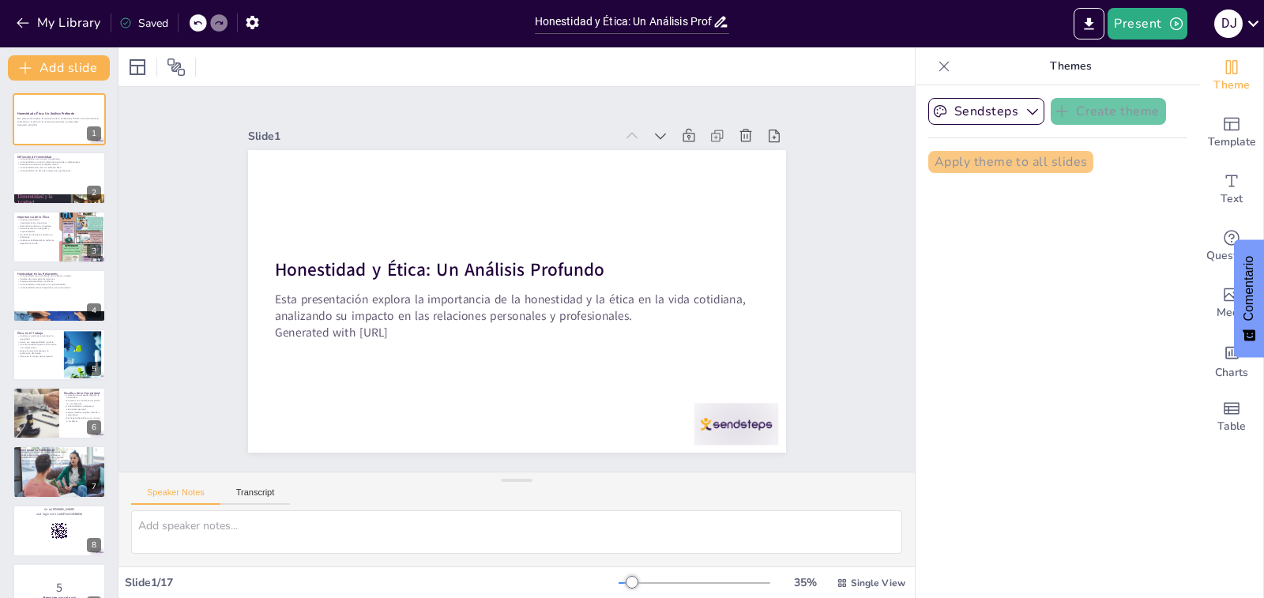
checkbox input "true"
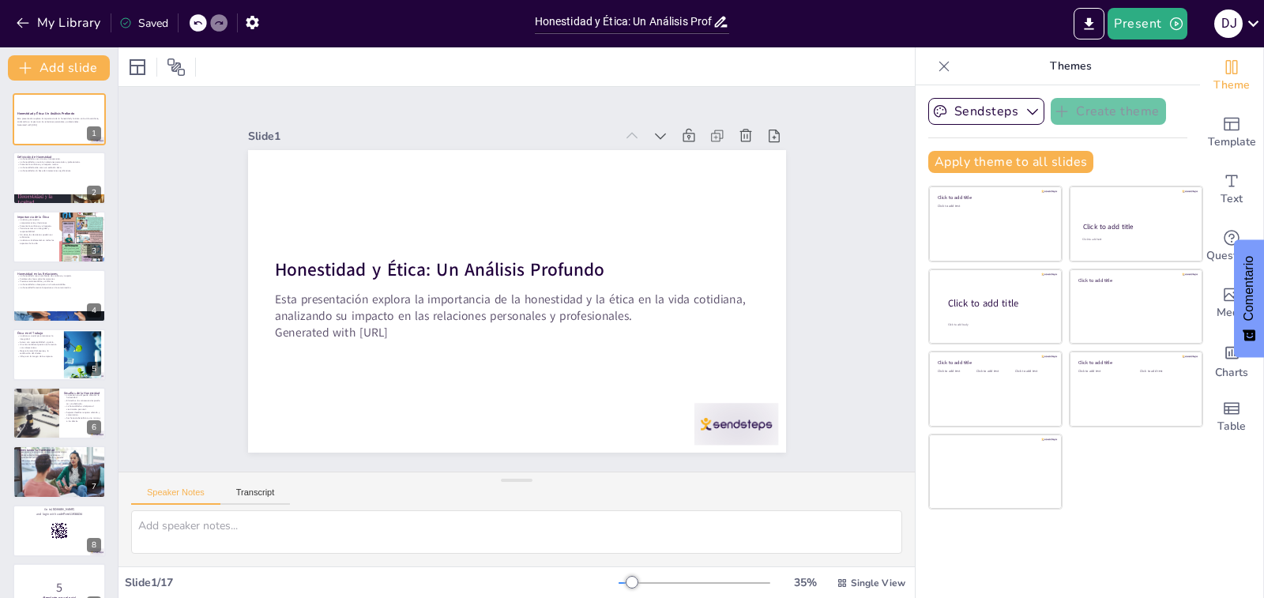
checkbox input "true"
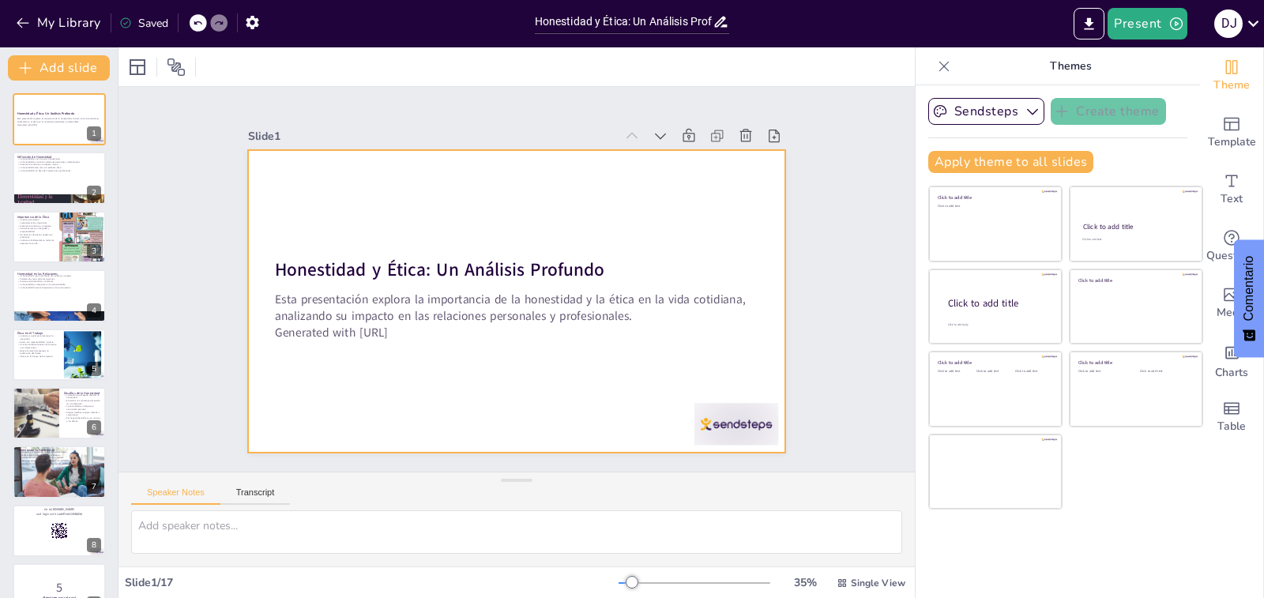
checkbox input "true"
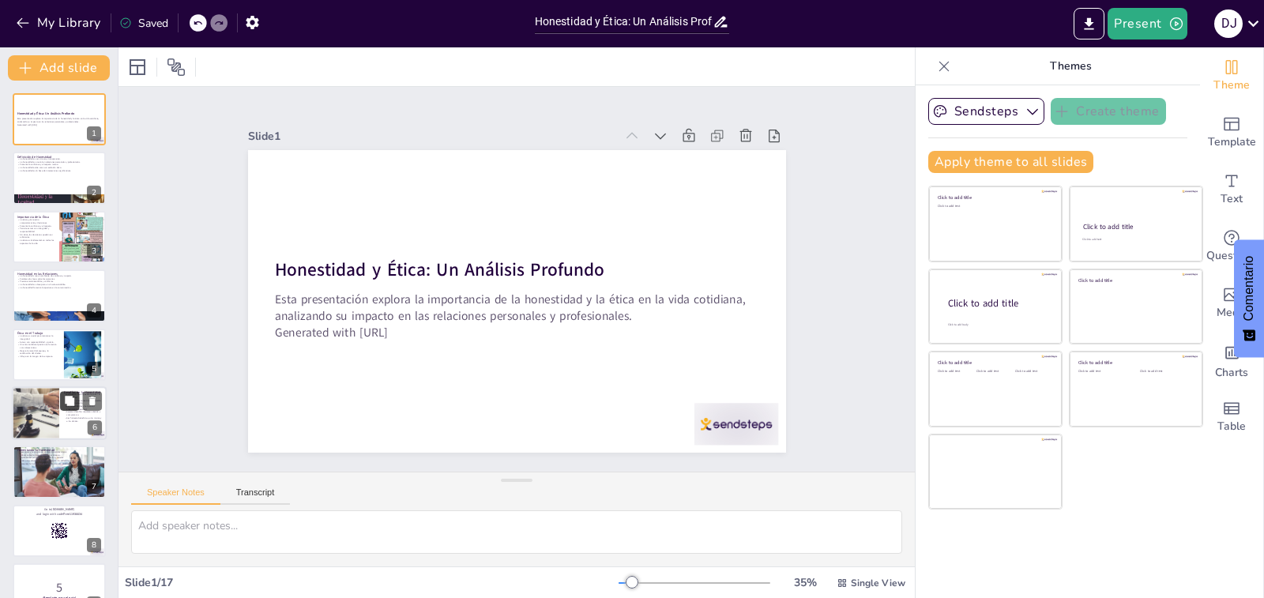
checkbox input "true"
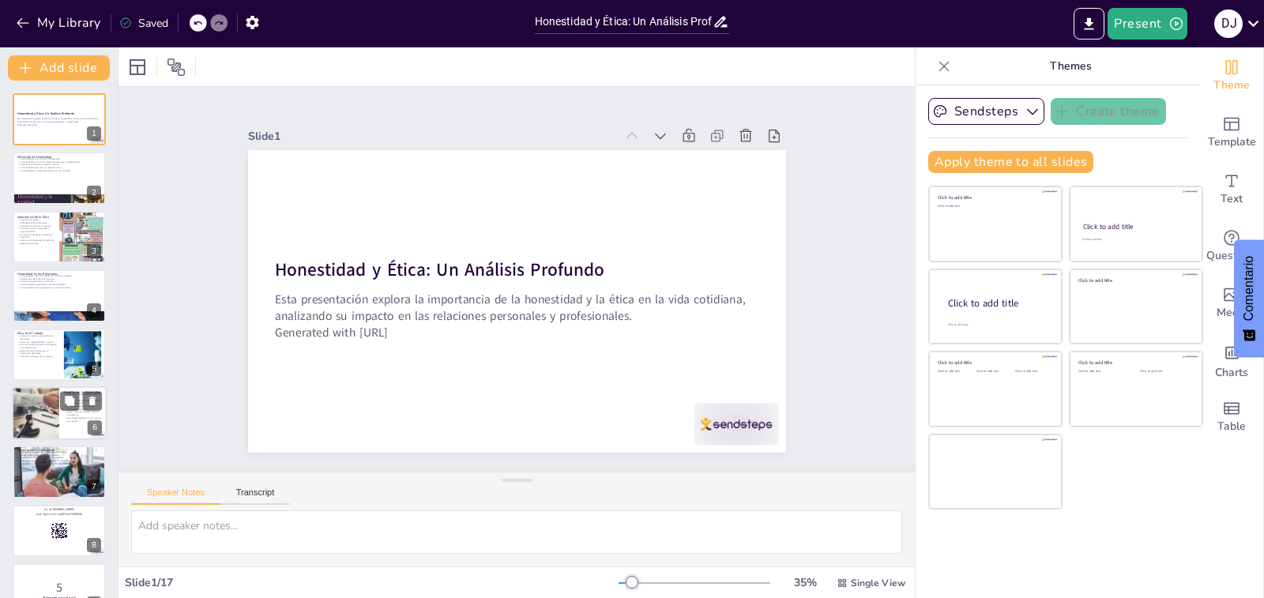
checkbox input "true"
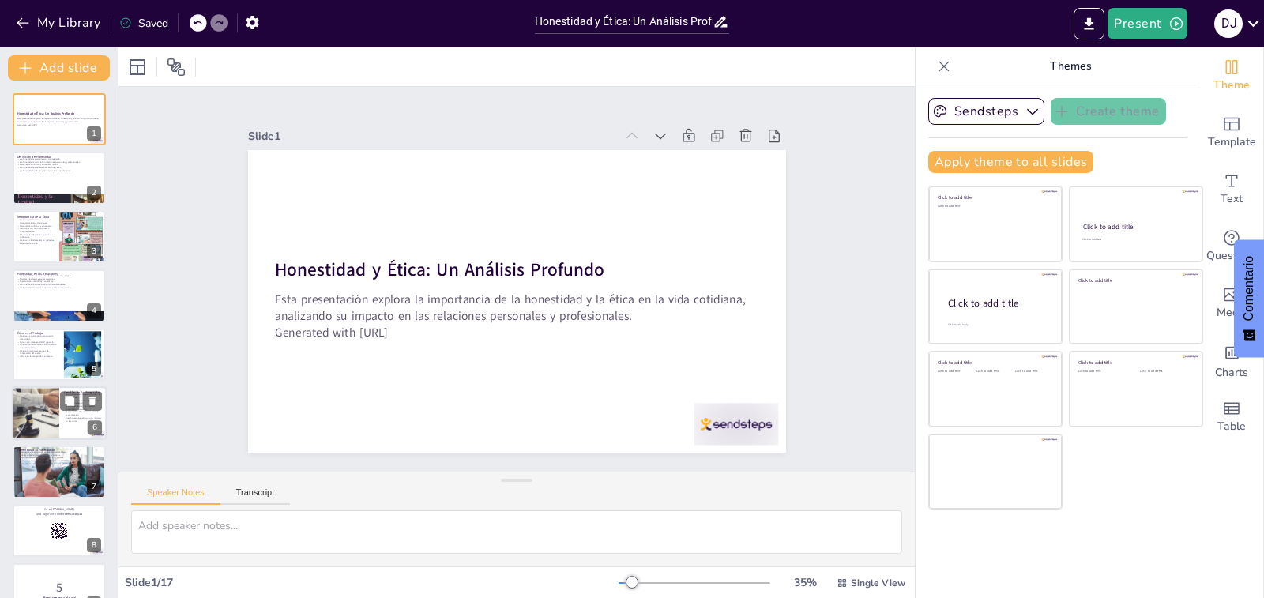
checkbox input "true"
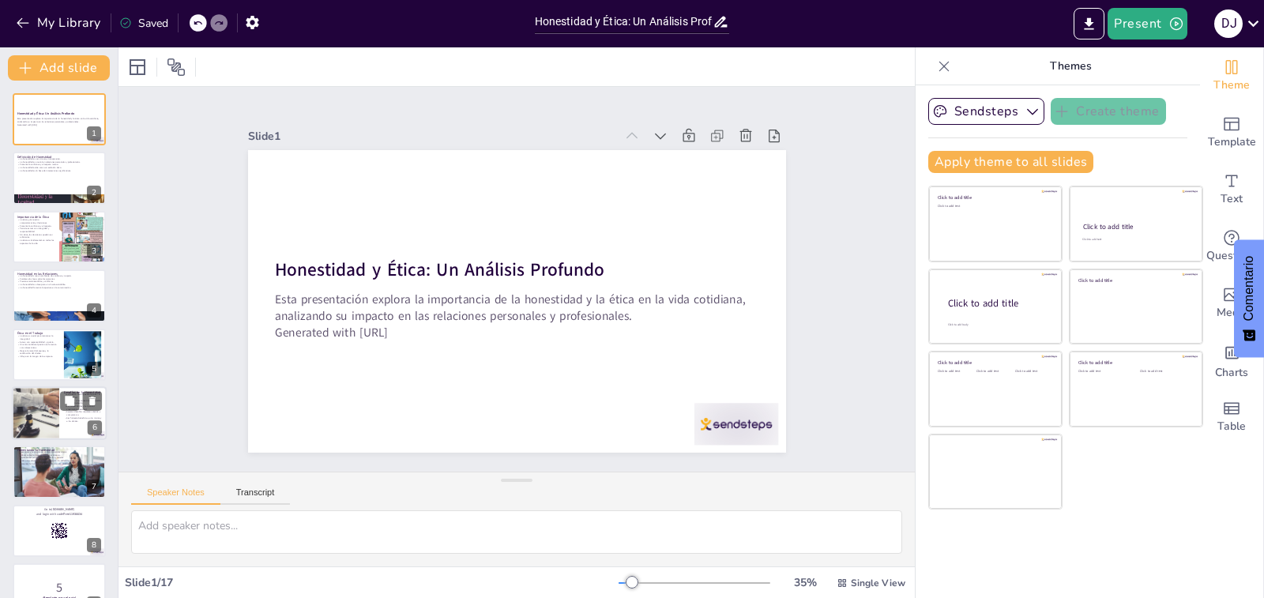
checkbox input "true"
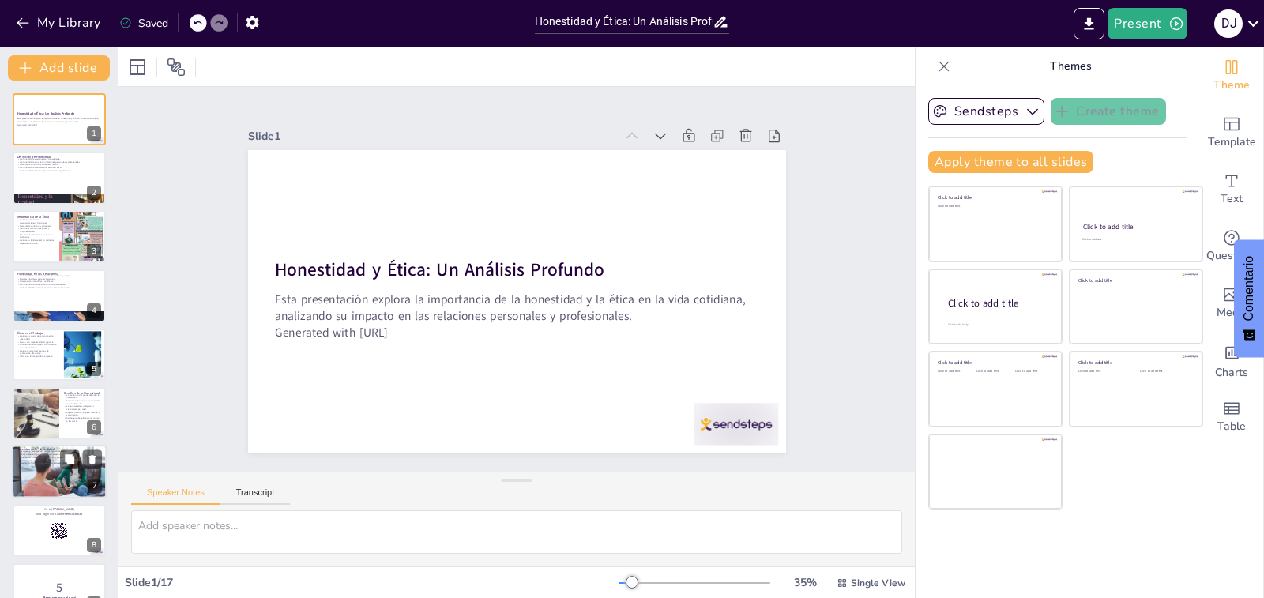
checkbox input "true"
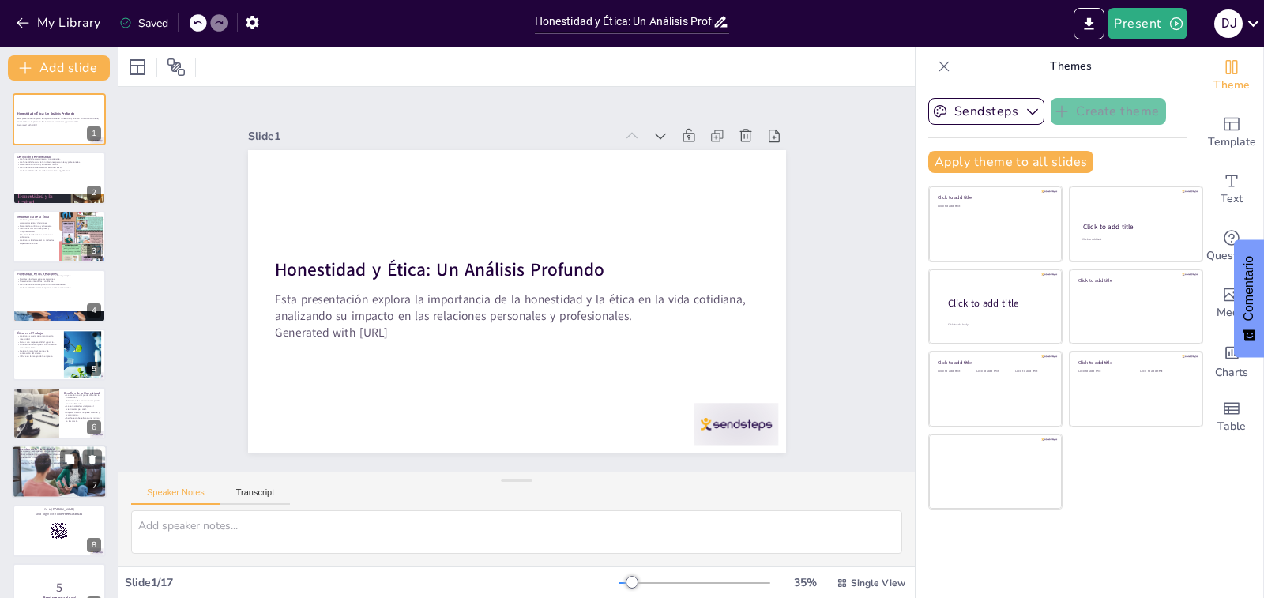
checkbox input "true"
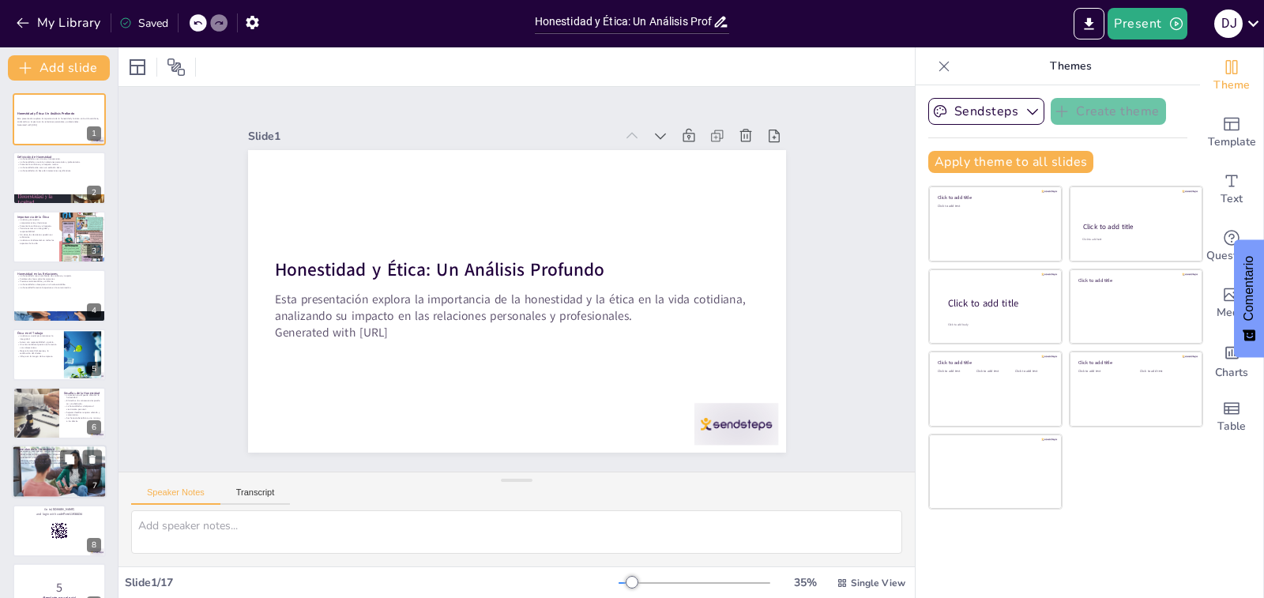
checkbox input "true"
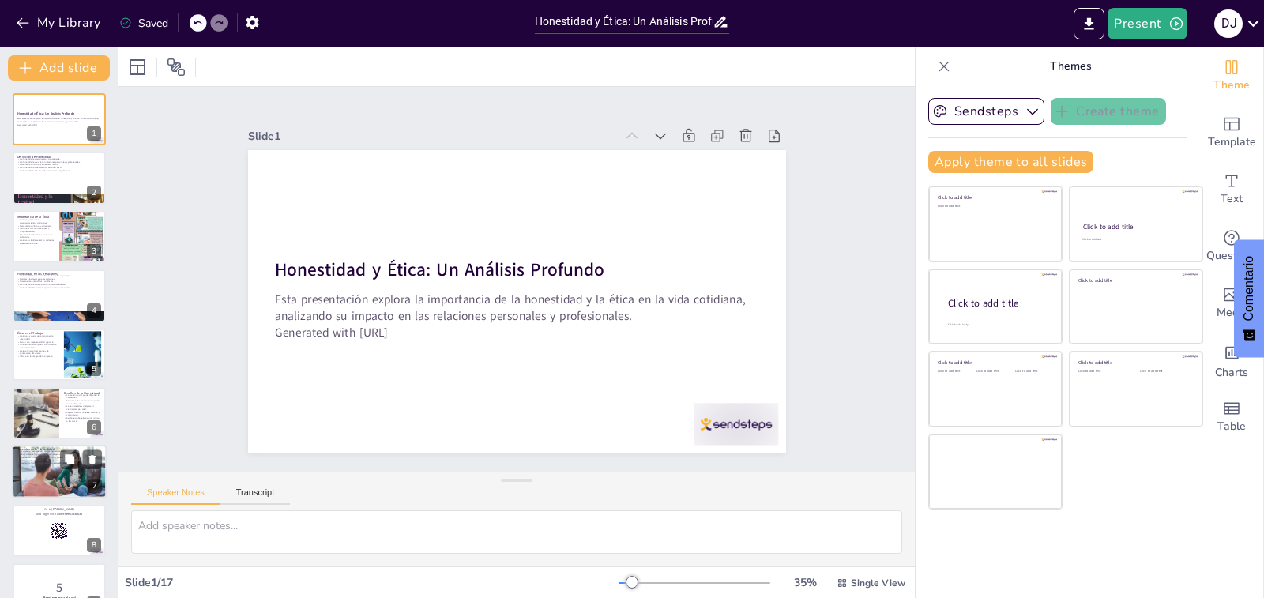
checkbox input "true"
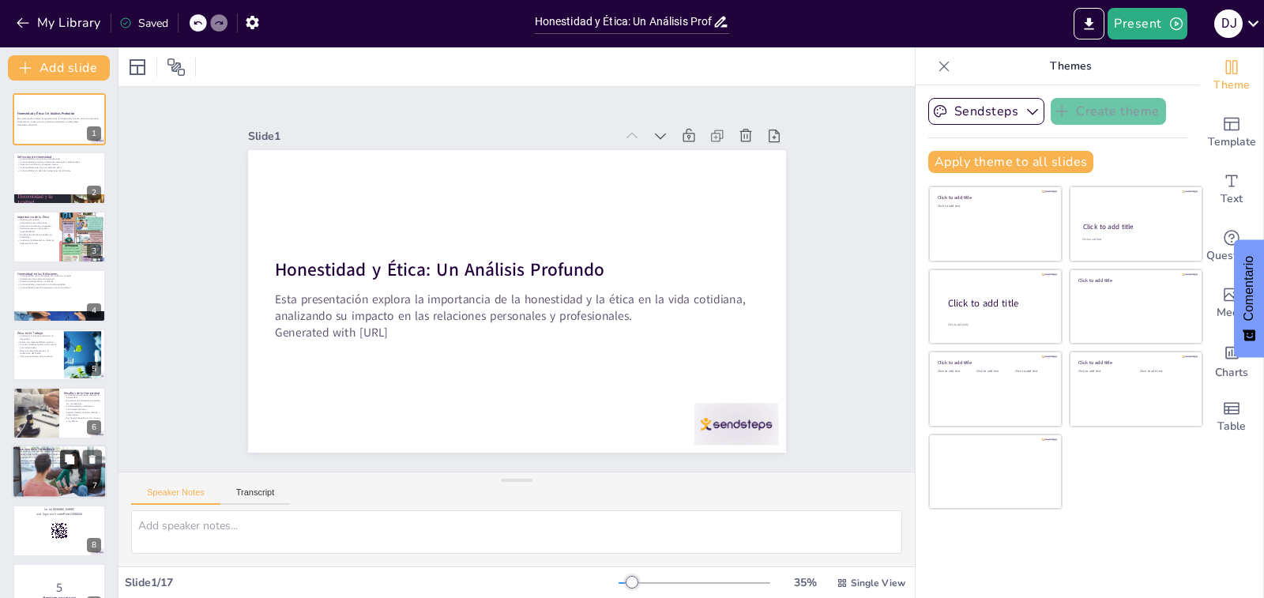
checkbox input "true"
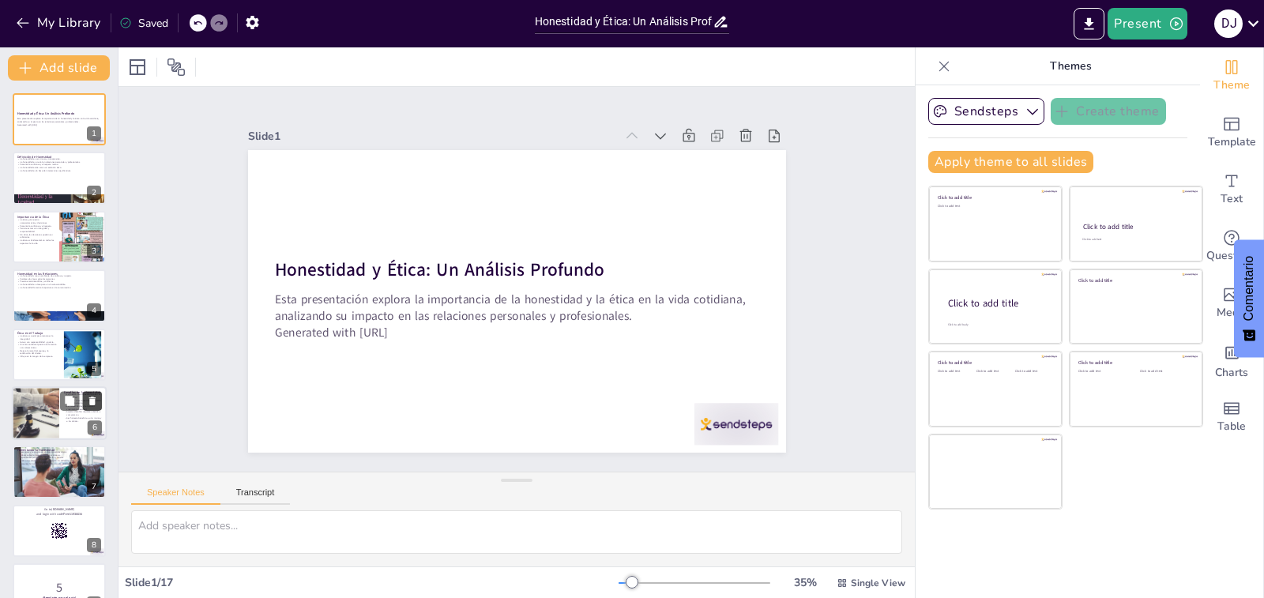
checkbox input "true"
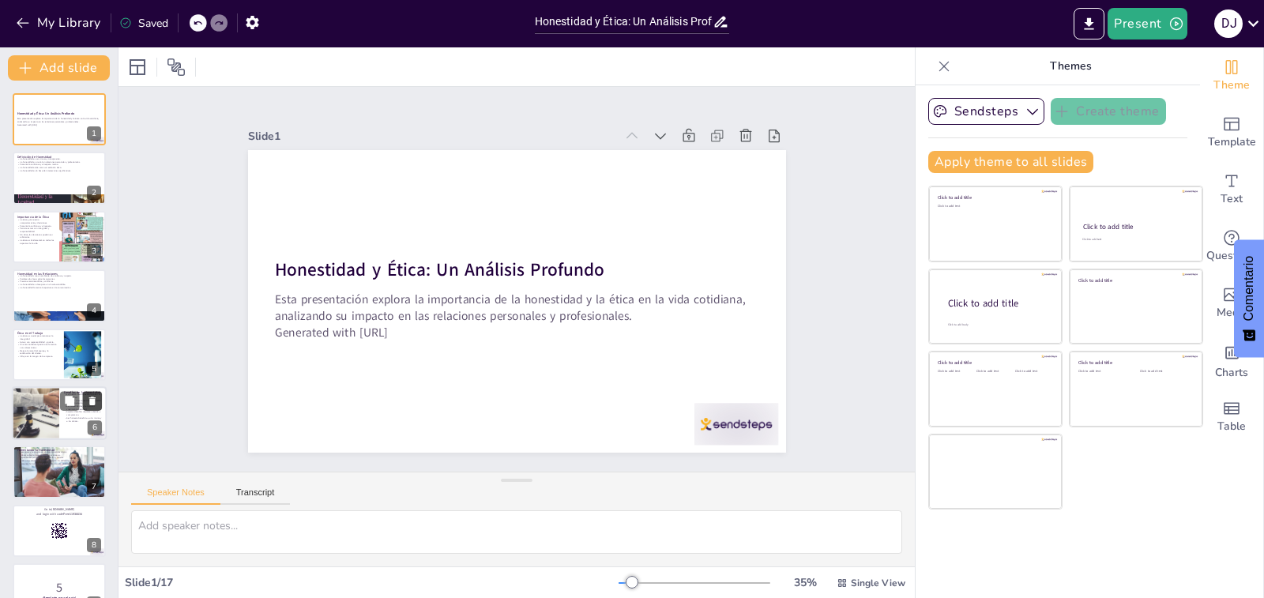
checkbox input "true"
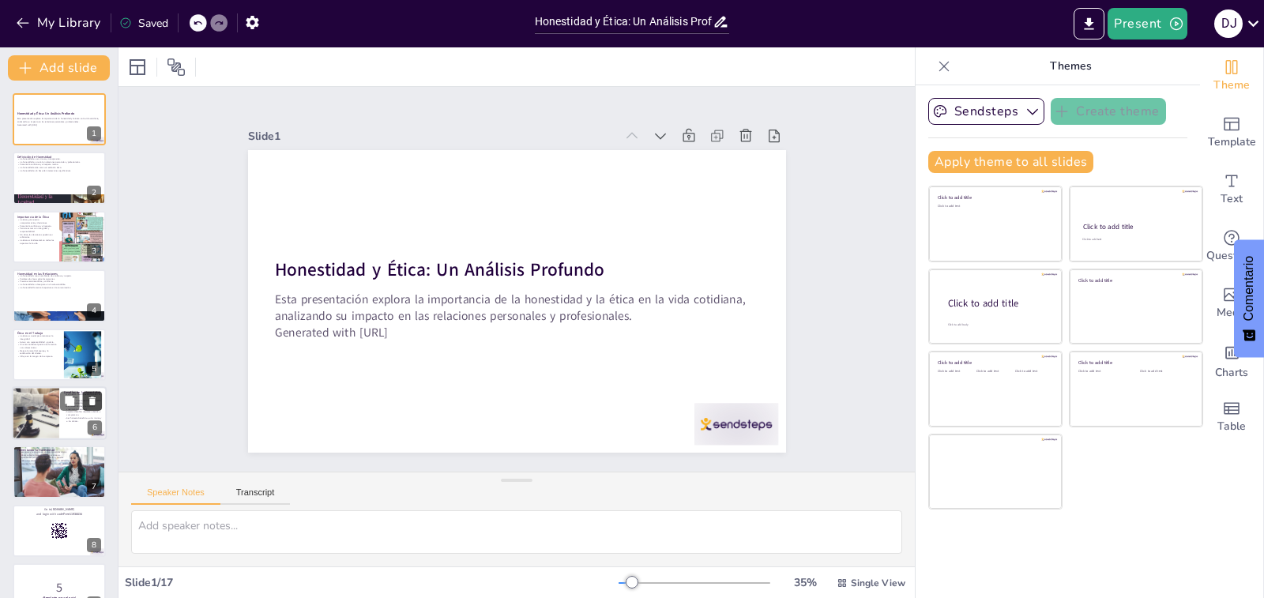
checkbox input "true"
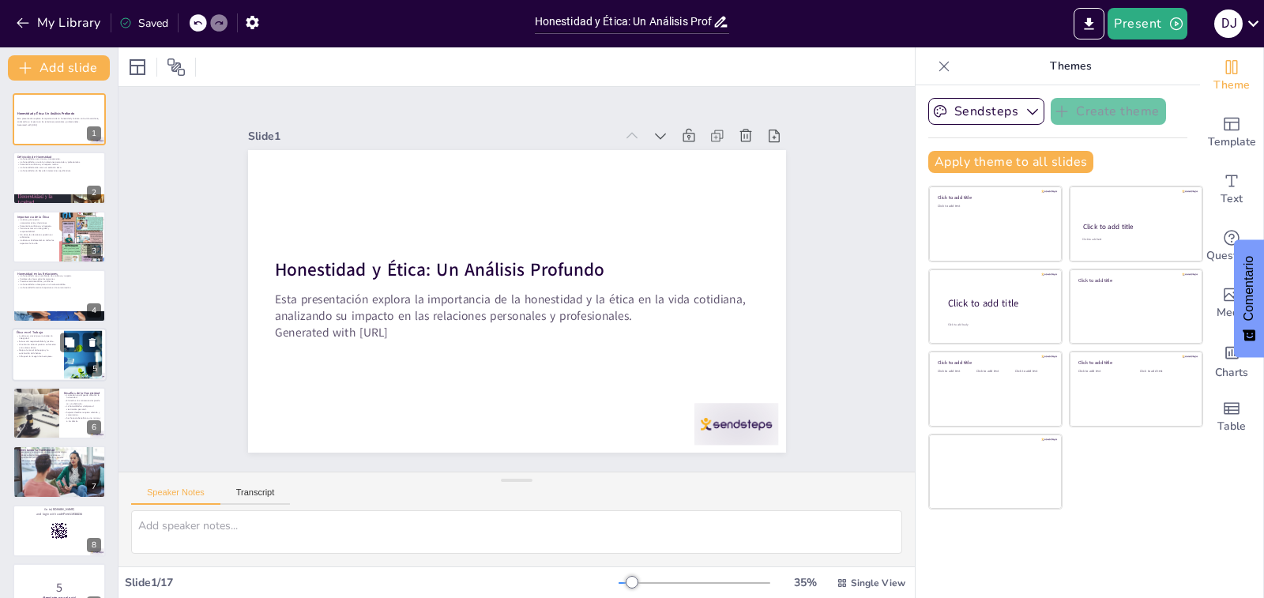
checkbox input "true"
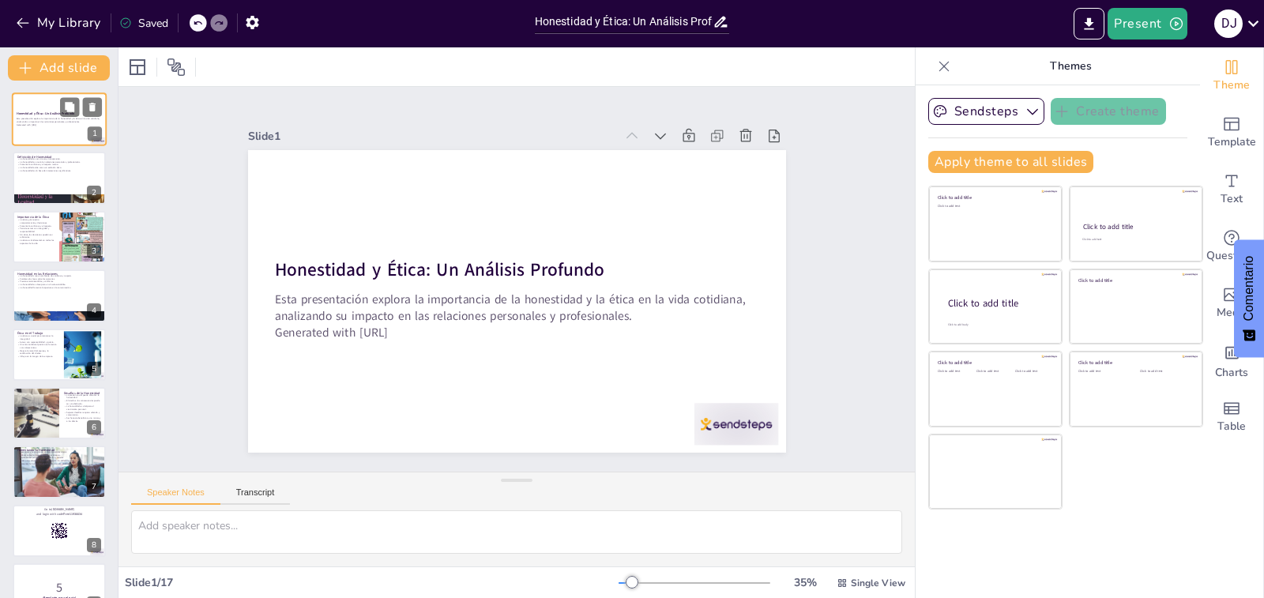
checkbox input "true"
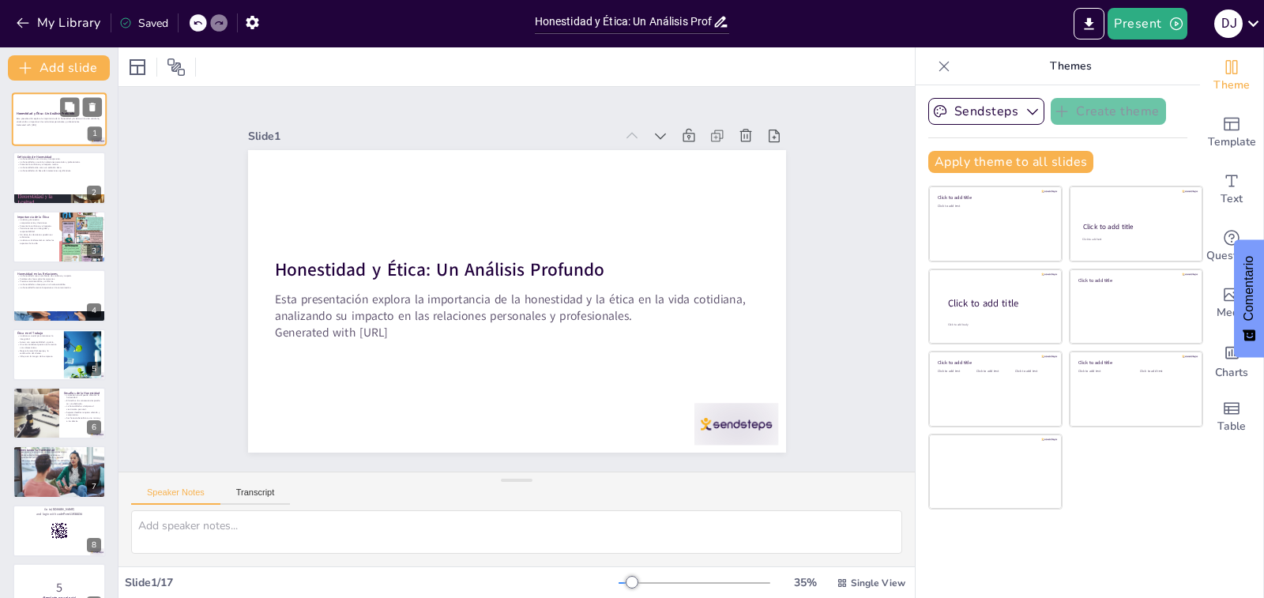
checkbox input "true"
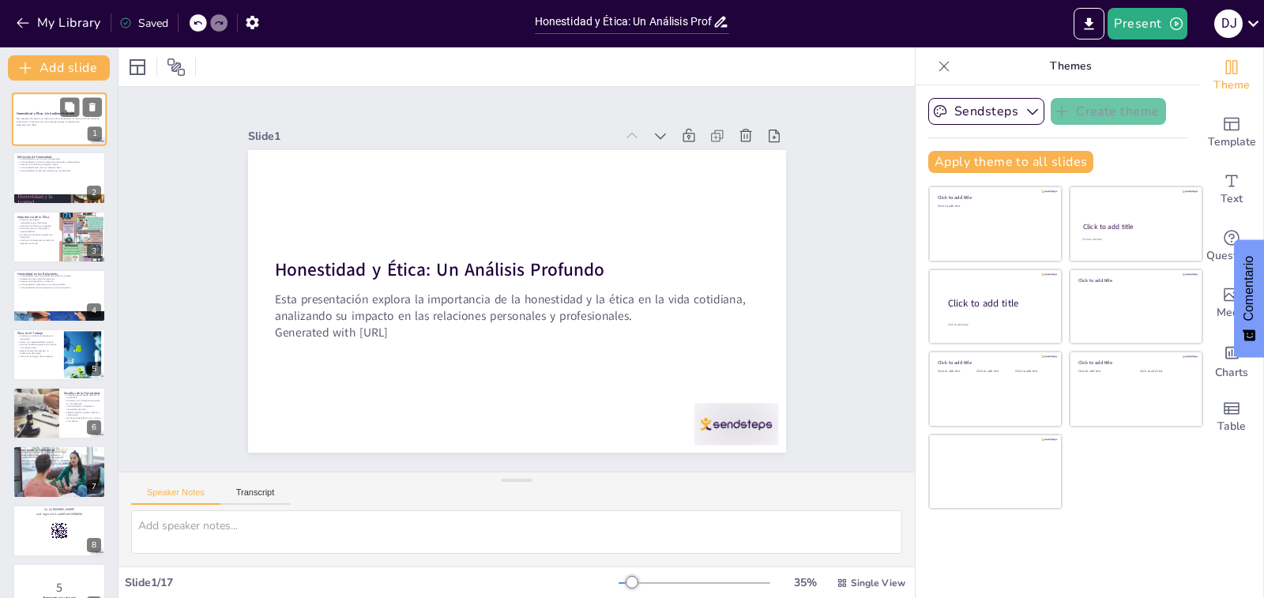
checkbox input "true"
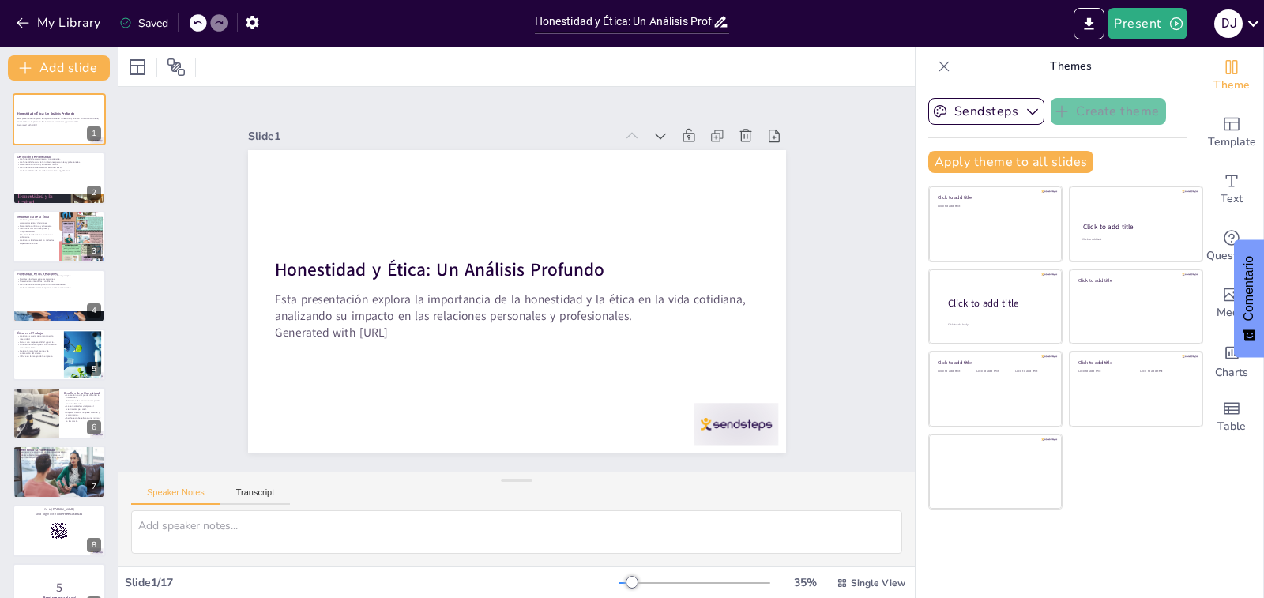
checkbox input "true"
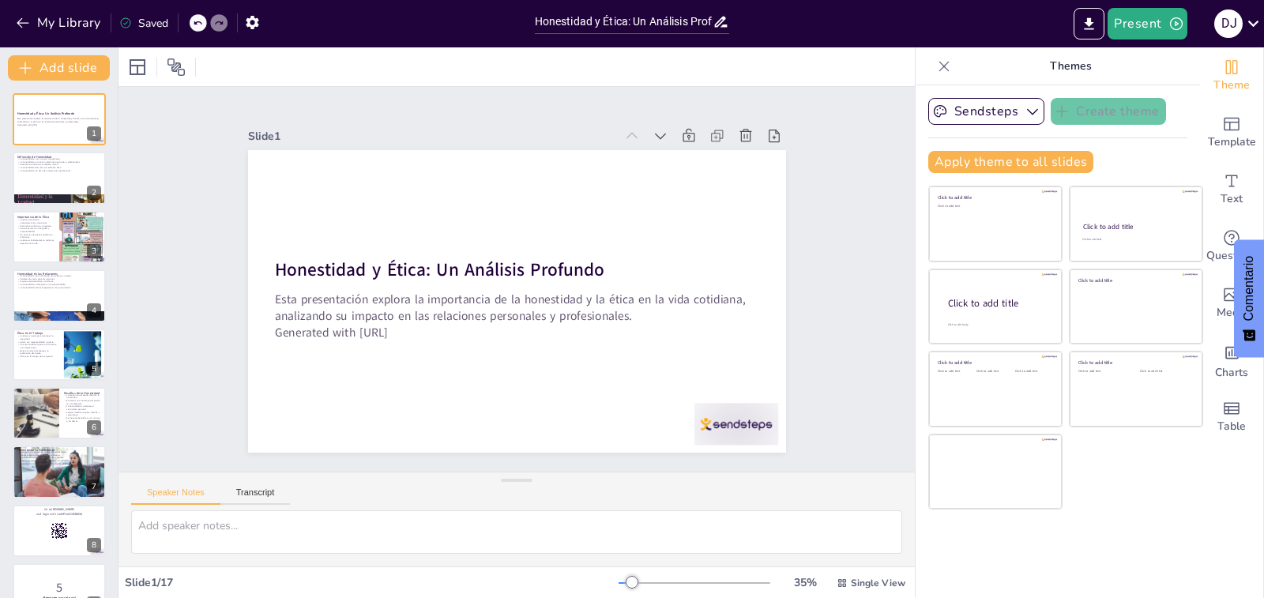
checkbox input "true"
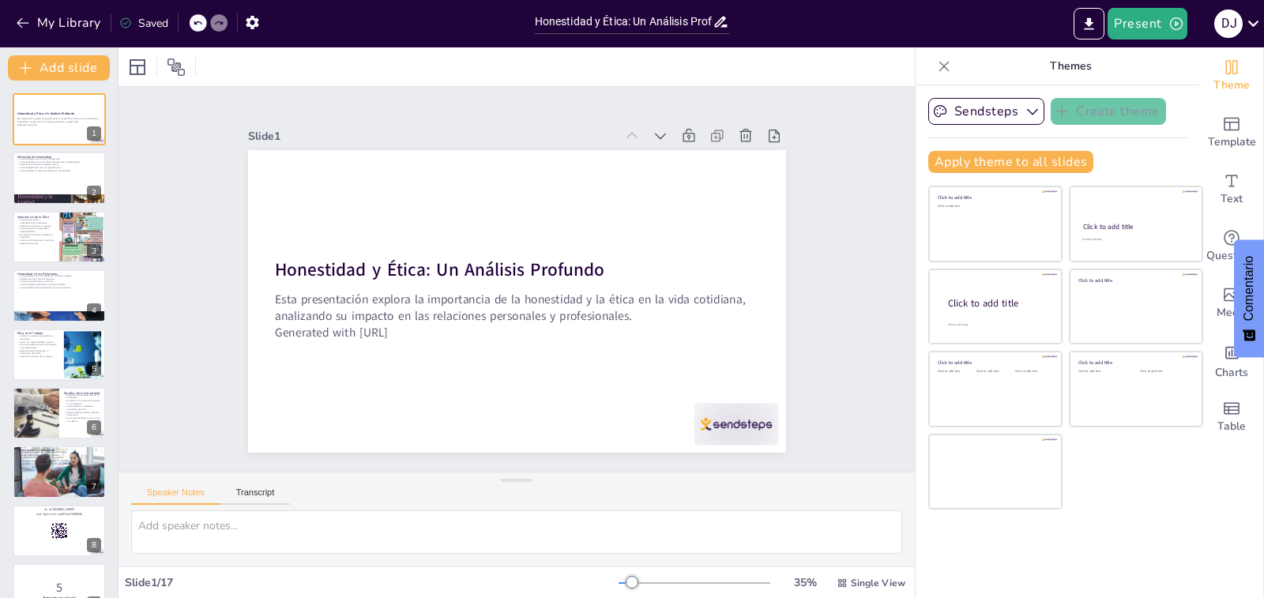
checkbox input "true"
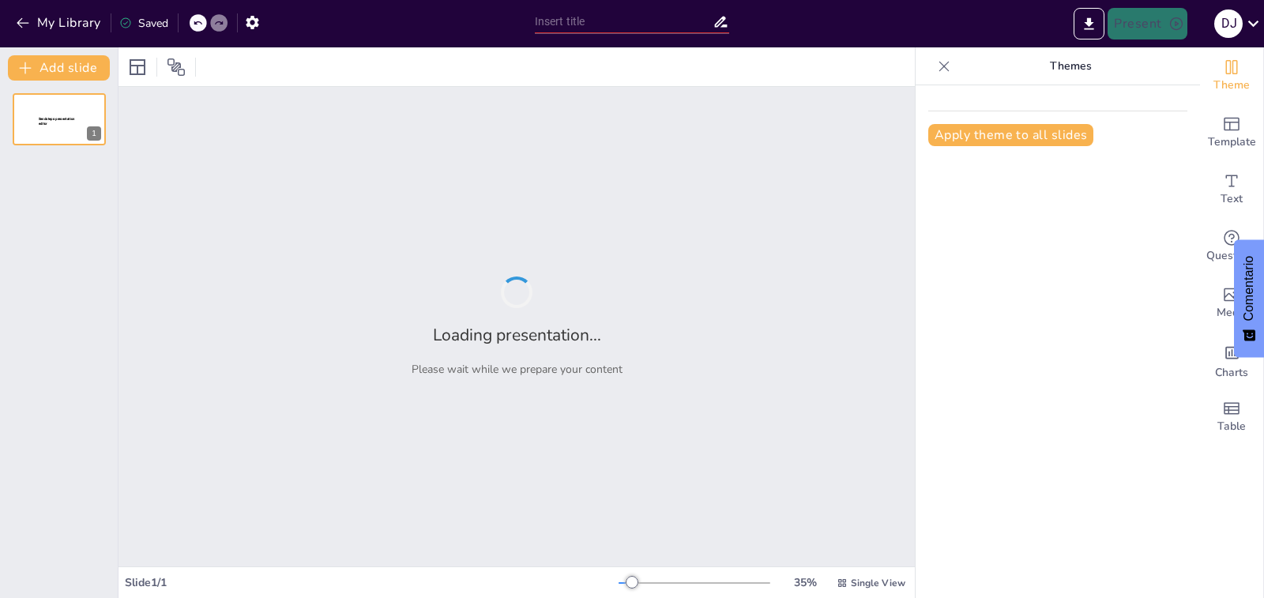
type input "Nutrición y Salud: Comida para un Estilo de Vida Equilibrado"
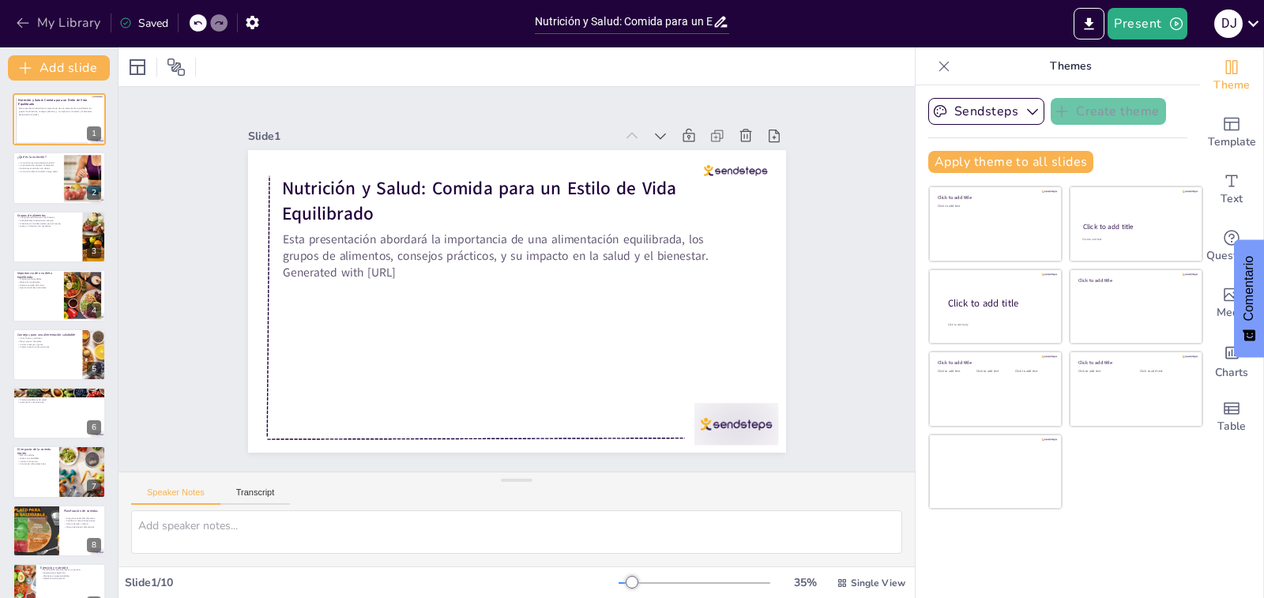
click at [22, 20] on icon "button" at bounding box center [23, 23] width 16 height 16
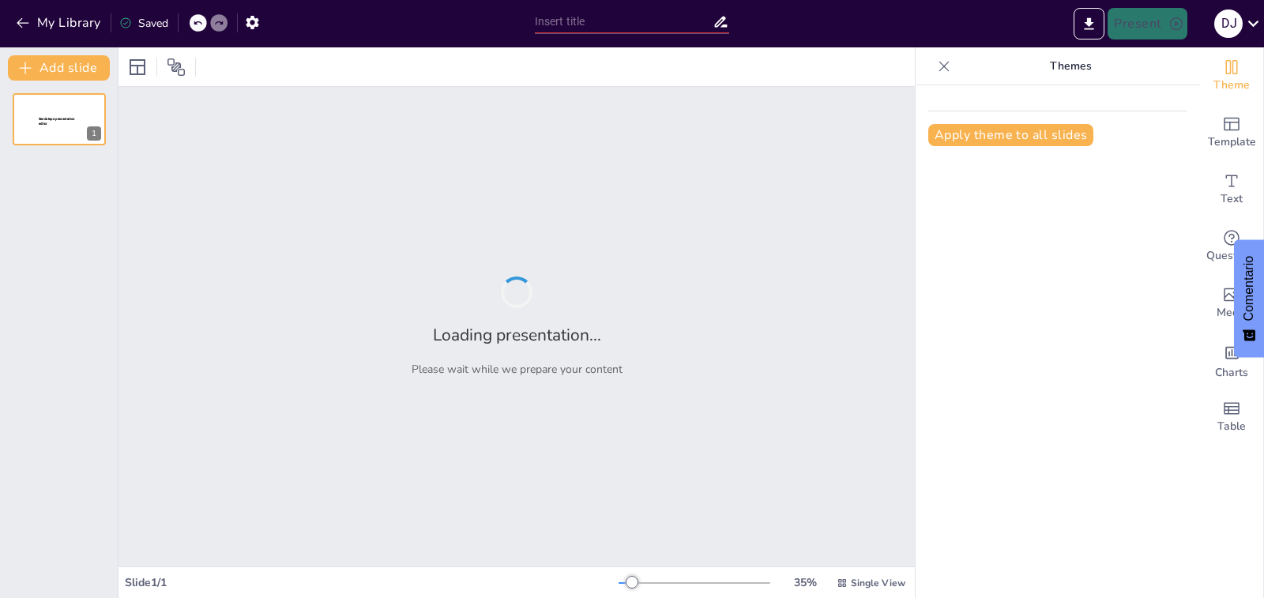
type input "Honestidad y Ética: Un Análisis Profundo"
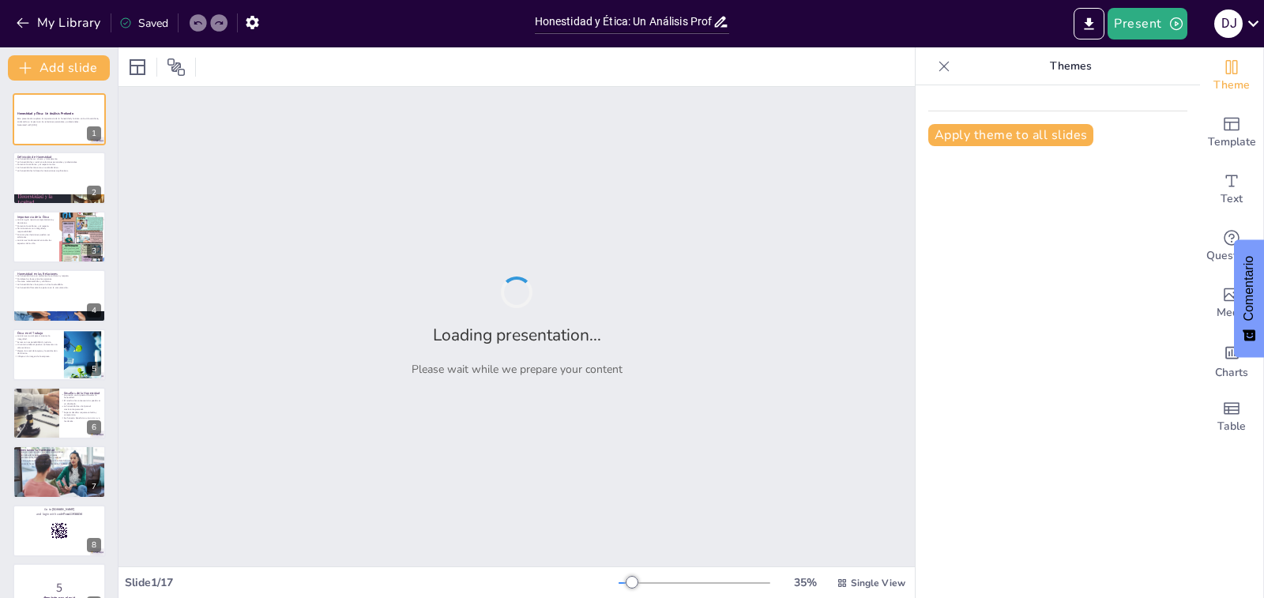
checkbox input "true"
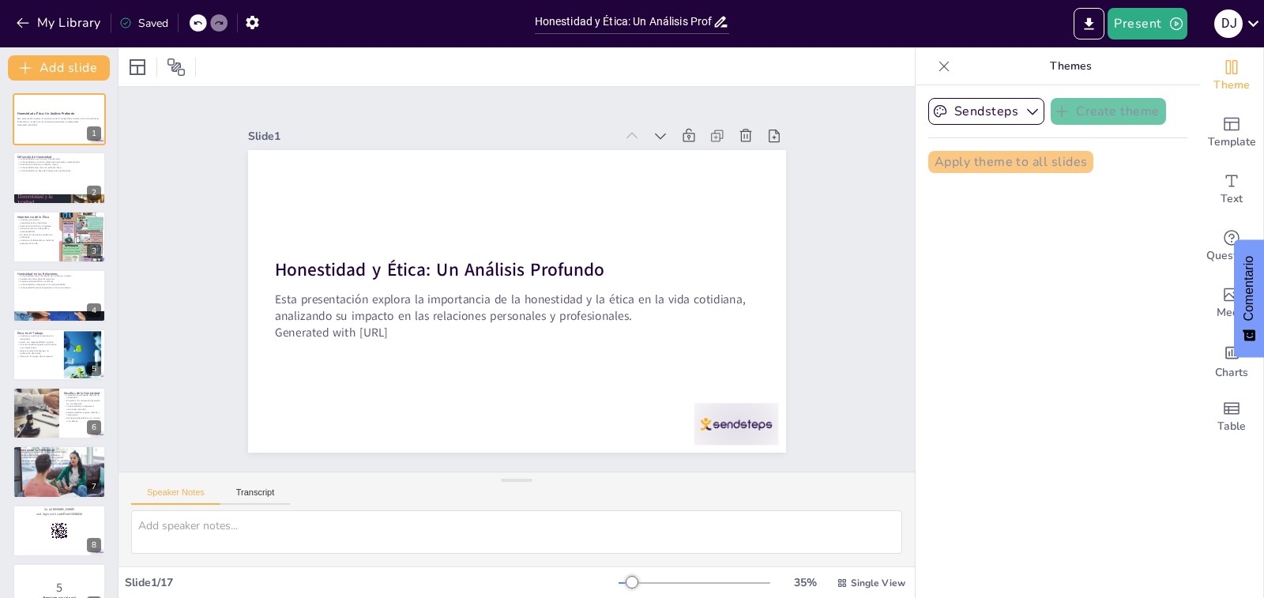
checkbox input "true"
